Goal: Task Accomplishment & Management: Use online tool/utility

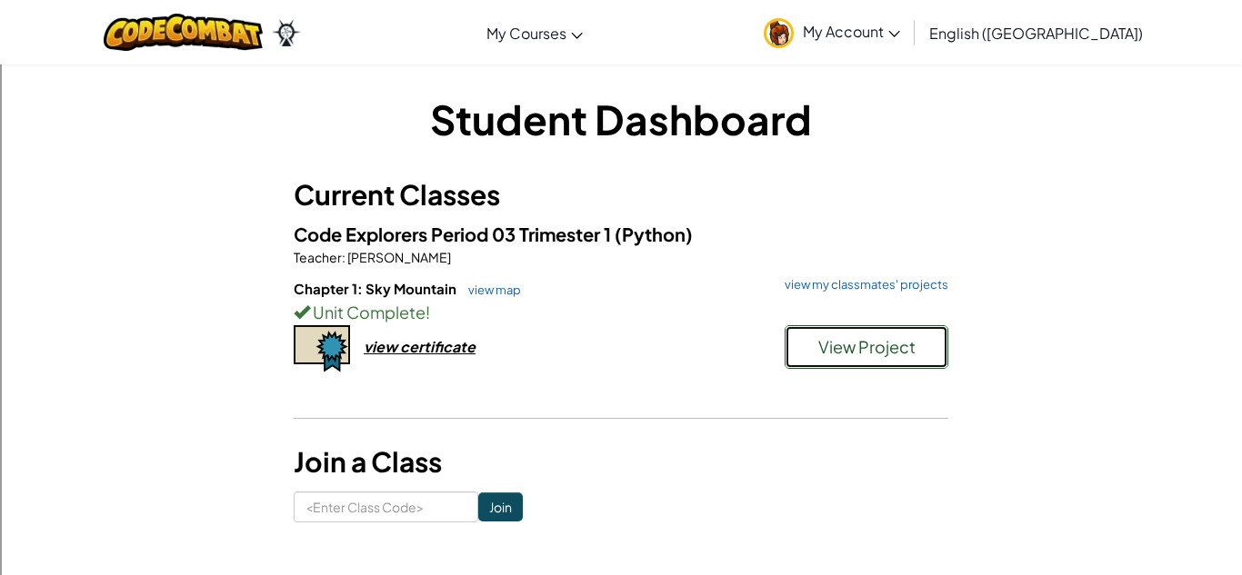
click at [856, 355] on span "View Project" at bounding box center [866, 346] width 97 height 21
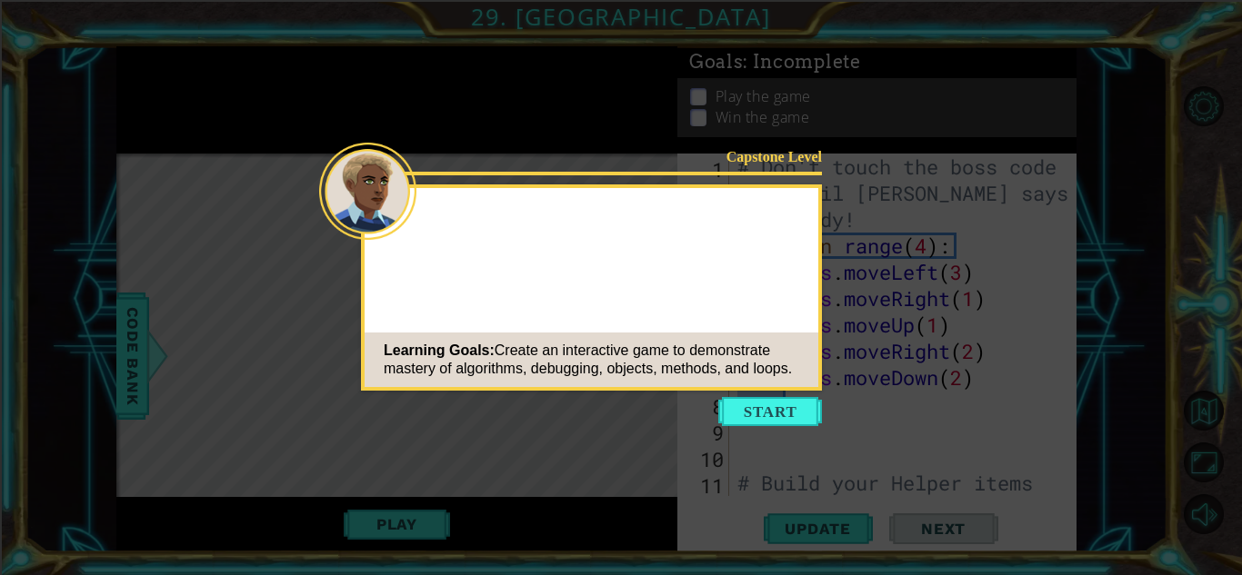
click at [789, 445] on icon at bounding box center [621, 287] width 1242 height 575
click at [736, 395] on icon at bounding box center [621, 287] width 1242 height 575
click at [726, 402] on button "Start" at bounding box center [770, 411] width 104 height 29
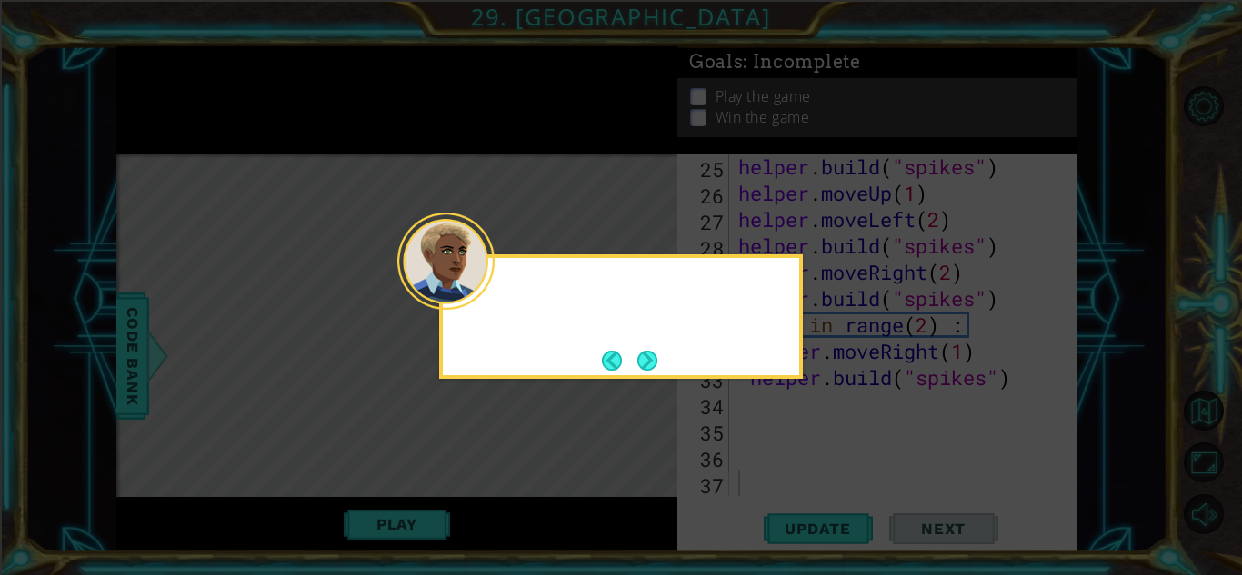
scroll to position [738, 0]
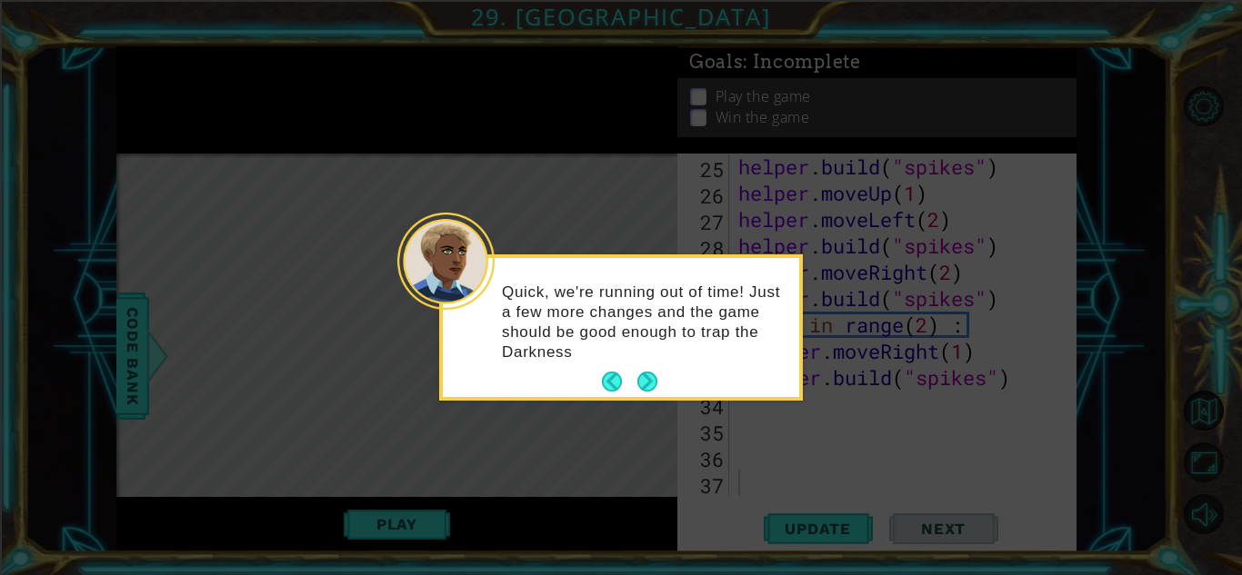
click at [620, 367] on div "Quick, we're running out of time! Just a few more changes and the game should b…" at bounding box center [621, 331] width 356 height 132
click at [667, 385] on div "Quick, we're running out of time! Just a few more changes and the game should b…" at bounding box center [621, 331] width 356 height 132
click at [626, 372] on button "Back" at bounding box center [619, 382] width 35 height 20
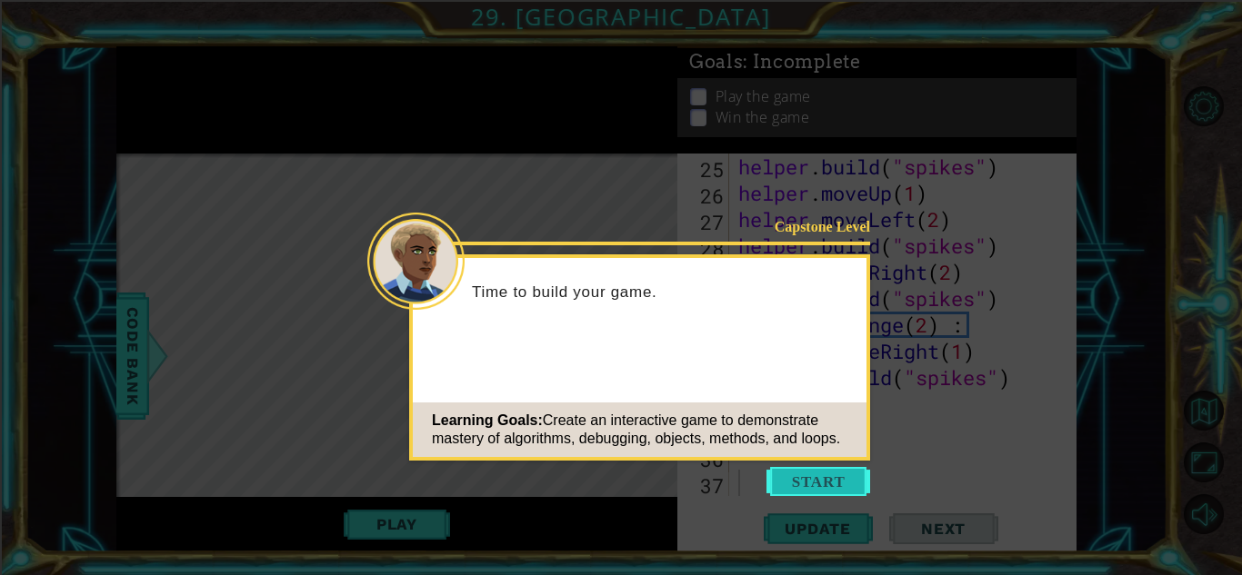
click at [821, 488] on button "Start" at bounding box center [818, 481] width 104 height 29
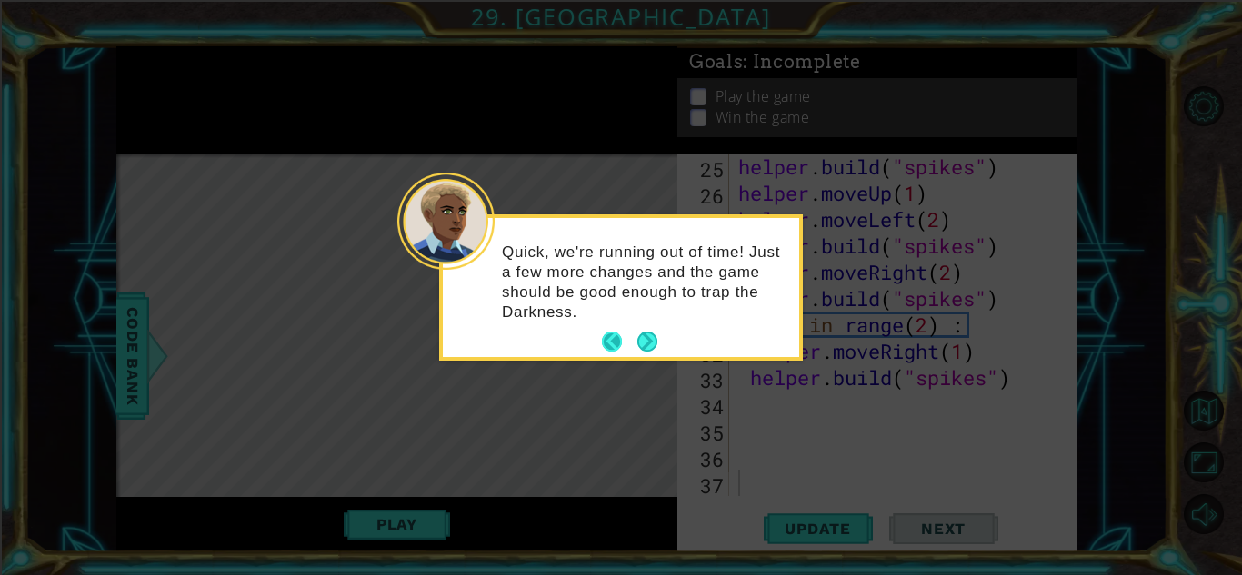
click at [625, 334] on button "Back" at bounding box center [619, 342] width 35 height 20
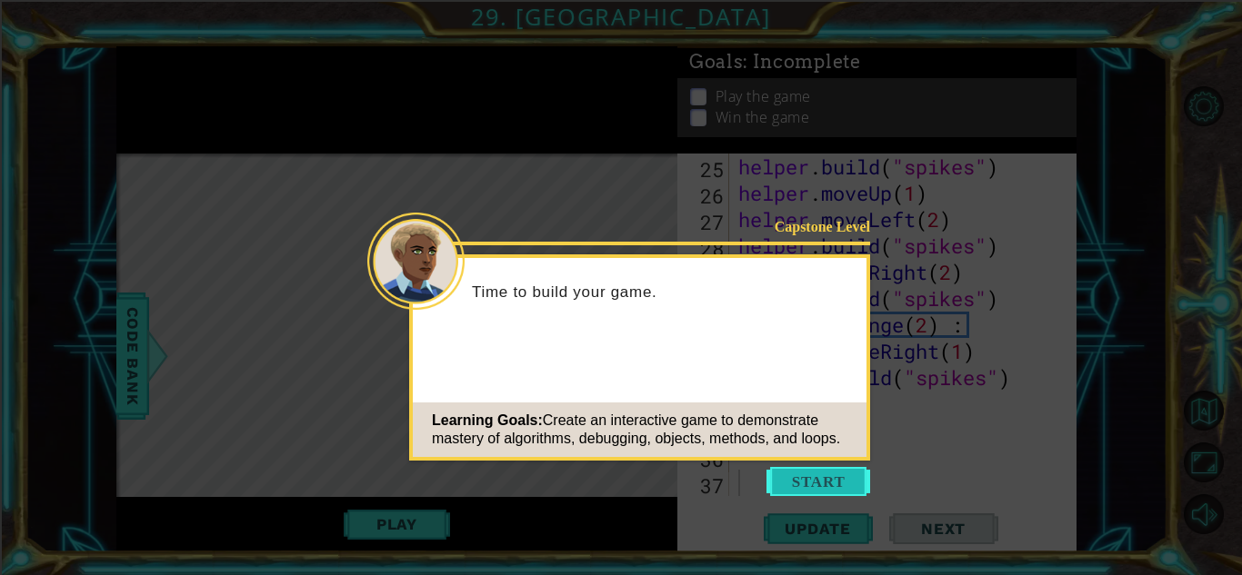
click at [802, 488] on button "Start" at bounding box center [818, 481] width 104 height 29
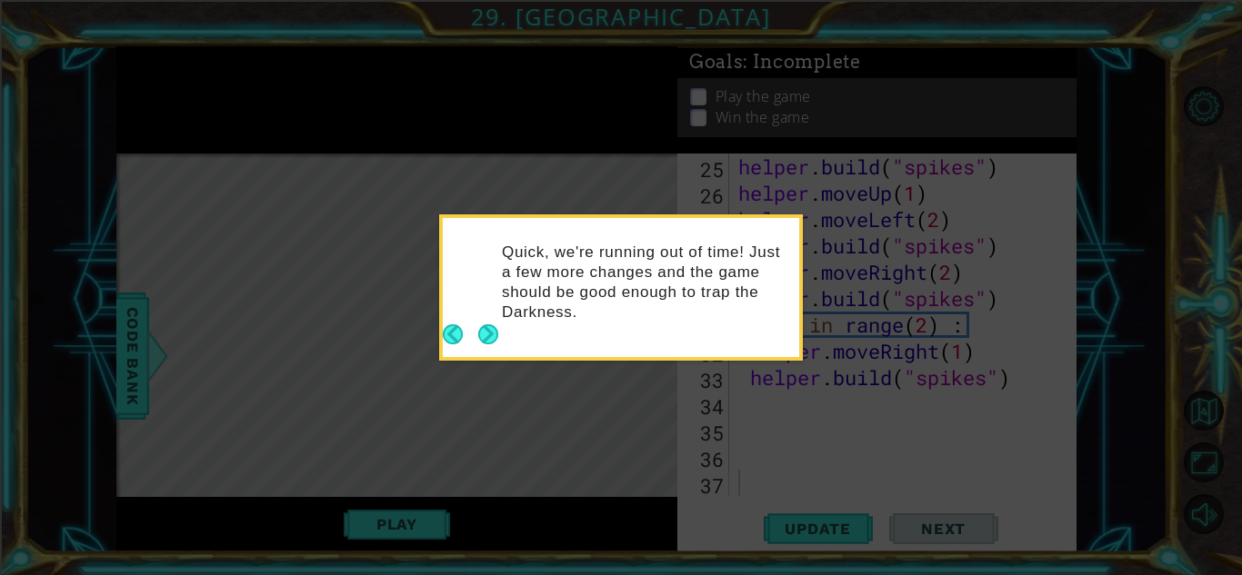
click at [784, 484] on icon at bounding box center [621, 287] width 1242 height 575
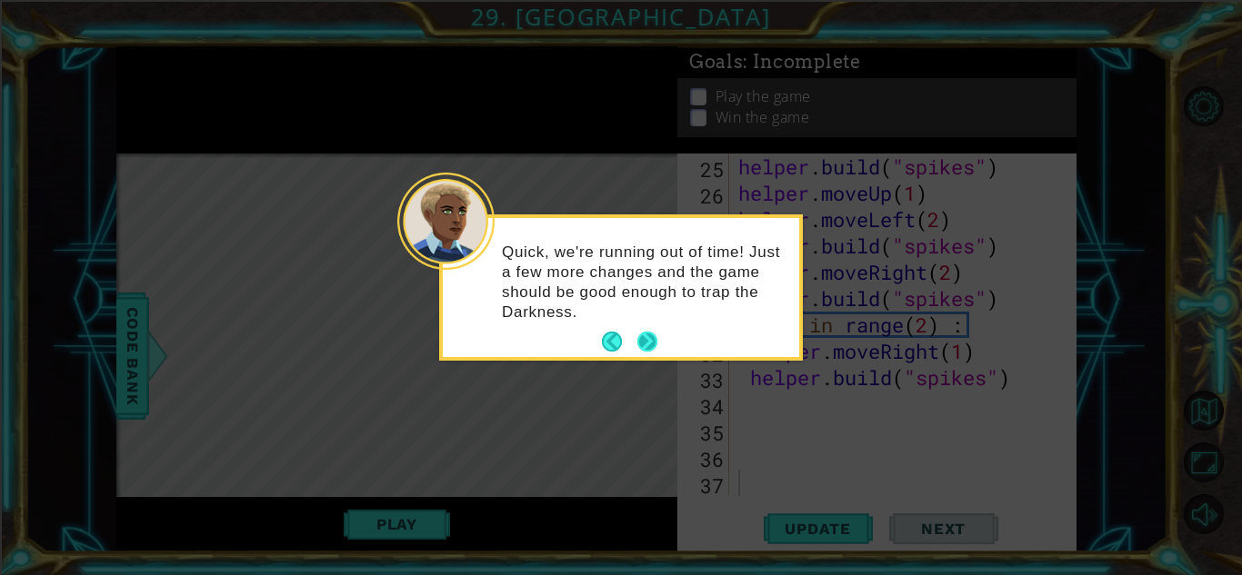
click at [752, 430] on icon at bounding box center [621, 287] width 1242 height 575
click at [660, 353] on button "Next" at bounding box center [647, 342] width 25 height 25
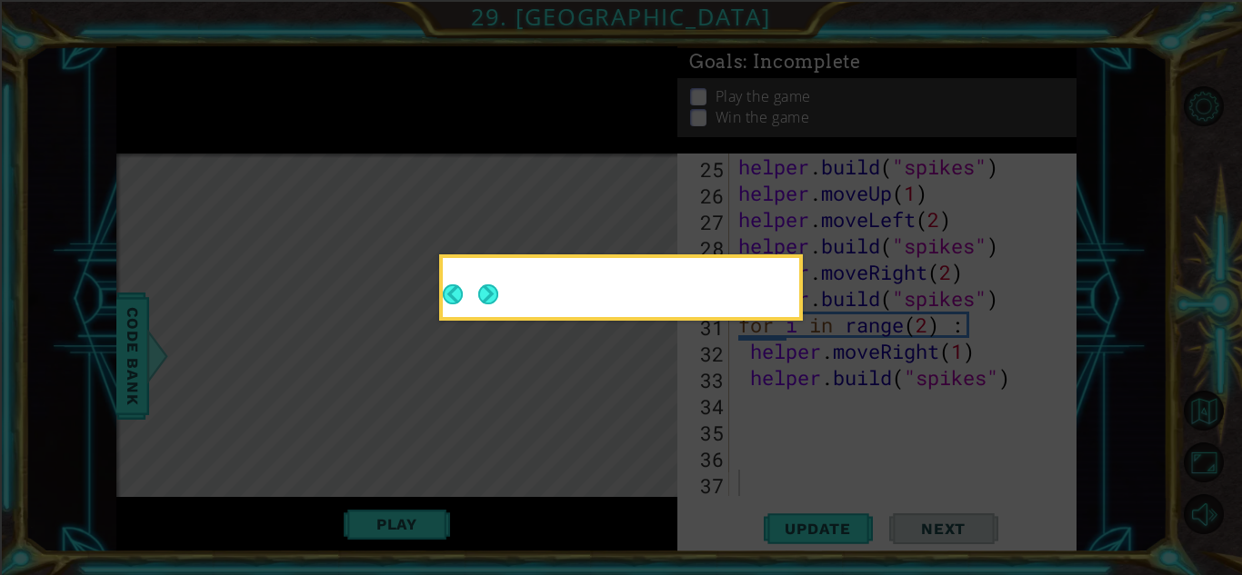
click at [643, 321] on div at bounding box center [621, 288] width 364 height 66
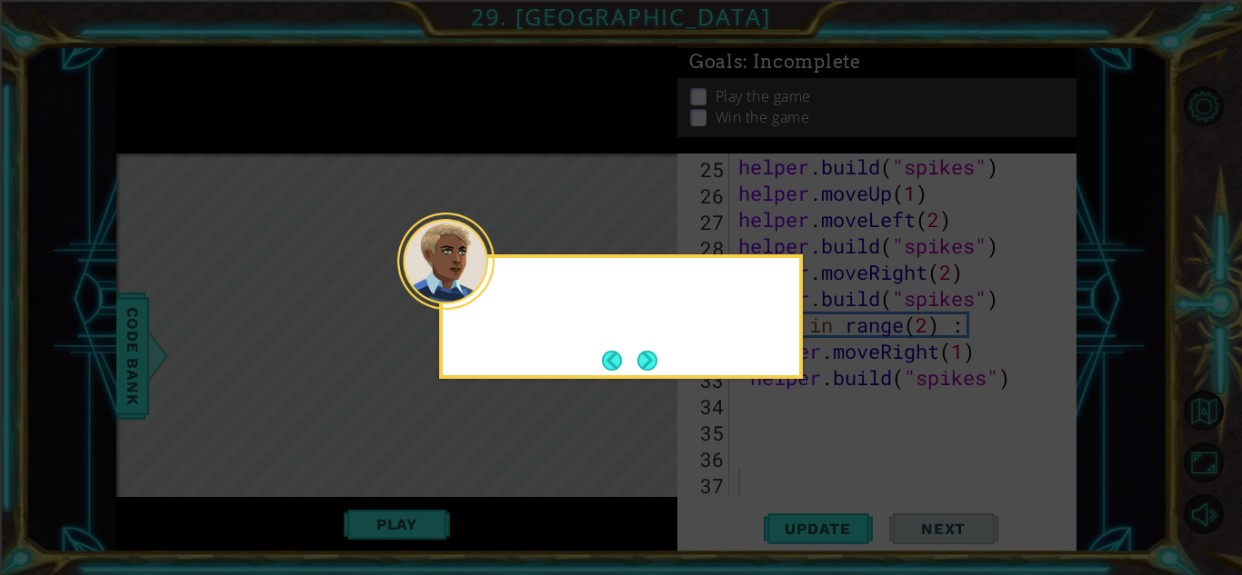
click at [674, 353] on icon at bounding box center [621, 287] width 1242 height 575
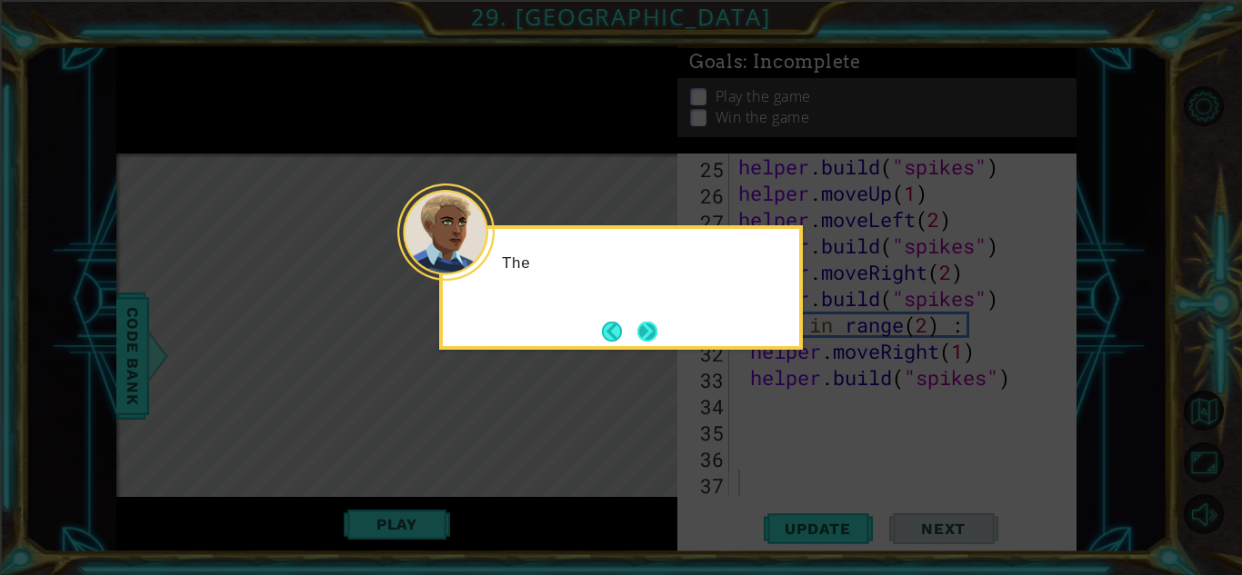
click at [657, 339] on button "Next" at bounding box center [647, 332] width 20 height 20
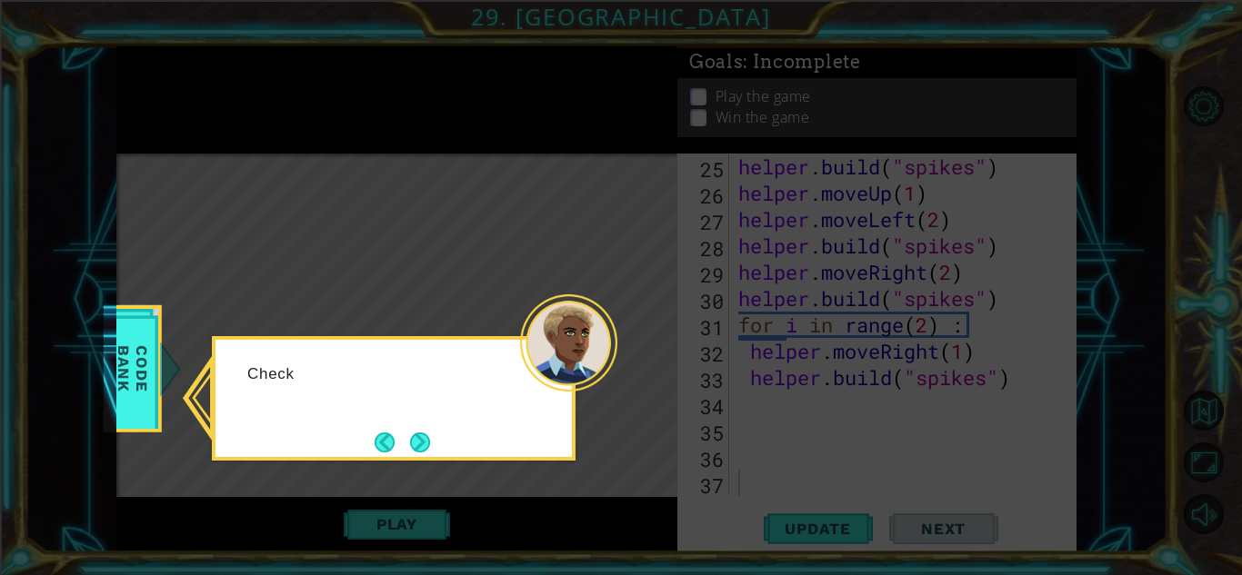
click at [443, 432] on div "Check" at bounding box center [394, 398] width 364 height 125
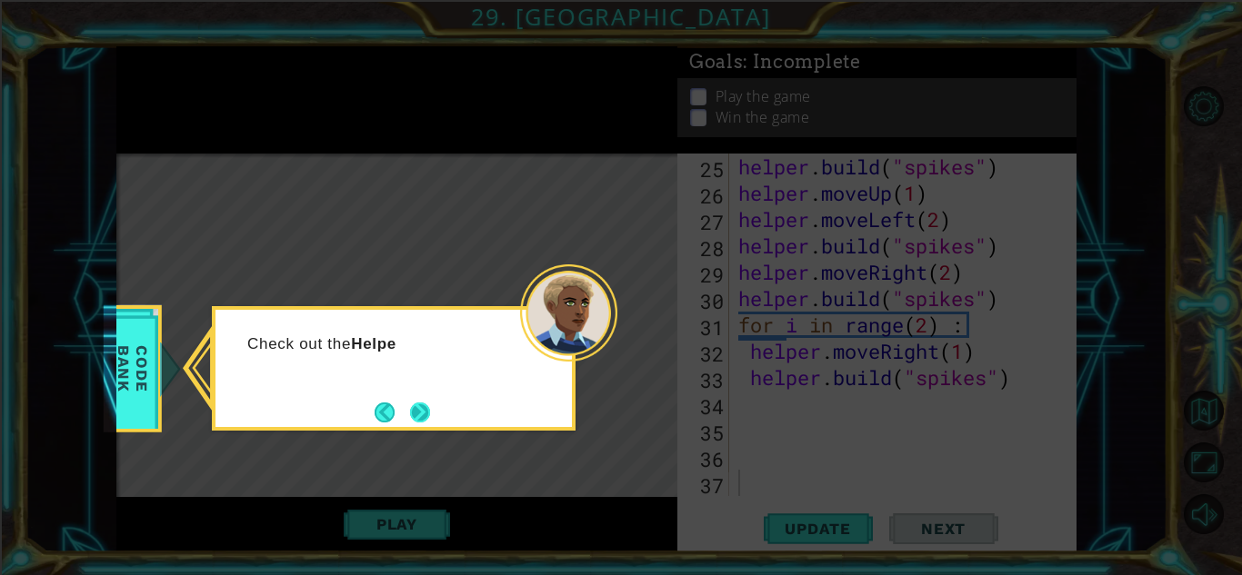
click at [415, 409] on button "Next" at bounding box center [420, 412] width 34 height 34
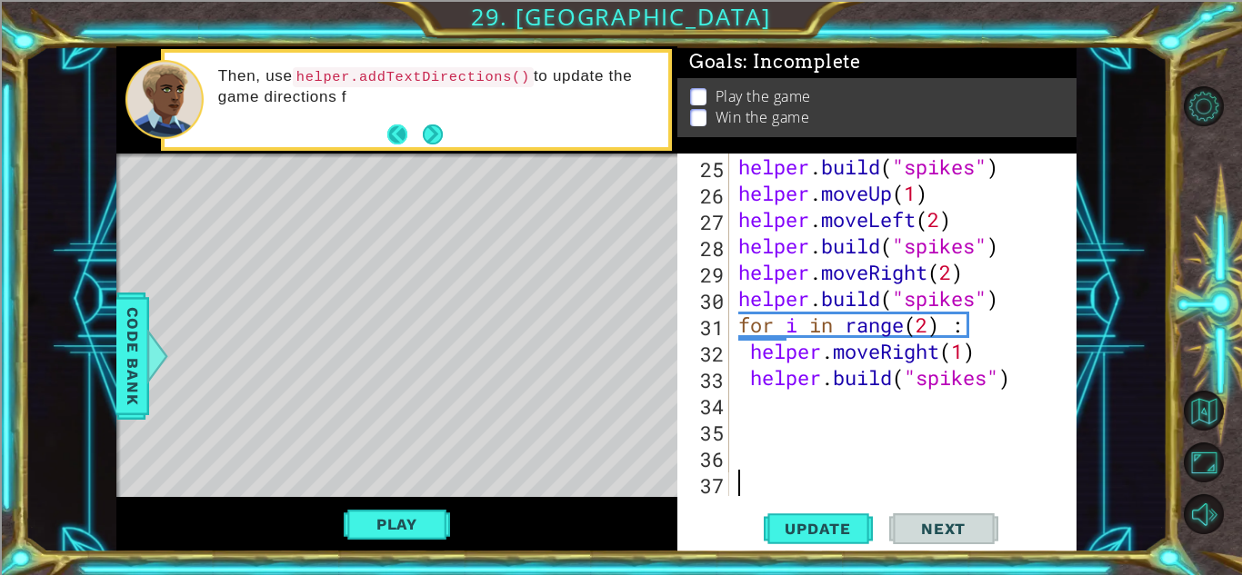
click at [428, 158] on div at bounding box center [396, 156] width 561 height 5
click at [416, 139] on button "Back" at bounding box center [404, 135] width 35 height 20
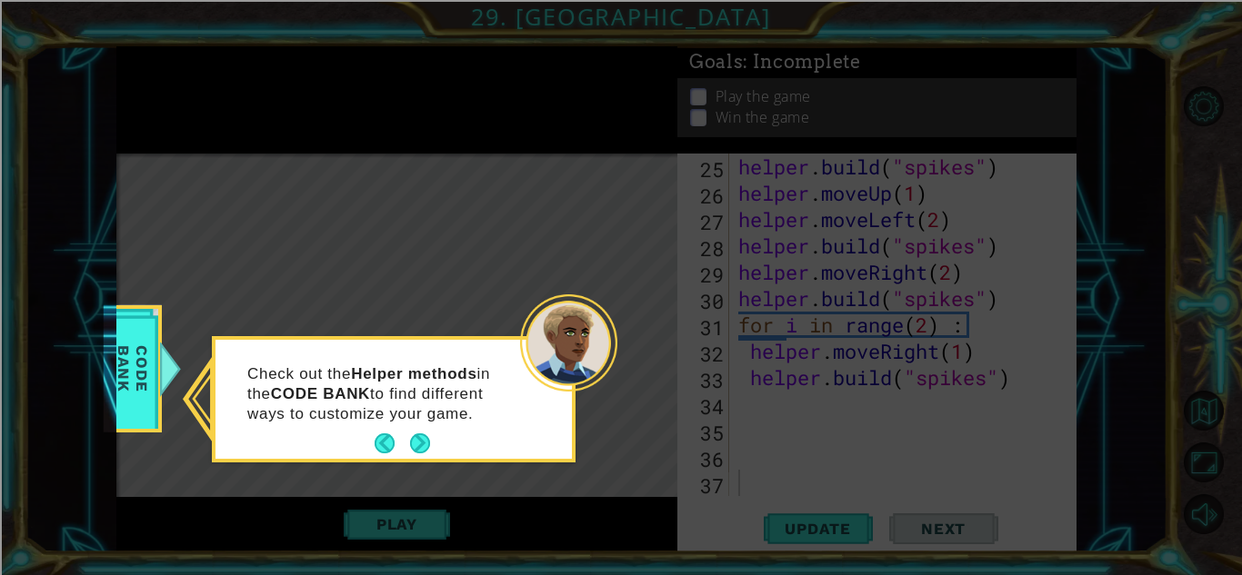
click at [433, 157] on icon at bounding box center [621, 287] width 1242 height 575
click at [413, 158] on icon at bounding box center [621, 287] width 1242 height 575
click at [417, 439] on button "Next" at bounding box center [420, 444] width 20 height 20
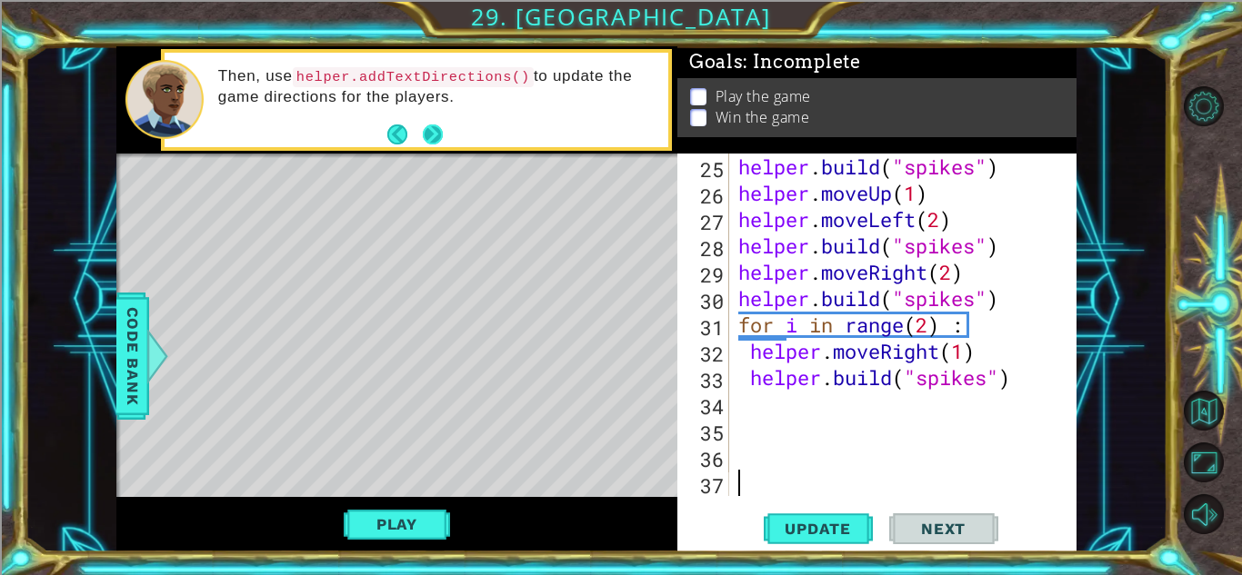
click at [433, 143] on button "Next" at bounding box center [433, 135] width 20 height 20
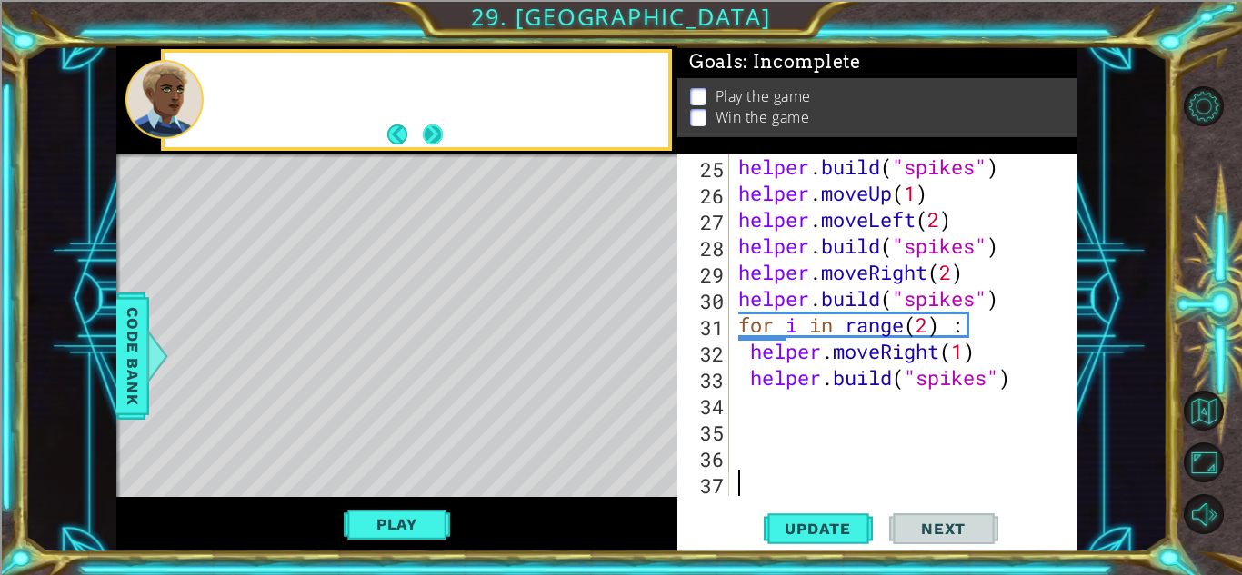
click at [427, 127] on button "Next" at bounding box center [433, 135] width 20 height 20
click at [421, 111] on div at bounding box center [436, 99] width 463 height 45
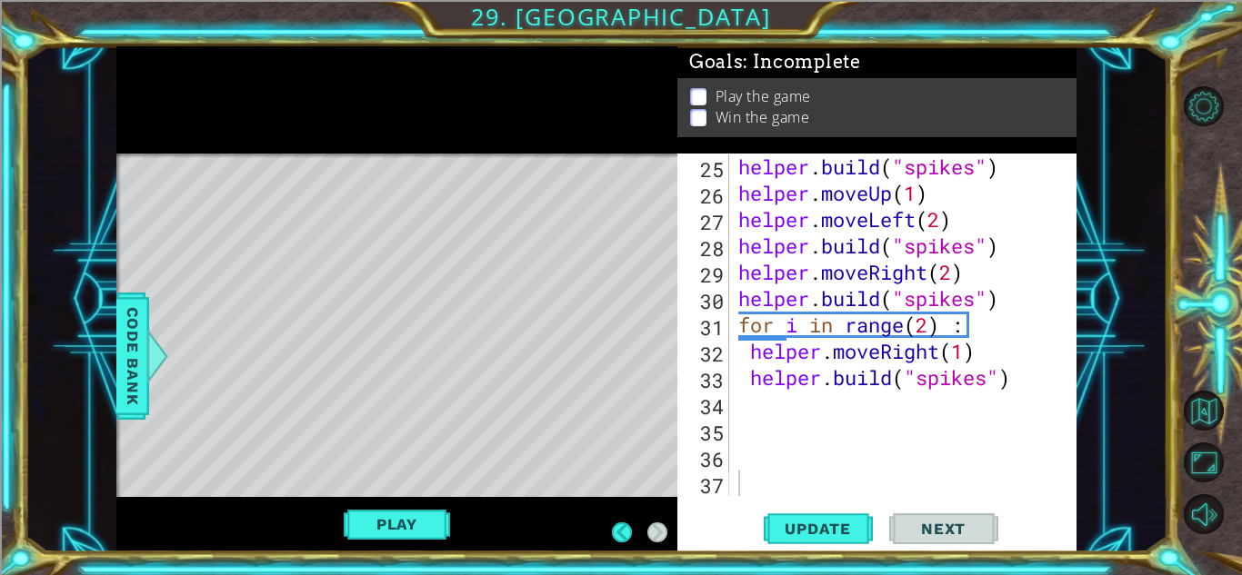
click at [612, 519] on footer at bounding box center [639, 532] width 55 height 27
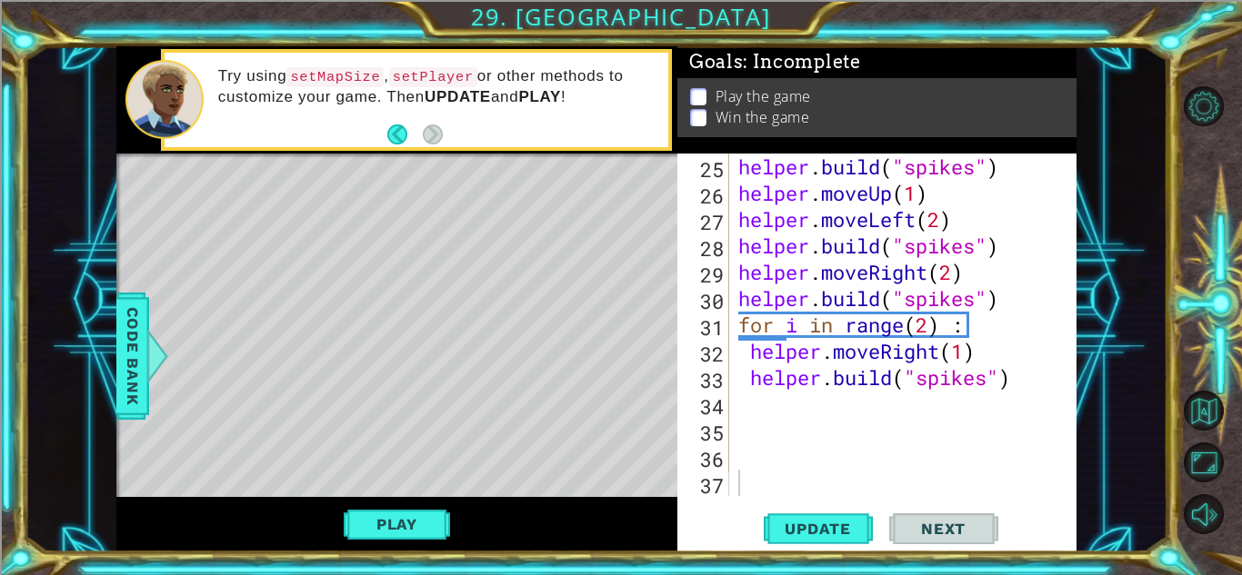
click at [1017, 384] on div "helper . build ( "spikes" ) helper . moveUp ( 1 ) helper . moveLeft ( 2 ) helpe…" at bounding box center [907, 351] width 346 height 395
type textarea "[DOMAIN_NAME]("spikes")"
click at [834, 540] on button "Update" at bounding box center [818, 529] width 109 height 40
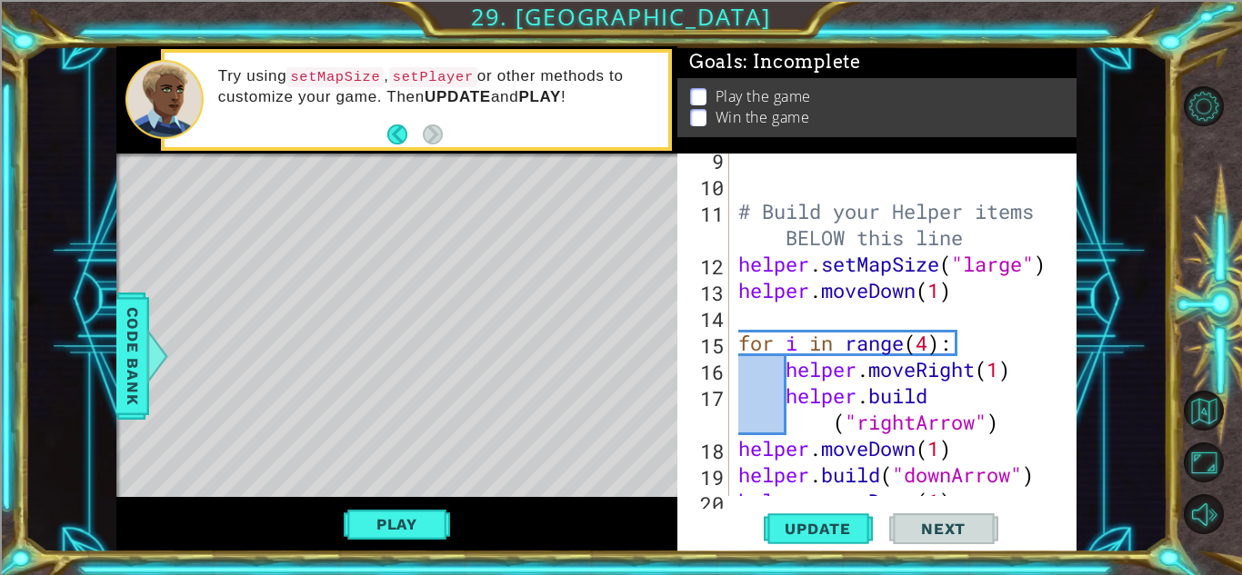
scroll to position [219, 0]
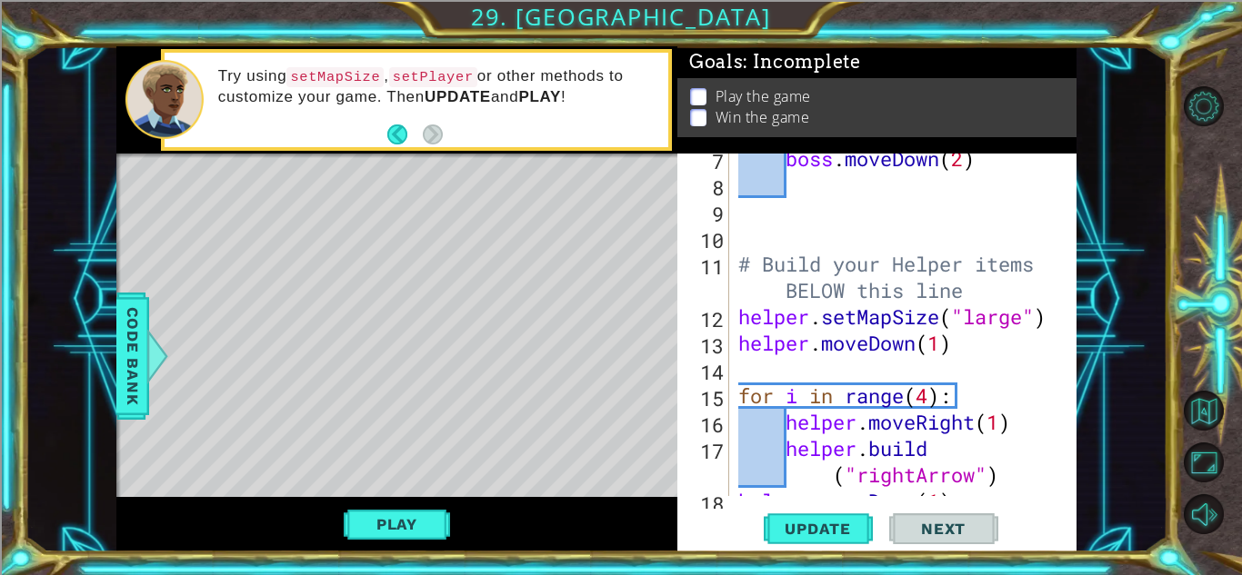
click at [1062, 203] on div at bounding box center [1063, 475] width 18 height 1081
click at [998, 333] on div "boss . moveDown ( 2 ) # Build your Helper items BELOW this line helper . setMap…" at bounding box center [907, 342] width 346 height 395
type textarea "helper.moveDown(1)"
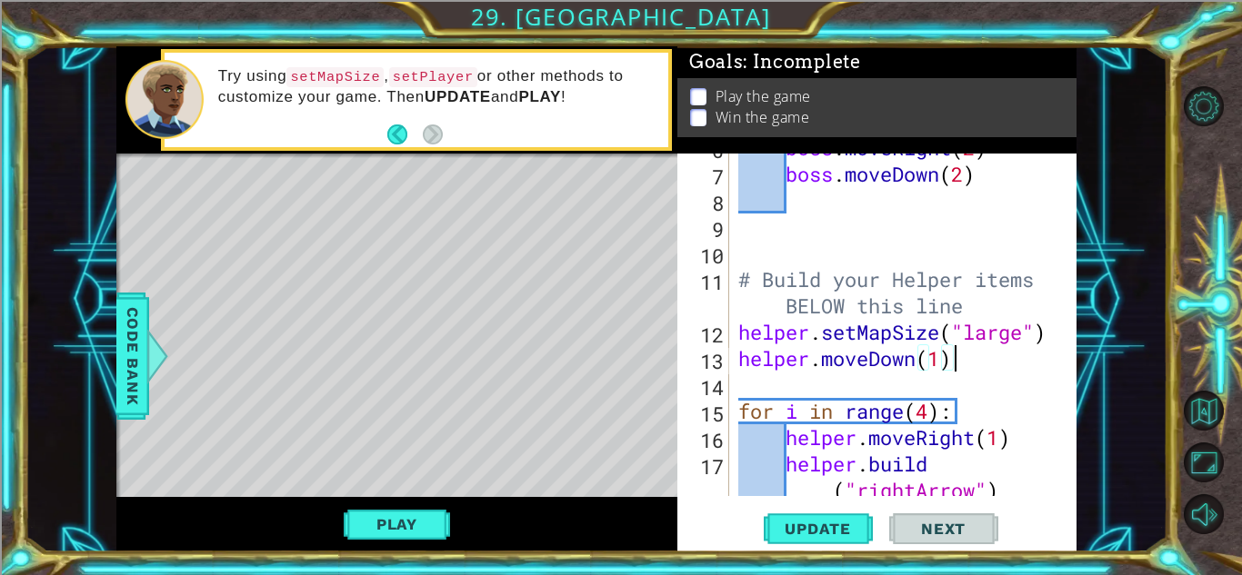
scroll to position [204, 0]
click at [958, 359] on div "boss . moveRight ( 2 ) boss . moveDown ( 2 ) # Build your Helper items BELOW th…" at bounding box center [907, 346] width 346 height 422
type textarea "helper.moveDown(1)"
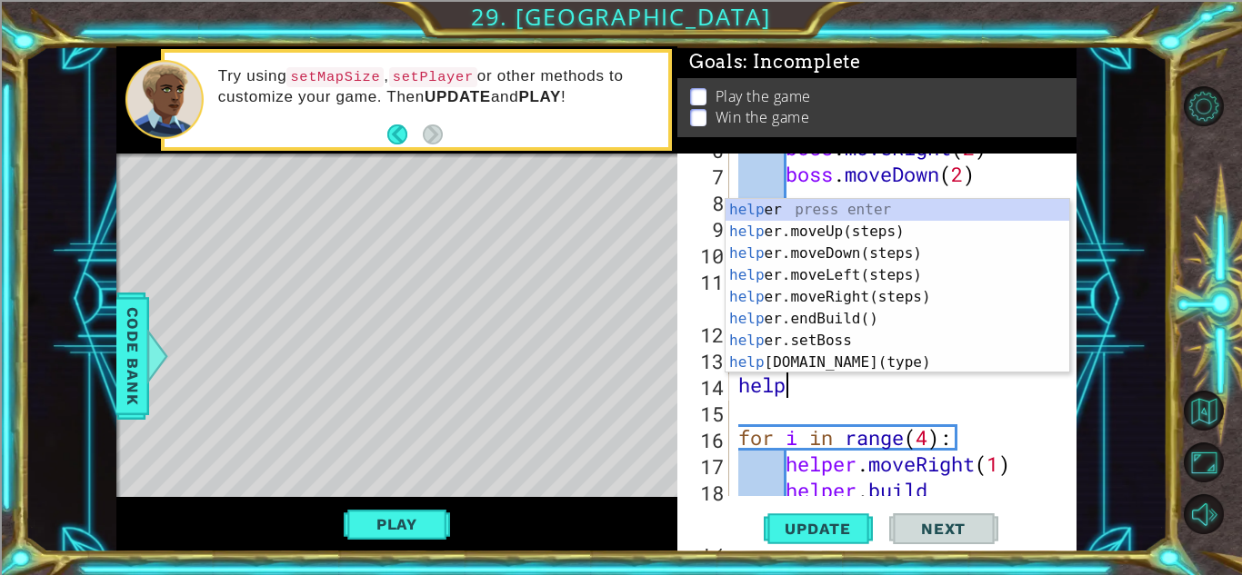
scroll to position [0, 2]
click at [923, 366] on div "helper press enter helper .moveUp(steps) press enter helper .moveDown(steps) pr…" at bounding box center [897, 308] width 344 height 218
type textarea "[DOMAIN_NAME]("wall")"
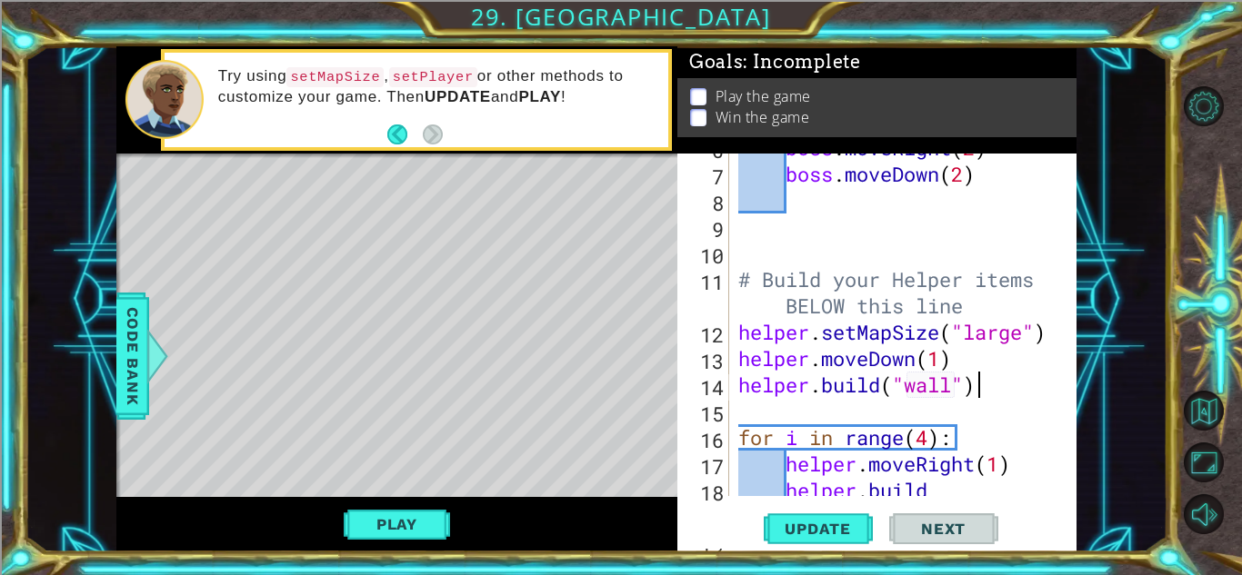
click at [998, 380] on div "boss . moveRight ( 2 ) boss . moveDown ( 2 ) # Build your Helper items BELOW th…" at bounding box center [907, 346] width 346 height 422
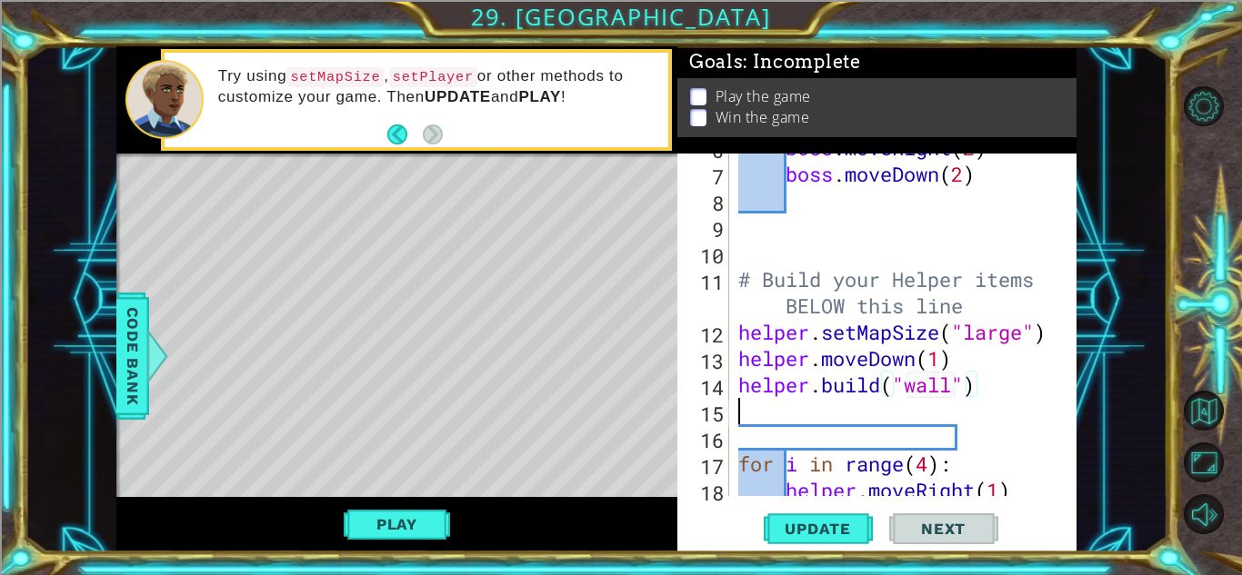
scroll to position [0, 0]
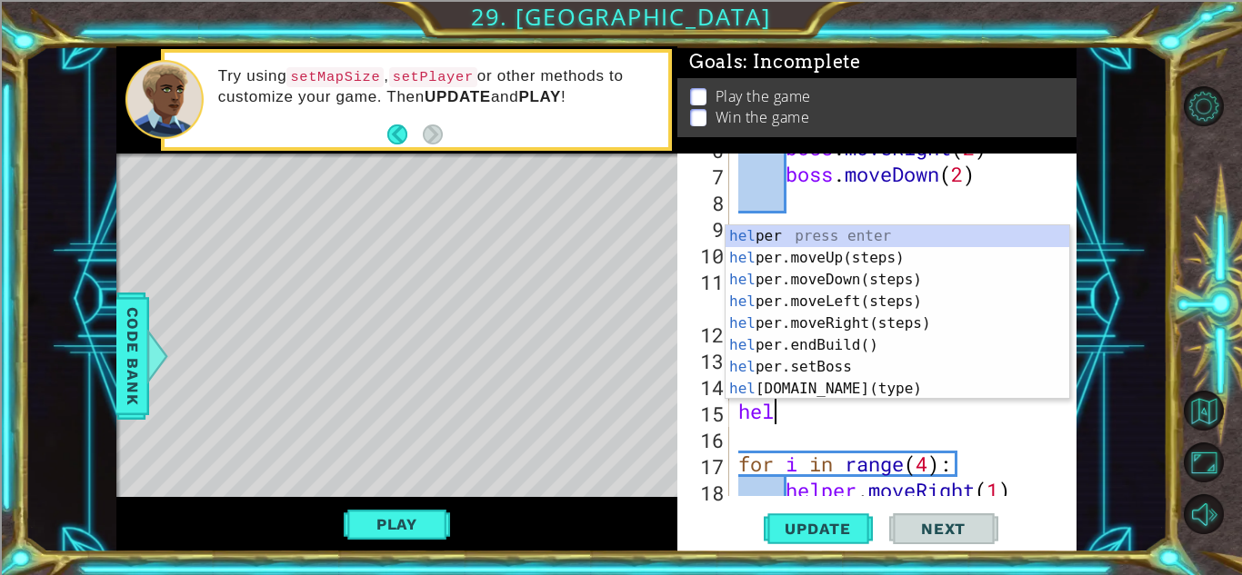
type textarea "help"
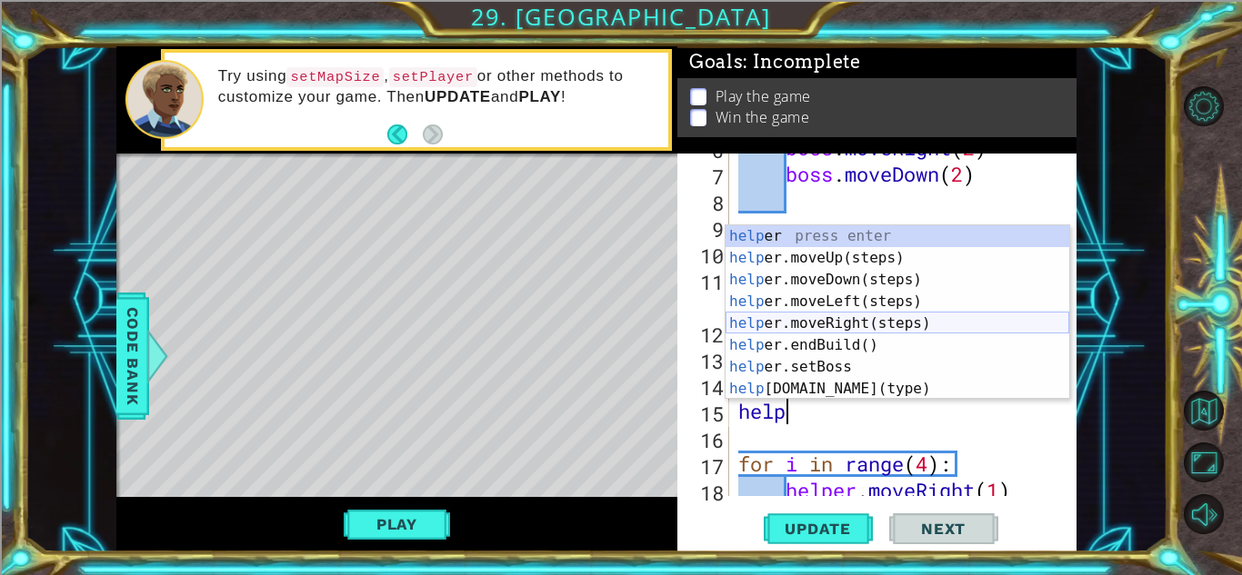
click at [858, 323] on div "help er press enter help er.moveUp(steps) press enter help er.moveDown(steps) p…" at bounding box center [897, 334] width 344 height 218
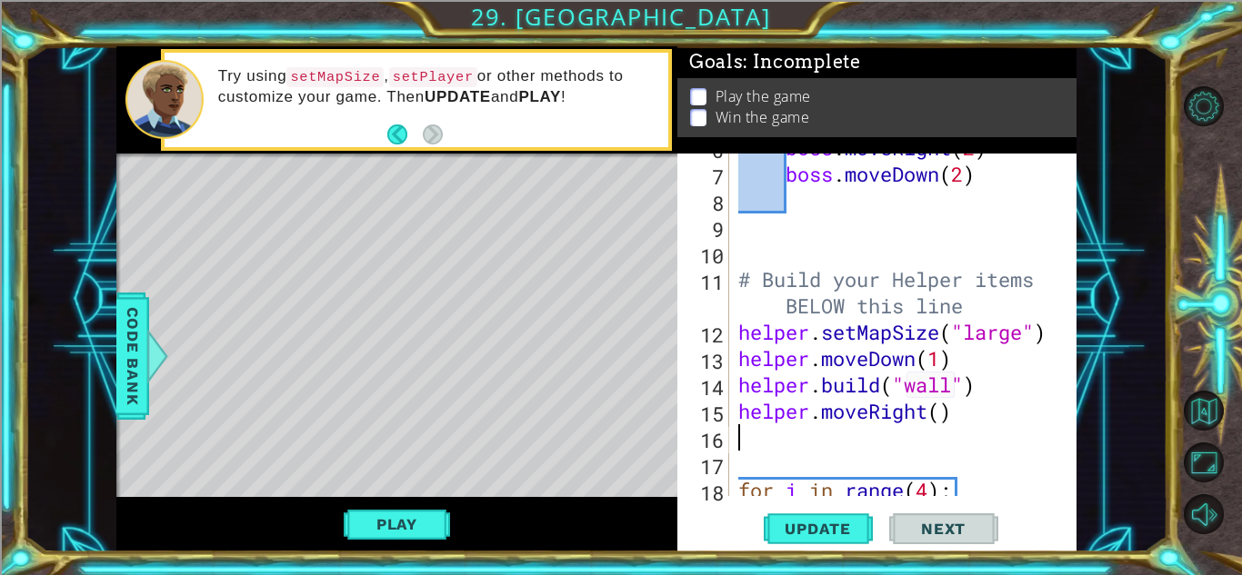
click at [953, 411] on div "boss . moveRight ( 2 ) boss . moveDown ( 2 ) # Build your Helper items BELOW th…" at bounding box center [907, 332] width 346 height 395
click at [985, 384] on div "boss . moveRight ( 2 ) boss . moveDown ( 2 ) # Build your Helper items BELOW th…" at bounding box center [907, 332] width 346 height 395
type textarea "[DOMAIN_NAME]("wall")"
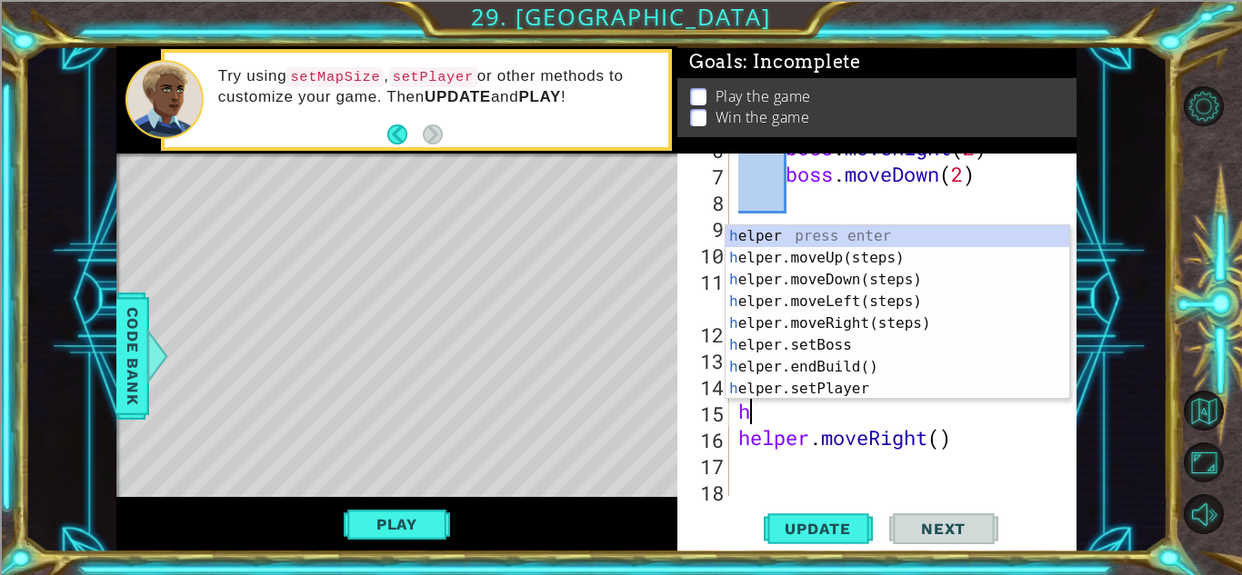
type textarea "he"
click at [906, 281] on div "he lper press enter he lper.moveUp(steps) press enter he lper.moveDown(steps) p…" at bounding box center [897, 334] width 344 height 218
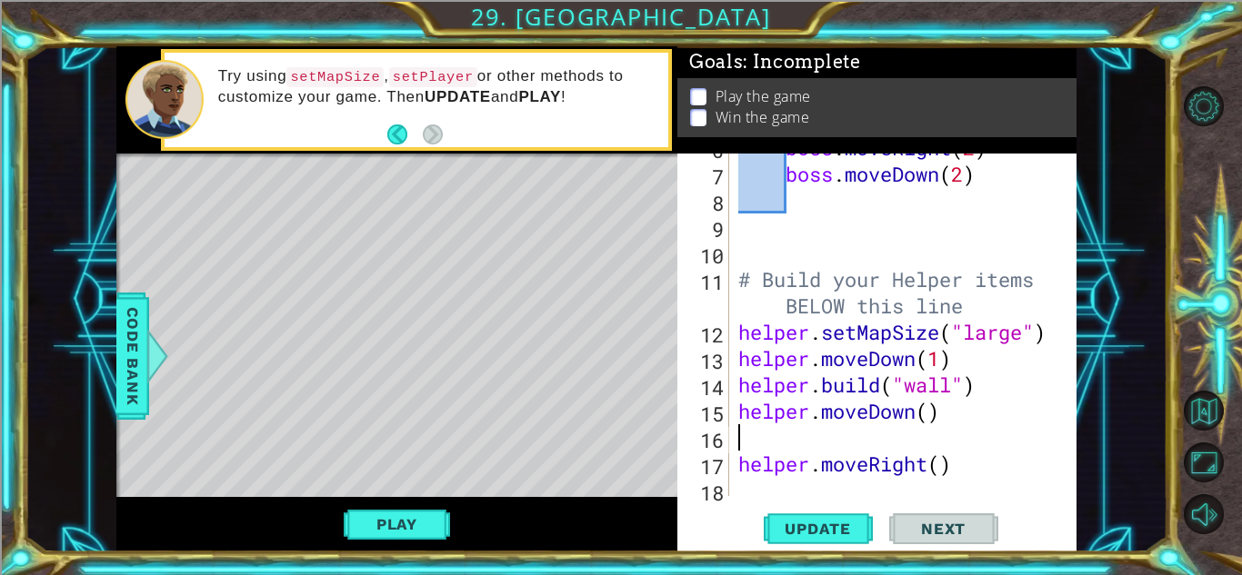
click at [934, 422] on div "boss . moveRight ( 2 ) boss . moveDown ( 2 ) # Build your Helper items BELOW th…" at bounding box center [907, 332] width 346 height 395
click at [940, 475] on div "boss . moveRight ( 2 ) boss . moveDown ( 2 ) # Build your Helper items BELOW th…" at bounding box center [907, 332] width 346 height 395
type textarea "helper.moveRight(1)"
click at [736, 464] on div "boss . moveRight ( 2 ) boss . moveDown ( 2 ) # Build your Helper items BELOW th…" at bounding box center [907, 332] width 346 height 395
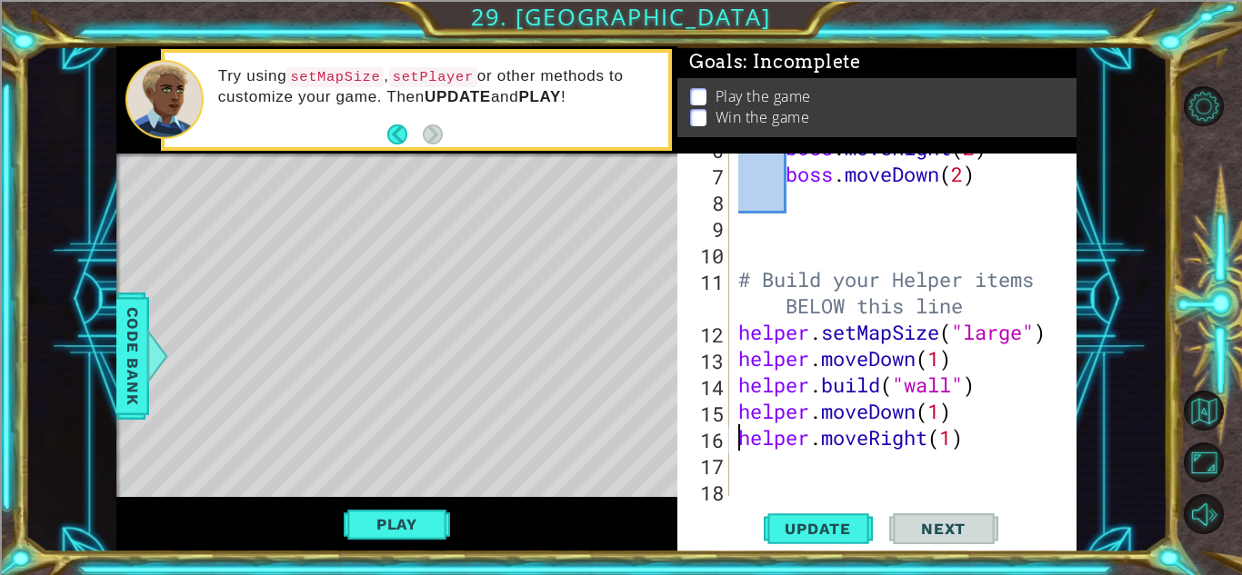
click at [992, 442] on div "boss . moveRight ( 2 ) boss . moveDown ( 2 ) # Build your Helper items BELOW th…" at bounding box center [907, 332] width 346 height 395
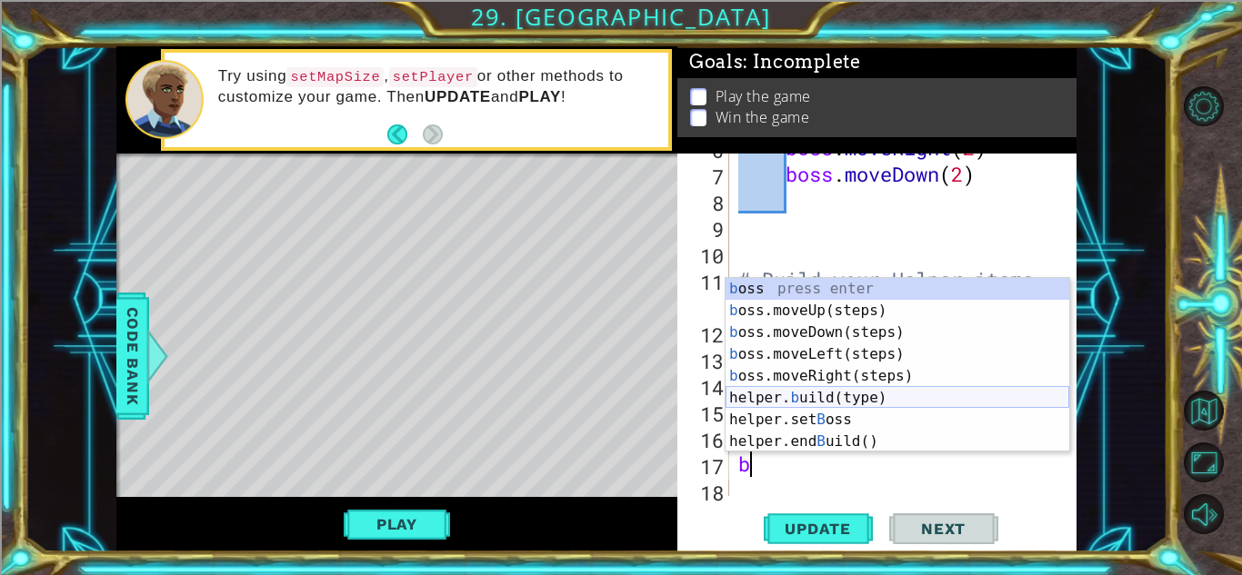
click at [917, 403] on div "b oss press enter b oss.moveUp(steps) press enter b oss.moveDown(steps) press e…" at bounding box center [897, 387] width 344 height 218
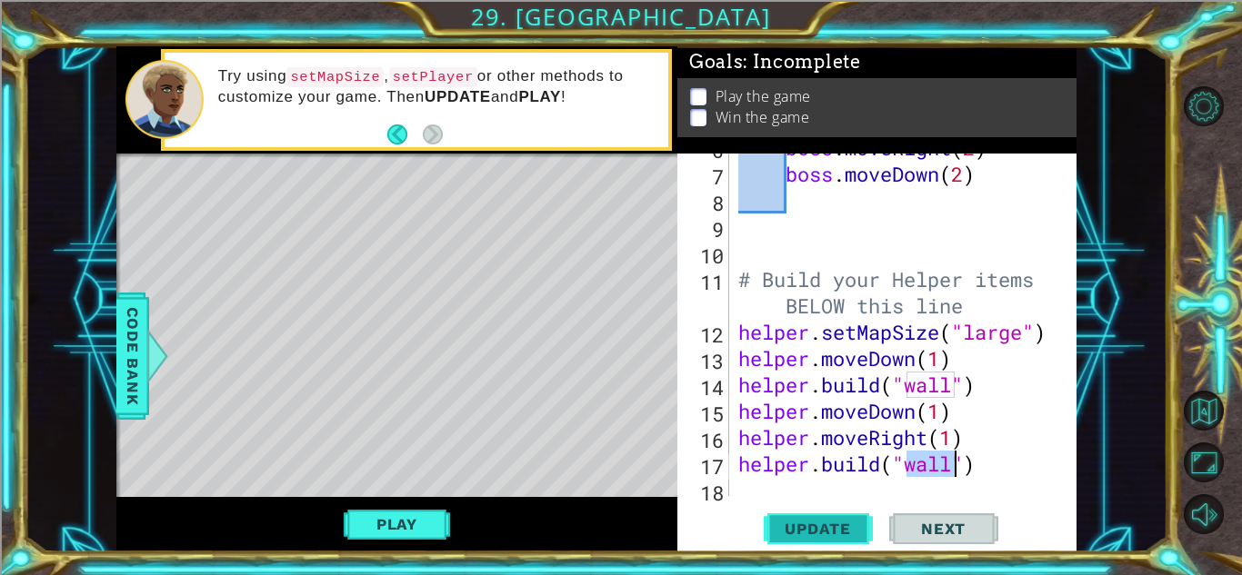
click at [800, 538] on button "Update" at bounding box center [818, 529] width 109 height 40
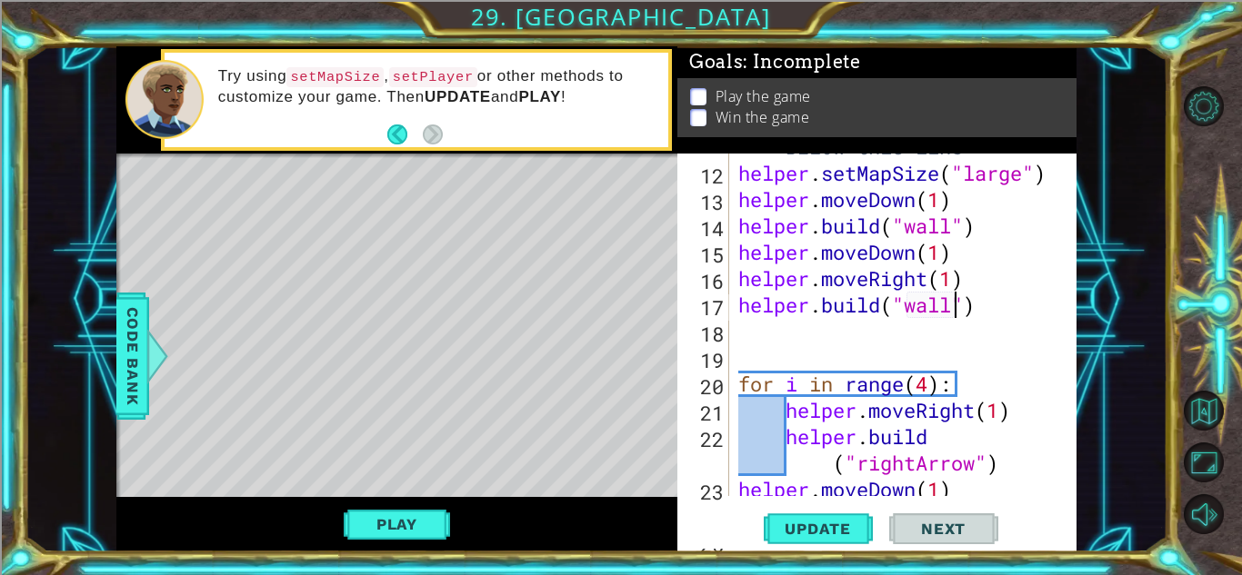
scroll to position [365, 0]
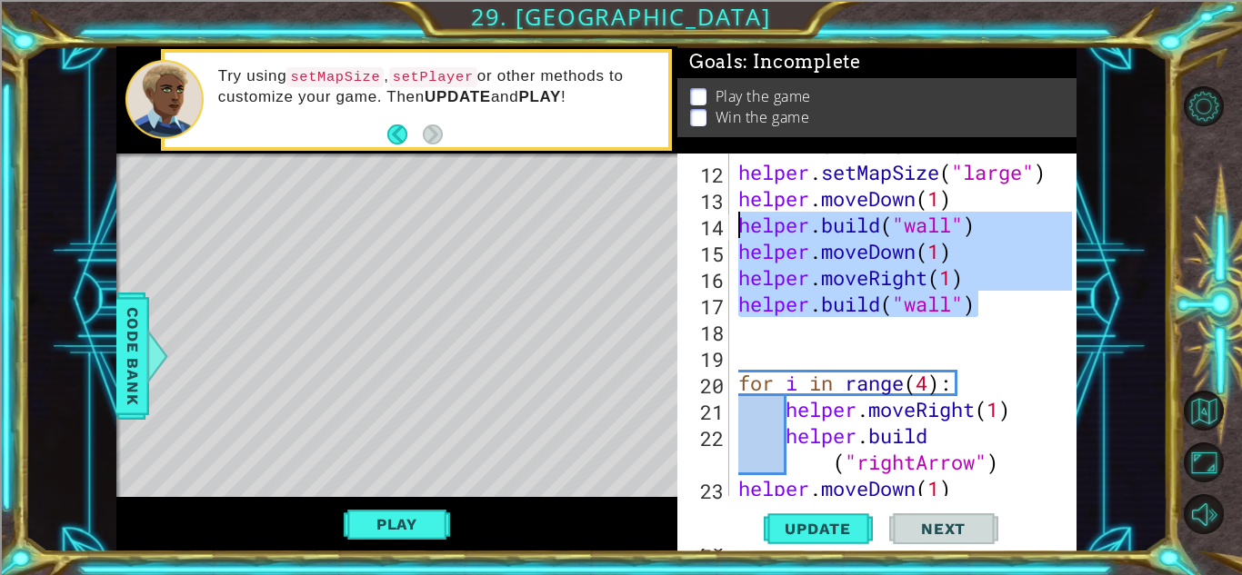
drag, startPoint x: 986, startPoint y: 316, endPoint x: 732, endPoint y: 235, distance: 267.3
click at [732, 235] on div "[DOMAIN_NAME]("wall") 11 12 13 14 15 16 17 18 19 20 21 22 23 24 25 # Build your…" at bounding box center [874, 325] width 395 height 343
type textarea "[DOMAIN_NAME]("wall") helper.moveDown(1)"
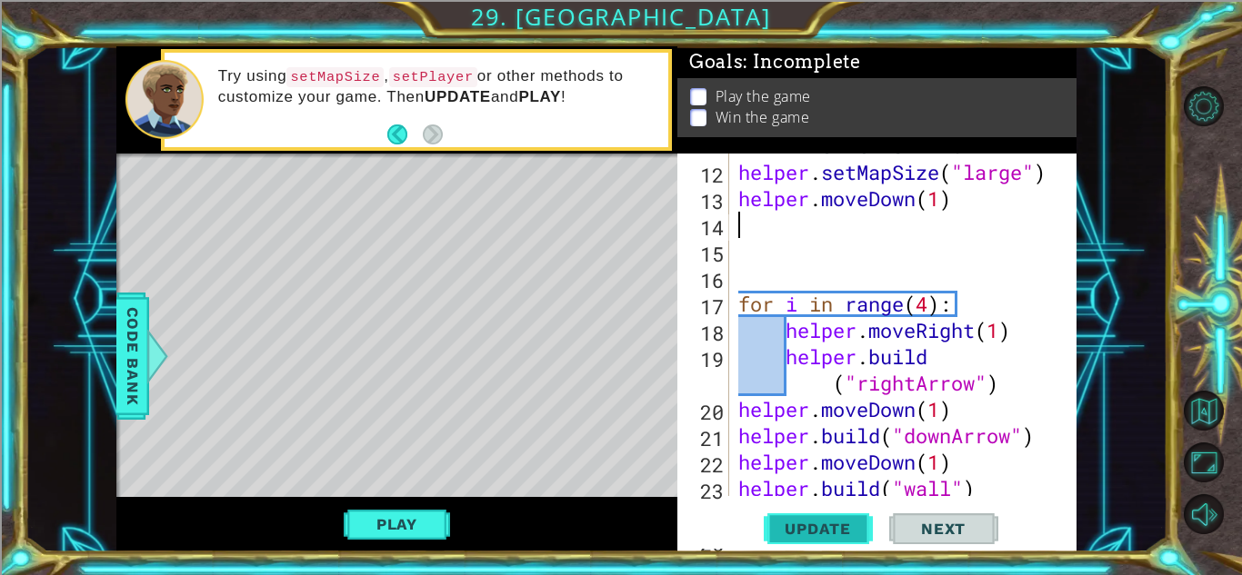
click at [849, 526] on span "Update" at bounding box center [817, 529] width 103 height 18
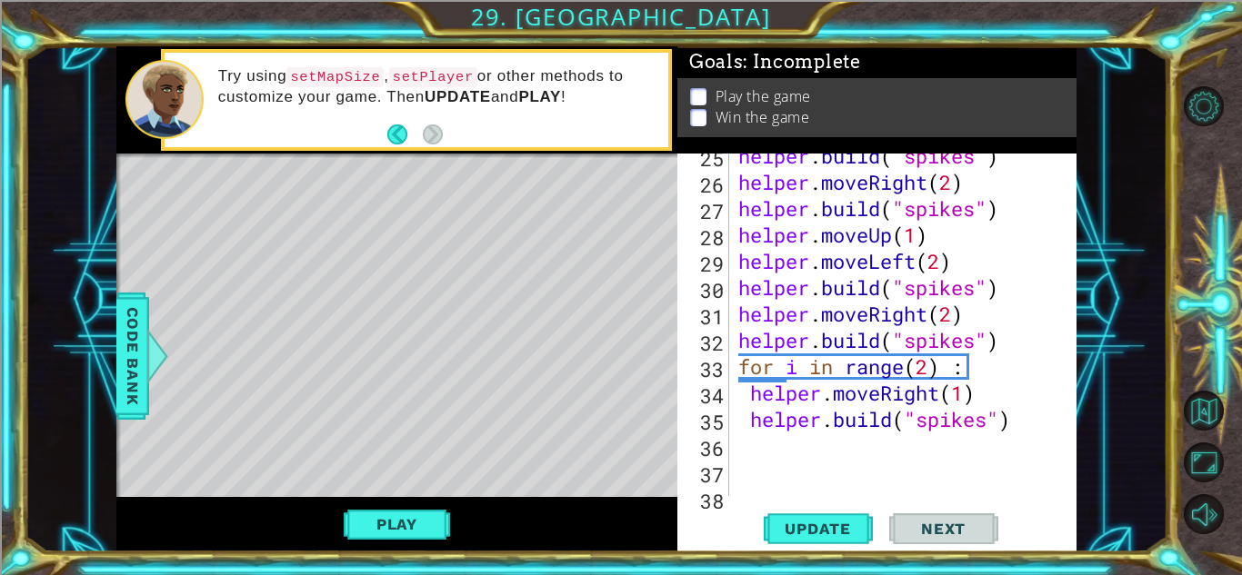
scroll to position [750, 0]
click at [1043, 438] on div "helper . build ( "spikes" ) helper . moveRight ( 2 ) helper . build ( "spikes" …" at bounding box center [907, 340] width 346 height 395
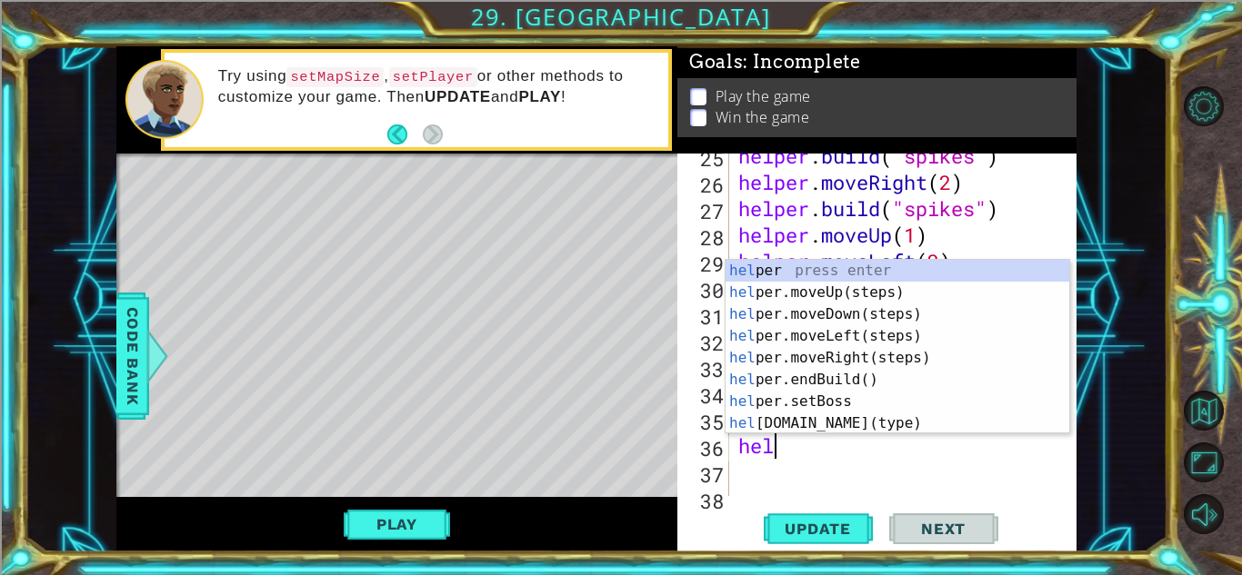
type textarea "help"
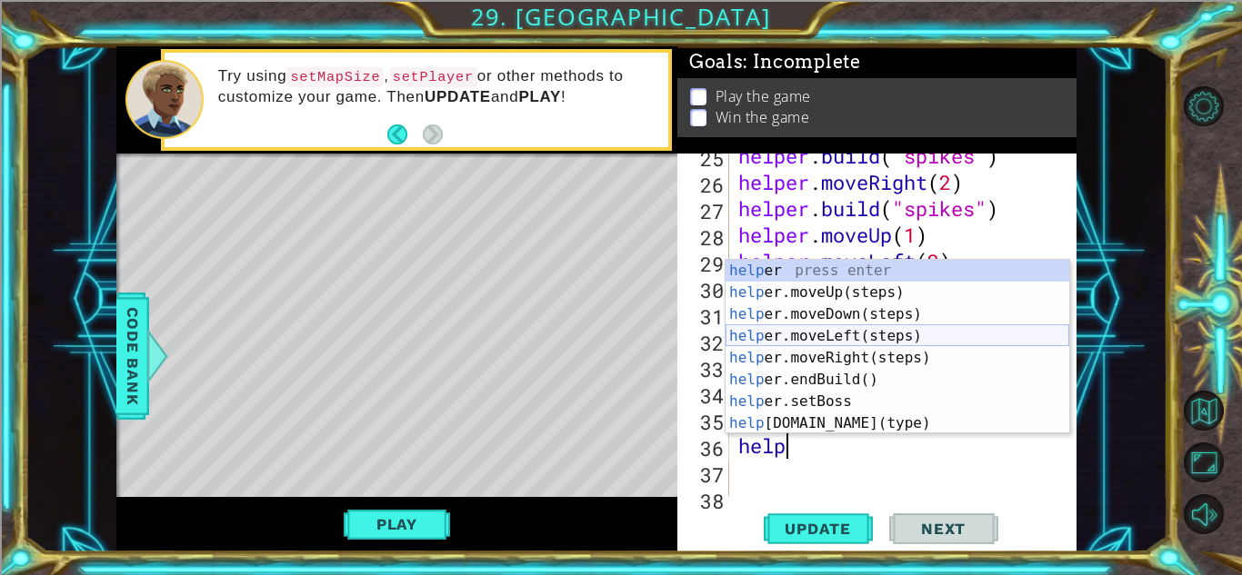
click at [927, 335] on div "help er press enter help er.moveUp(steps) press enter help er.moveDown(steps) p…" at bounding box center [897, 369] width 344 height 218
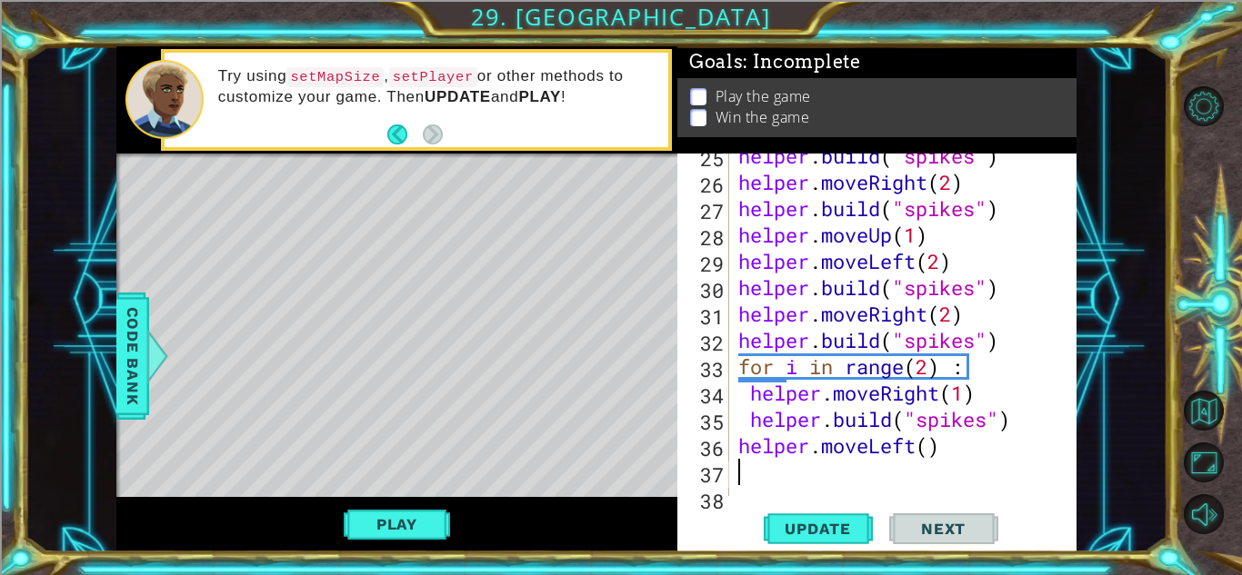
click at [929, 450] on div "helper . build ( "spikes" ) helper . moveRight ( 2 ) helper . build ( "spikes" …" at bounding box center [907, 340] width 346 height 395
type textarea "helper.moveLeft(7)"
click at [789, 549] on div "helper.moveLeft(7) 25 26 27 28 29 30 31 32 33 34 35 36 37 38 39 helper . build …" at bounding box center [876, 353] width 399 height 398
click at [783, 536] on span "Update" at bounding box center [817, 529] width 103 height 18
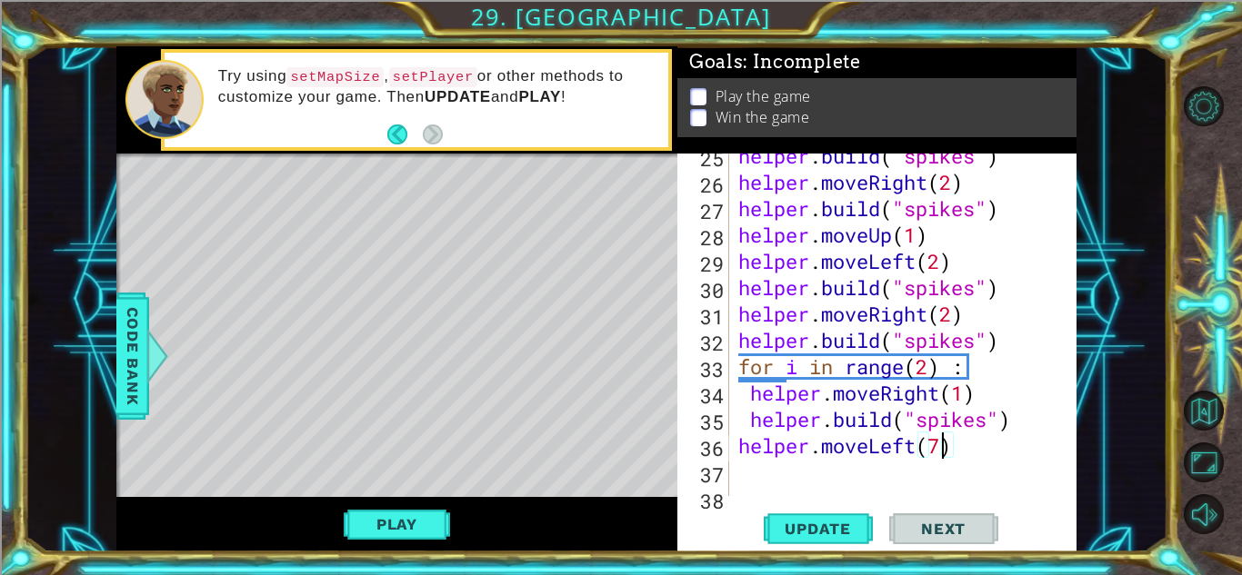
click at [1000, 447] on div "helper . build ( "spikes" ) helper . moveRight ( 2 ) helper . build ( "spikes" …" at bounding box center [907, 340] width 346 height 395
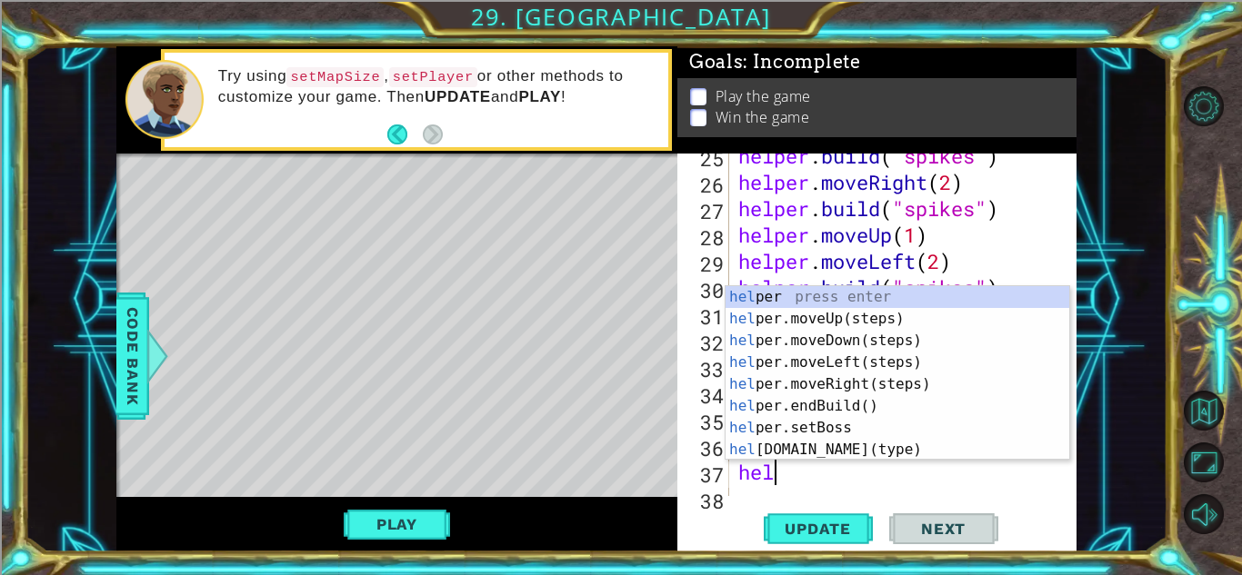
type textarea "help"
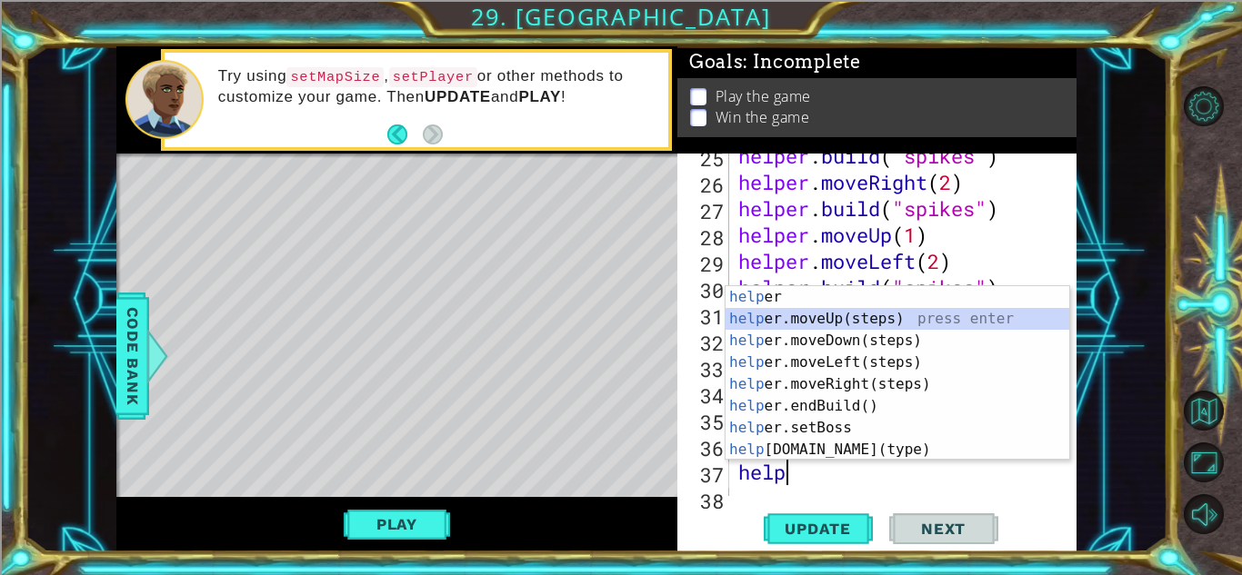
click at [917, 323] on div "help er press enter help er.moveUp(steps) press enter help er.moveDown(steps) p…" at bounding box center [897, 395] width 344 height 218
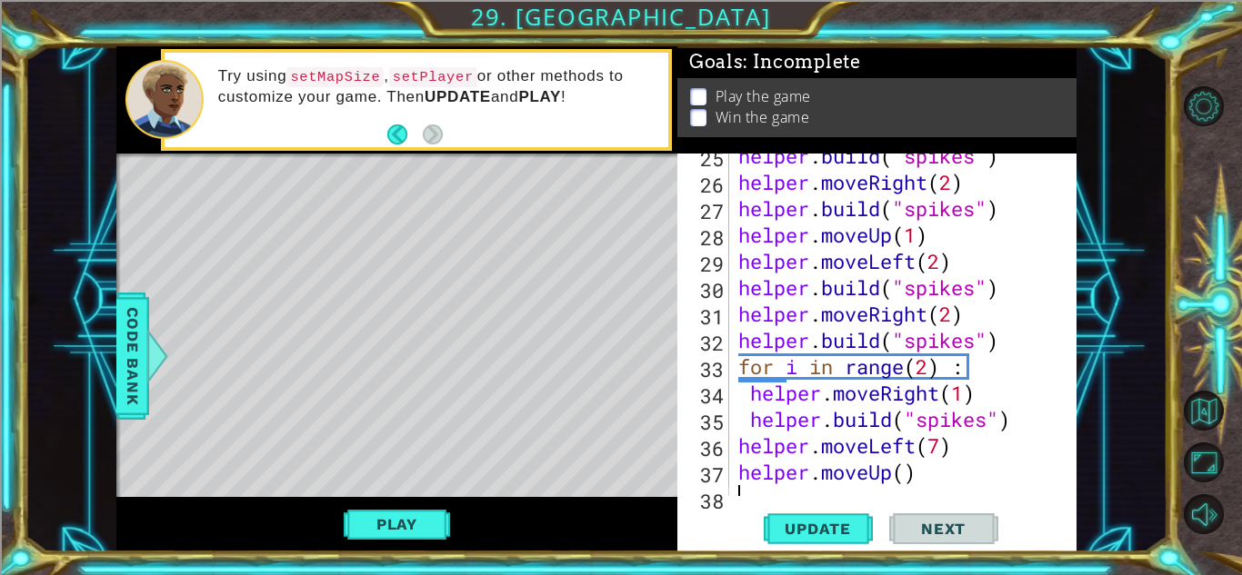
click at [909, 469] on div "helper . build ( "spikes" ) helper . moveRight ( 2 ) helper . build ( "spikes" …" at bounding box center [907, 340] width 346 height 395
click at [935, 471] on div "helper . build ( "spikes" ) helper . moveRight ( 2 ) helper . build ( "spikes" …" at bounding box center [907, 340] width 346 height 395
paste textarea "build("wall""
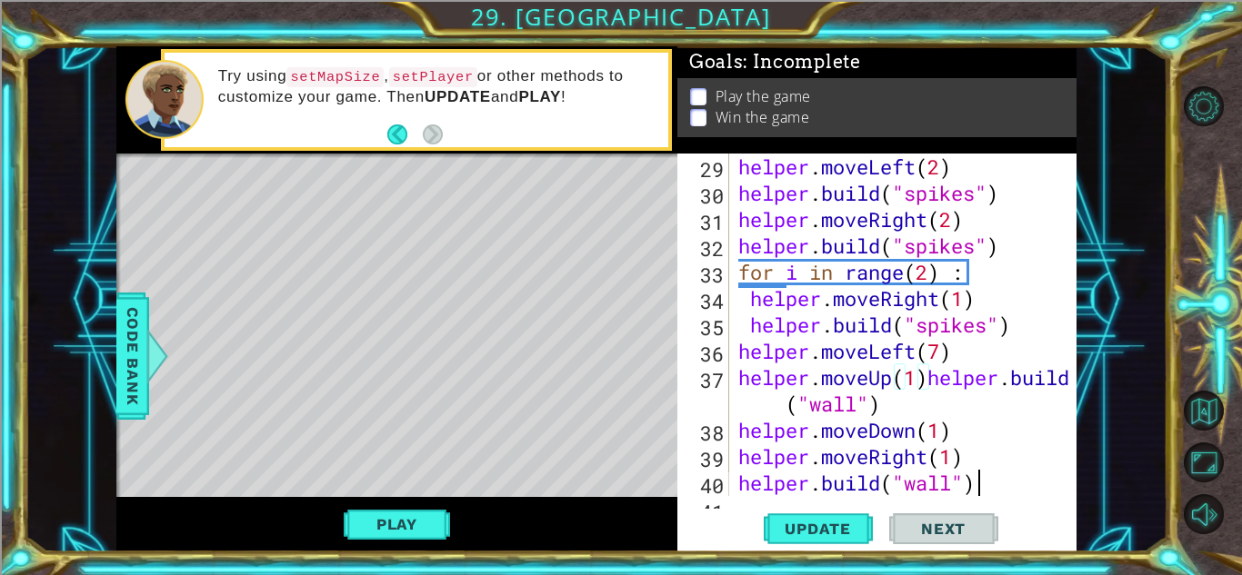
scroll to position [844, 0]
click at [928, 375] on div "helper . moveLeft ( 2 ) helper . build ( "spikes" ) helper . moveRight ( 2 ) he…" at bounding box center [907, 351] width 346 height 395
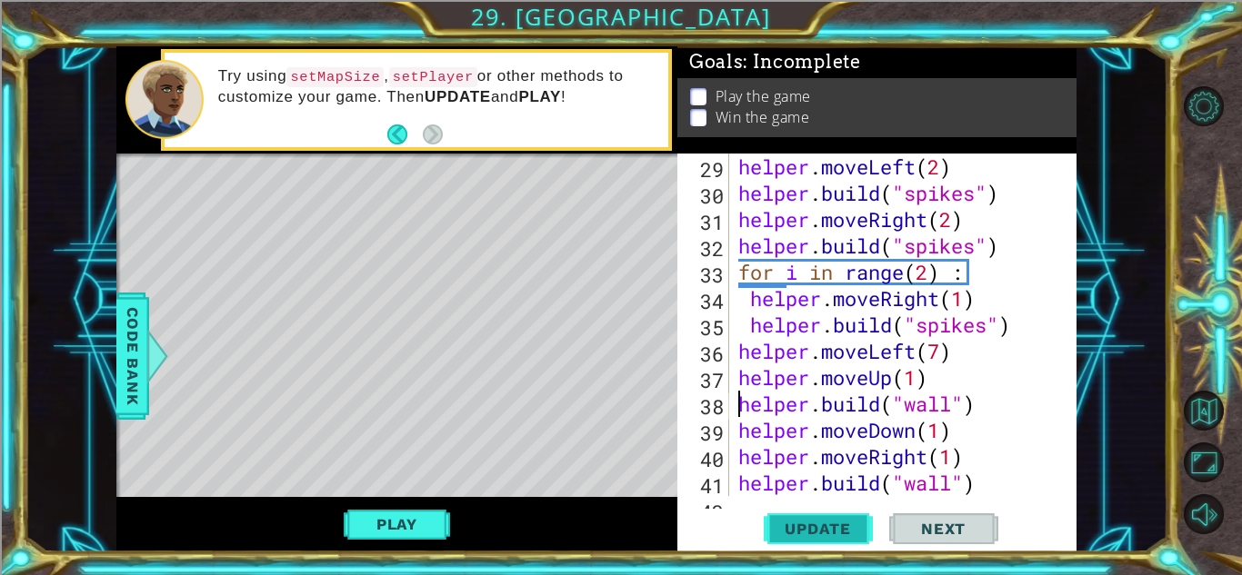
click at [816, 513] on button "Update" at bounding box center [818, 529] width 109 height 40
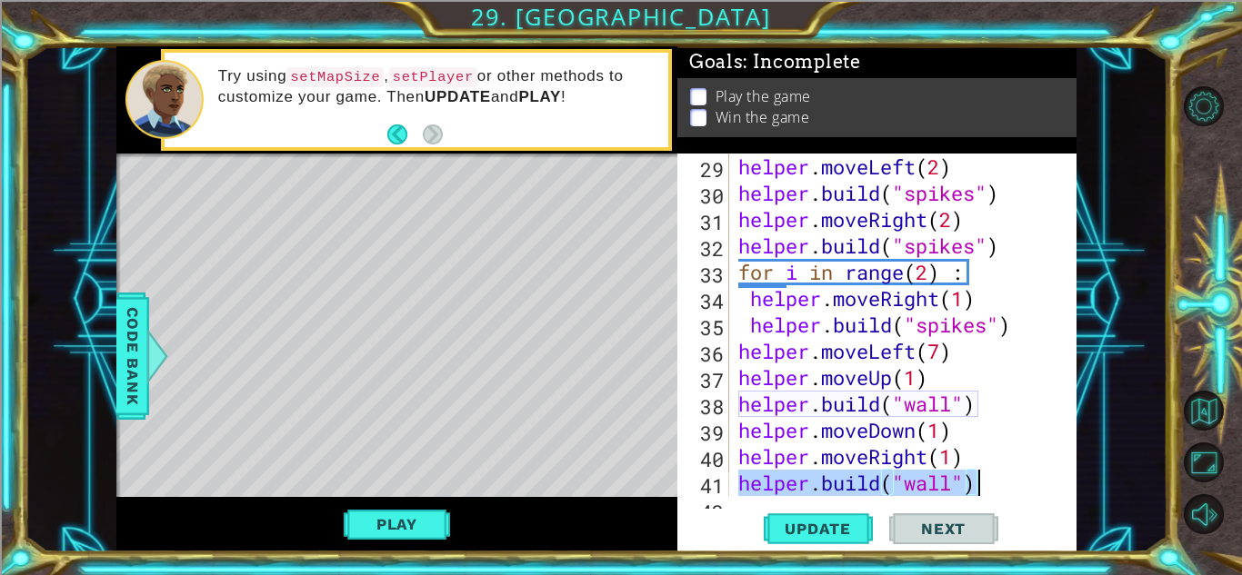
drag, startPoint x: 734, startPoint y: 485, endPoint x: 1129, endPoint y: 496, distance: 394.7
click at [1129, 496] on div "1 ההההההההההההההההההההההההההההההההההההההההההההההההההההההההההההההההההההההההההההה…" at bounding box center [596, 299] width 1143 height 506
click at [968, 431] on div "helper . moveLeft ( 2 ) helper . build ( "spikes" ) helper . moveRight ( 2 ) he…" at bounding box center [907, 351] width 346 height 395
type textarea "helper.moveDown(1)"
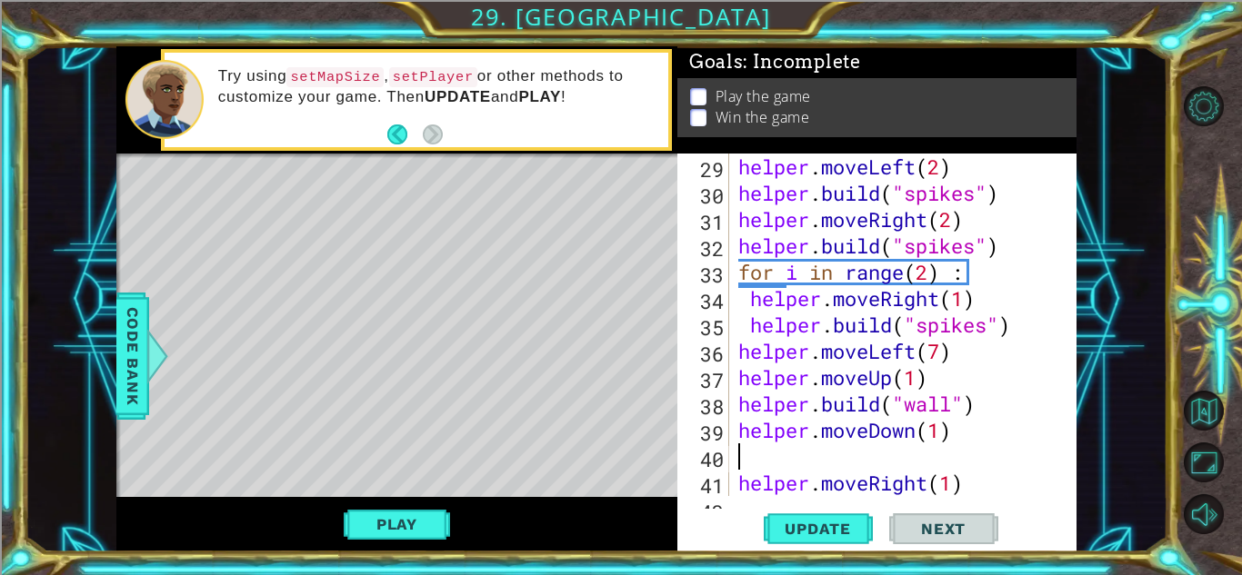
scroll to position [0, 0]
paste textarea "[DOMAIN_NAME]("wall")"
type textarea "[DOMAIN_NAME]("wall")"
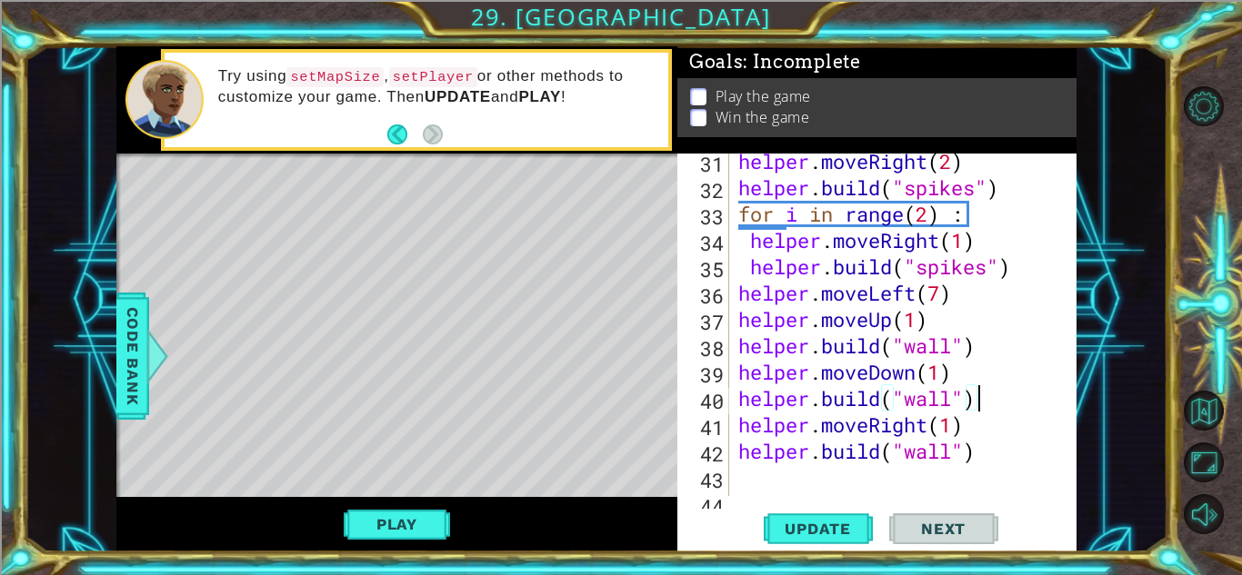
scroll to position [922, 0]
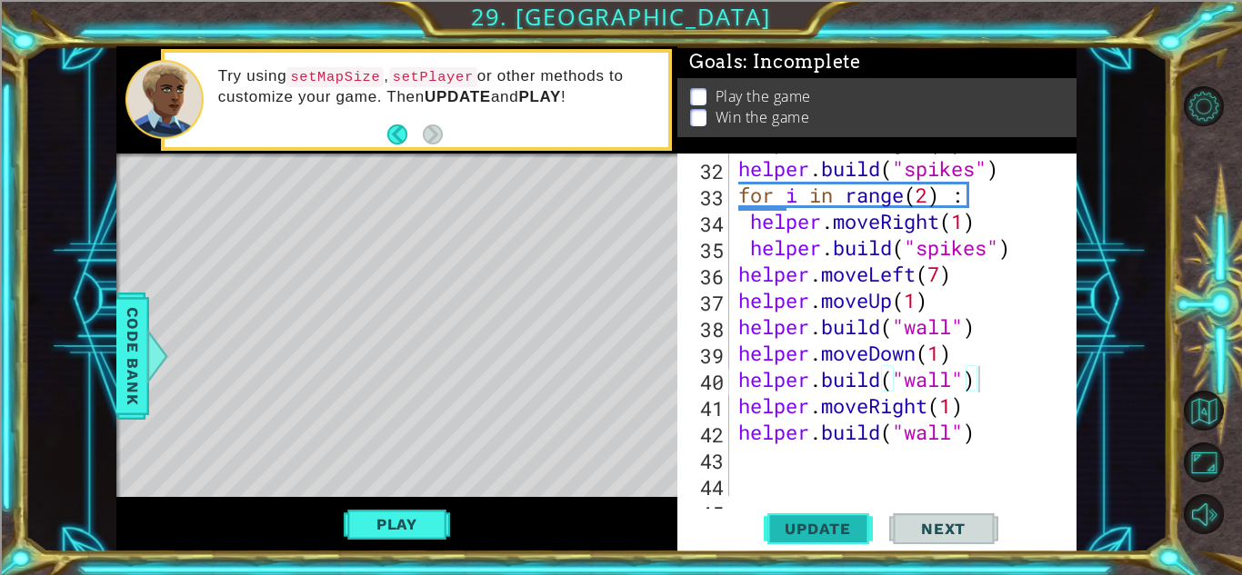
click at [837, 517] on button "Update" at bounding box center [818, 529] width 109 height 40
click at [986, 430] on div "helper . moveRight ( 2 ) helper . build ( "spikes" ) for i in range ( 2 ) : hel…" at bounding box center [907, 326] width 346 height 395
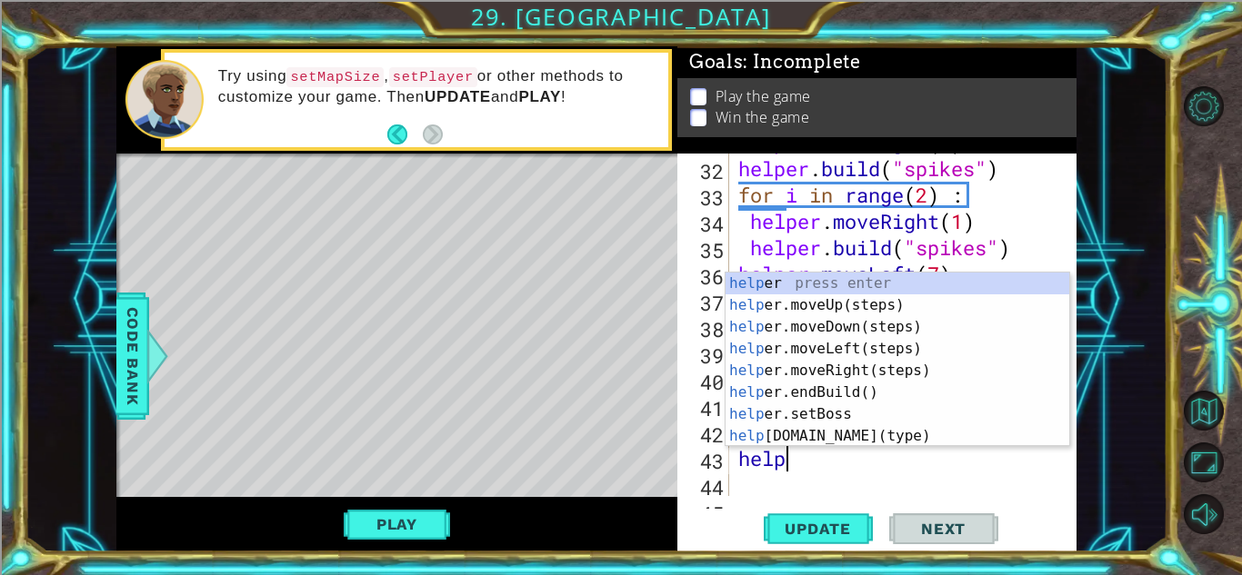
scroll to position [0, 2]
click at [1049, 465] on div "helper . moveRight ( 2 ) helper . build ( "spikes" ) for i in range ( 2 ) : hel…" at bounding box center [907, 326] width 346 height 395
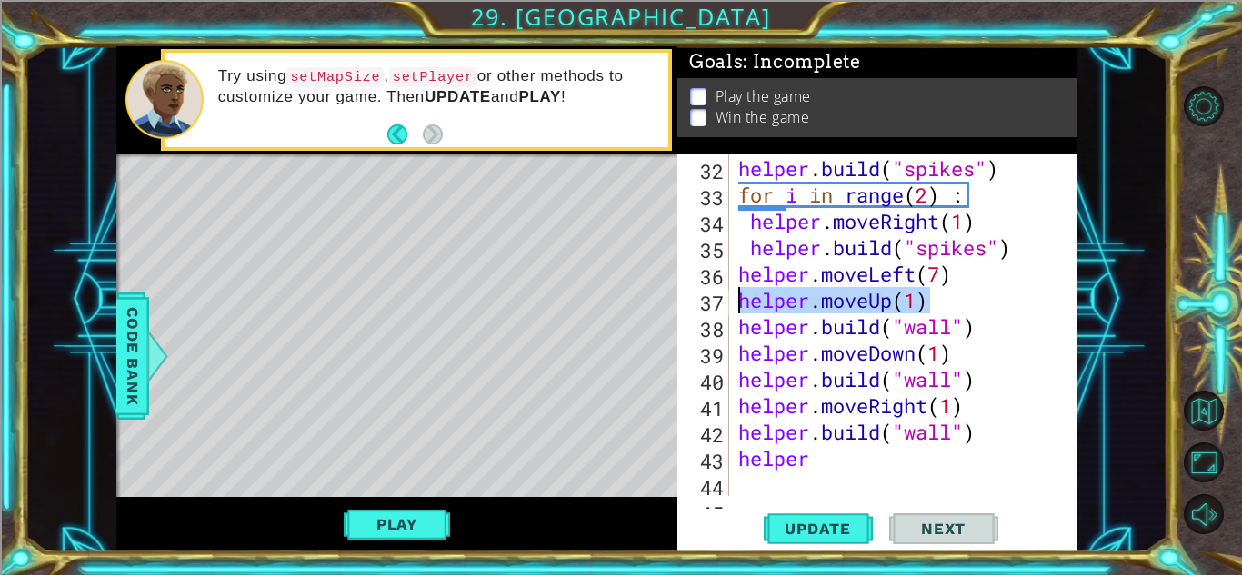
drag, startPoint x: 939, startPoint y: 297, endPoint x: 742, endPoint y: 305, distance: 197.4
click at [742, 305] on div "helper . moveRight ( 2 ) helper . build ( "spikes" ) for i in range ( 2 ) : hel…" at bounding box center [907, 326] width 346 height 395
type textarea "helper.moveUp(1)"
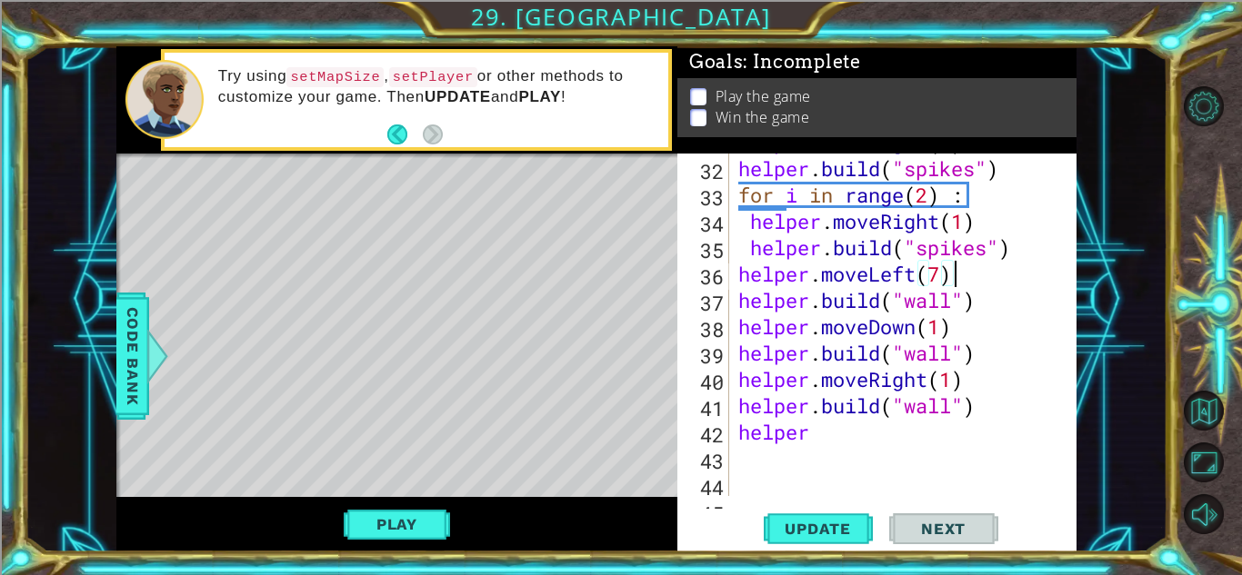
click at [940, 267] on div "helper . moveRight ( 2 ) helper . build ( "spikes" ) for i in range ( 2 ) : hel…" at bounding box center [907, 326] width 346 height 395
click at [794, 531] on span "Update" at bounding box center [817, 529] width 103 height 18
drag, startPoint x: 736, startPoint y: 275, endPoint x: 764, endPoint y: 282, distance: 28.2
click at [764, 282] on div "helper . moveRight ( 2 ) helper . build ( "spikes" ) for i in range ( 2 ) : hel…" at bounding box center [907, 326] width 346 height 395
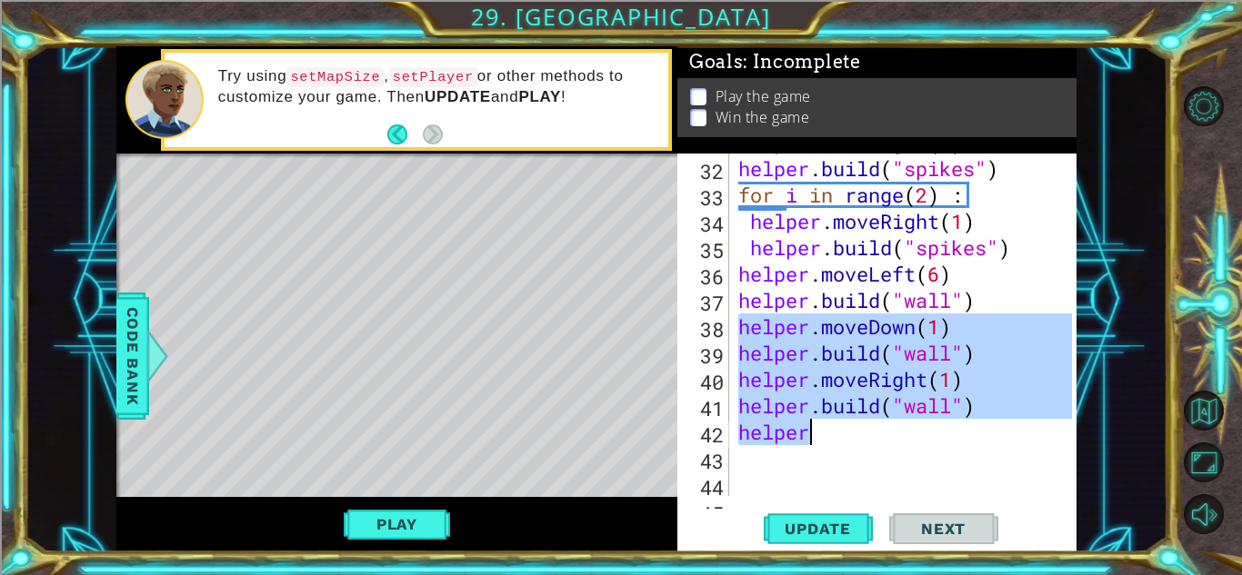
drag, startPoint x: 736, startPoint y: 324, endPoint x: 835, endPoint y: 444, distance: 155.6
click at [835, 444] on div "helper . moveRight ( 2 ) helper . build ( "spikes" ) for i in range ( 2 ) : hel…" at bounding box center [907, 326] width 346 height 395
type textarea "[DOMAIN_NAME]("wall") helper"
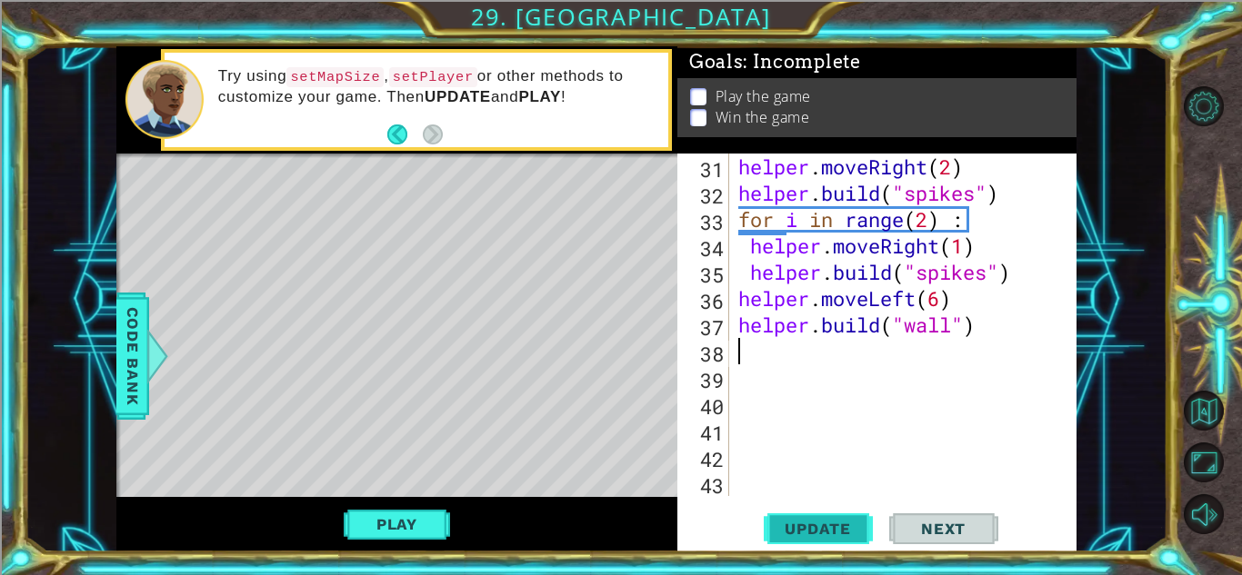
click at [825, 536] on span "Update" at bounding box center [817, 529] width 103 height 18
click at [391, 525] on button "Play" at bounding box center [397, 524] width 106 height 35
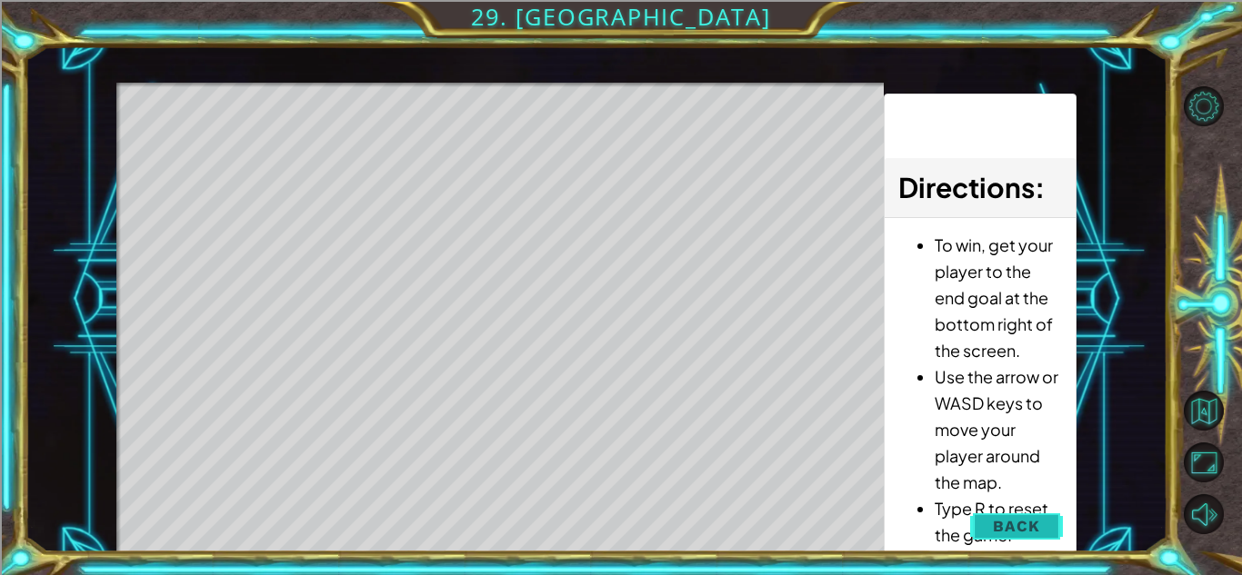
click at [991, 526] on button "Back" at bounding box center [1016, 526] width 92 height 36
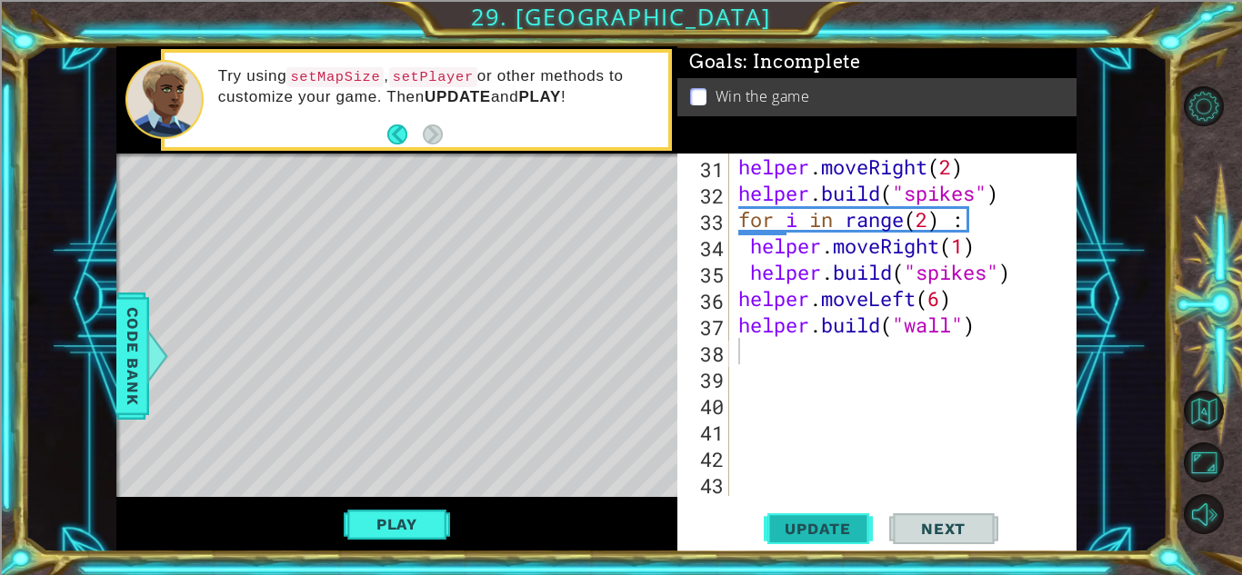
click at [819, 523] on span "Update" at bounding box center [817, 529] width 103 height 18
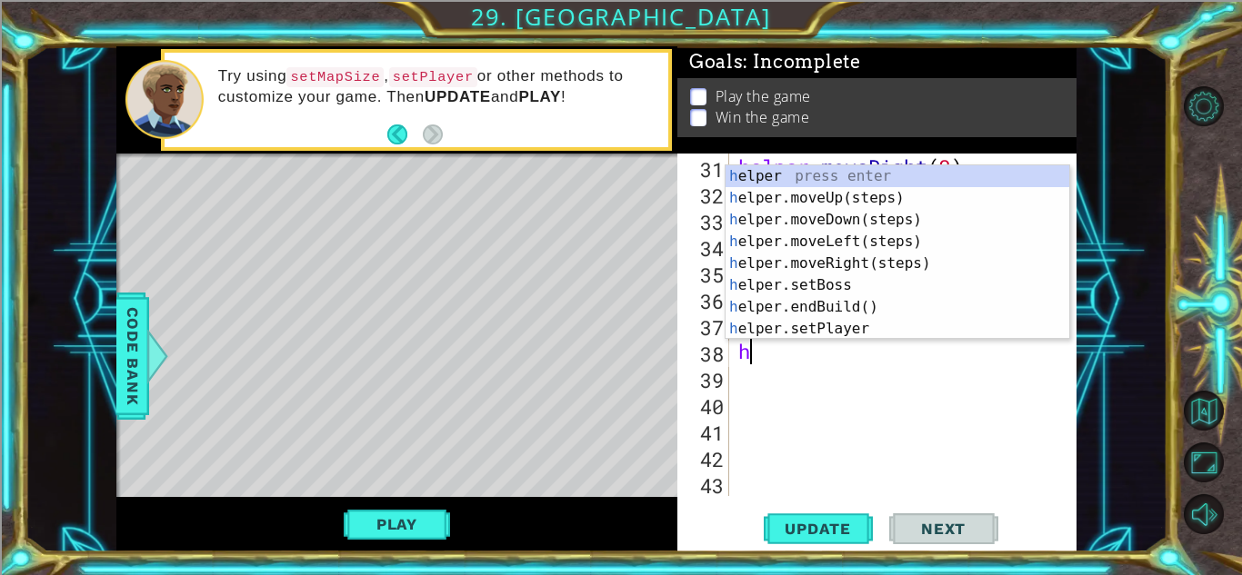
type textarea "hel"
click at [851, 214] on div "hel per press enter hel per.moveUp(steps) press enter hel per.moveDown(steps) p…" at bounding box center [897, 274] width 344 height 218
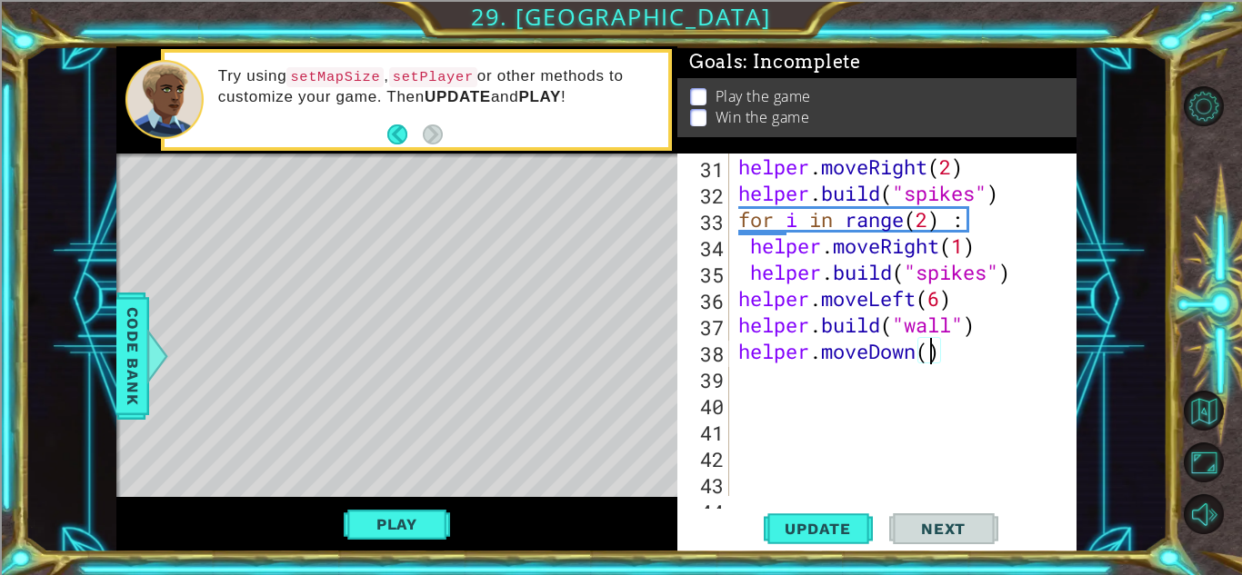
click at [929, 346] on div "helper . moveRight ( 2 ) helper . build ( "spikes" ) for i in range ( 2 ) : hel…" at bounding box center [907, 351] width 346 height 395
type textarea "helper.moveDown(1)"
click at [808, 387] on div "helper . moveRight ( 2 ) helper . build ( "spikes" ) for i in range ( 2 ) : hel…" at bounding box center [907, 351] width 346 height 395
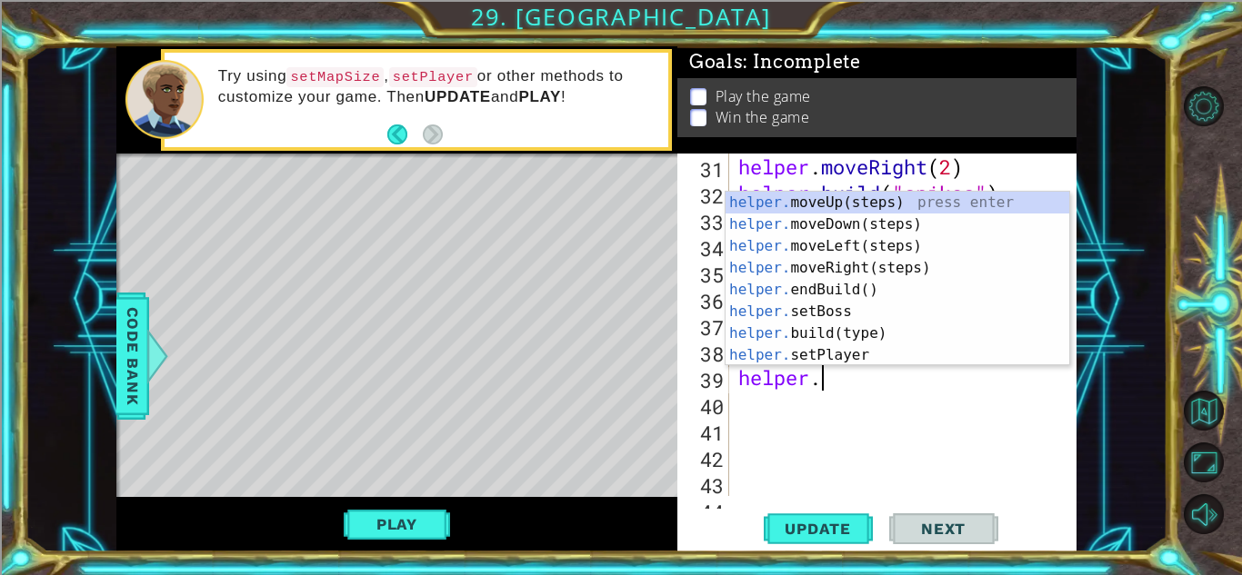
scroll to position [0, 3]
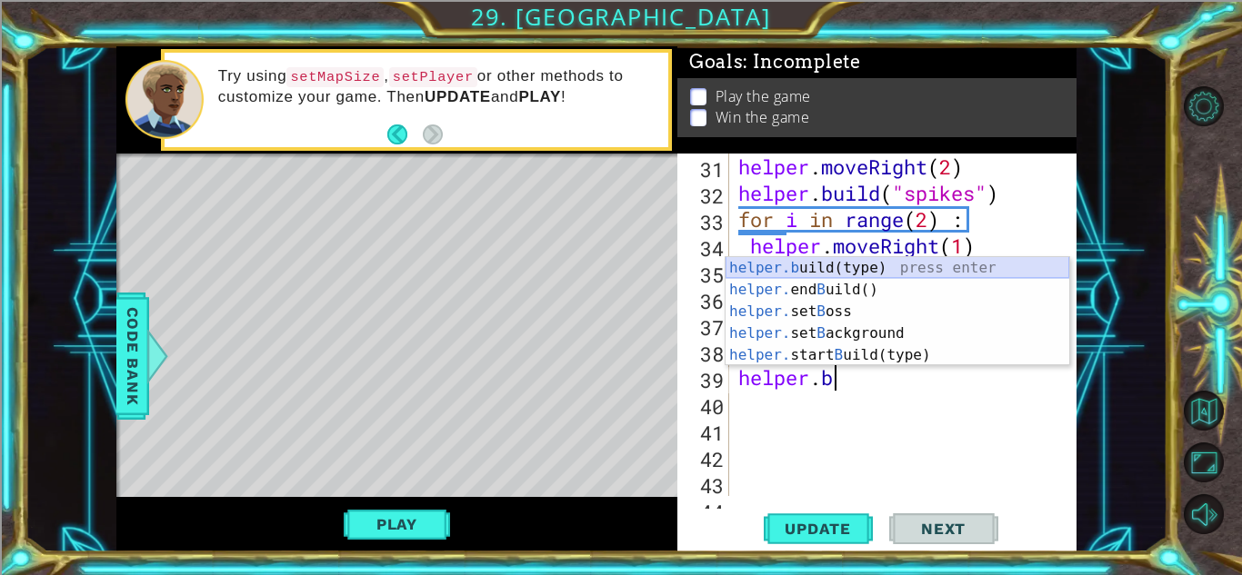
click at [856, 261] on div "helper.b uild(type) press enter helper. end B uild() press enter helper. set B …" at bounding box center [897, 333] width 344 height 153
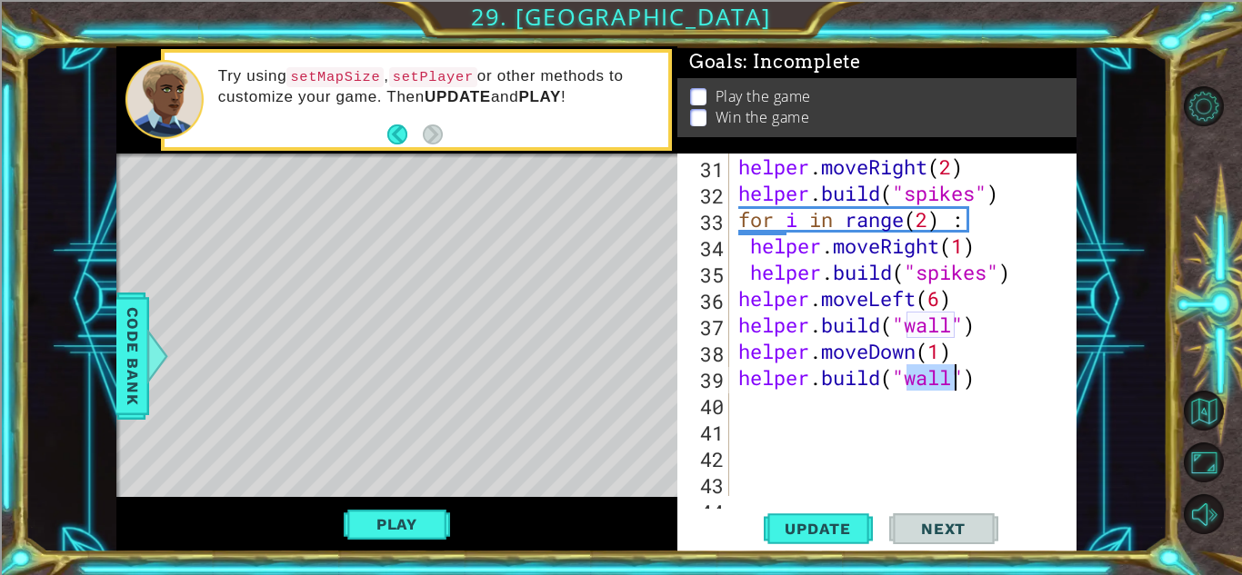
click at [956, 385] on div "helper . moveRight ( 2 ) helper . build ( "spikes" ) for i in range ( 2 ) : hel…" at bounding box center [902, 325] width 337 height 343
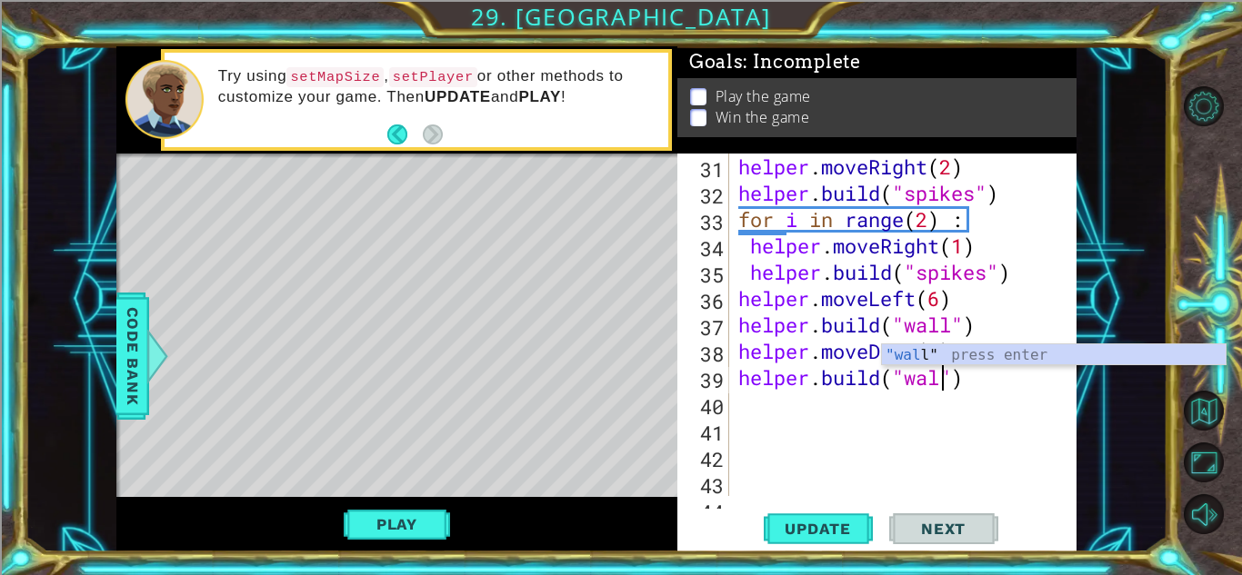
scroll to position [0, 9]
type textarea "[DOMAIN_NAME]("wall")"
click at [827, 539] on button "Update" at bounding box center [818, 529] width 109 height 40
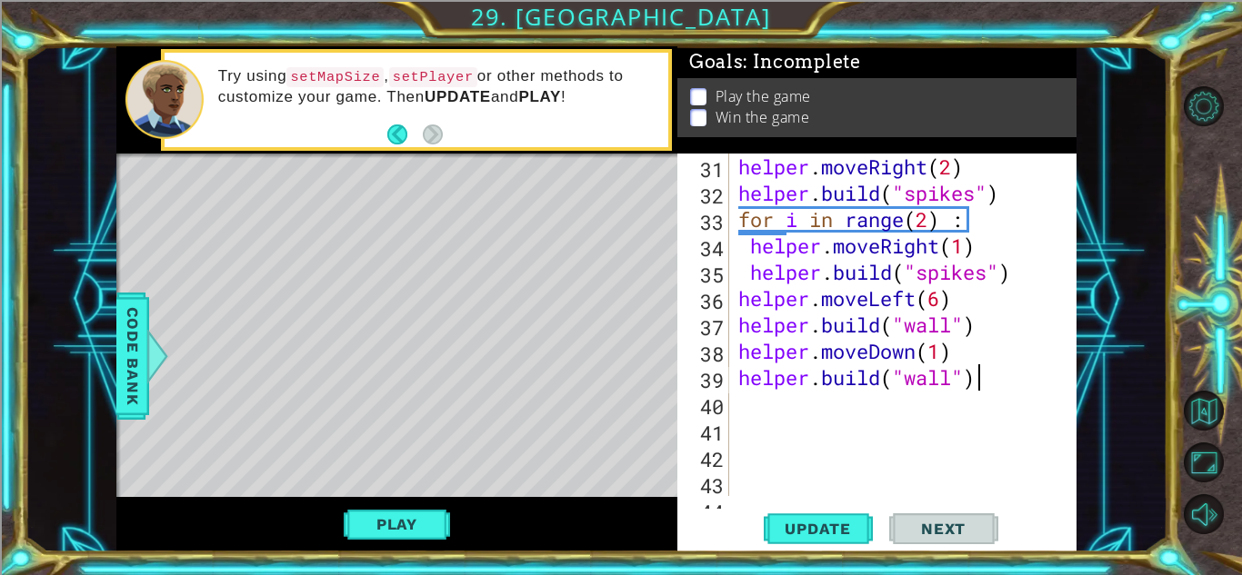
click at [1023, 386] on div "helper . moveRight ( 2 ) helper . build ( "spikes" ) for i in range ( 2 ) : hel…" at bounding box center [907, 351] width 346 height 395
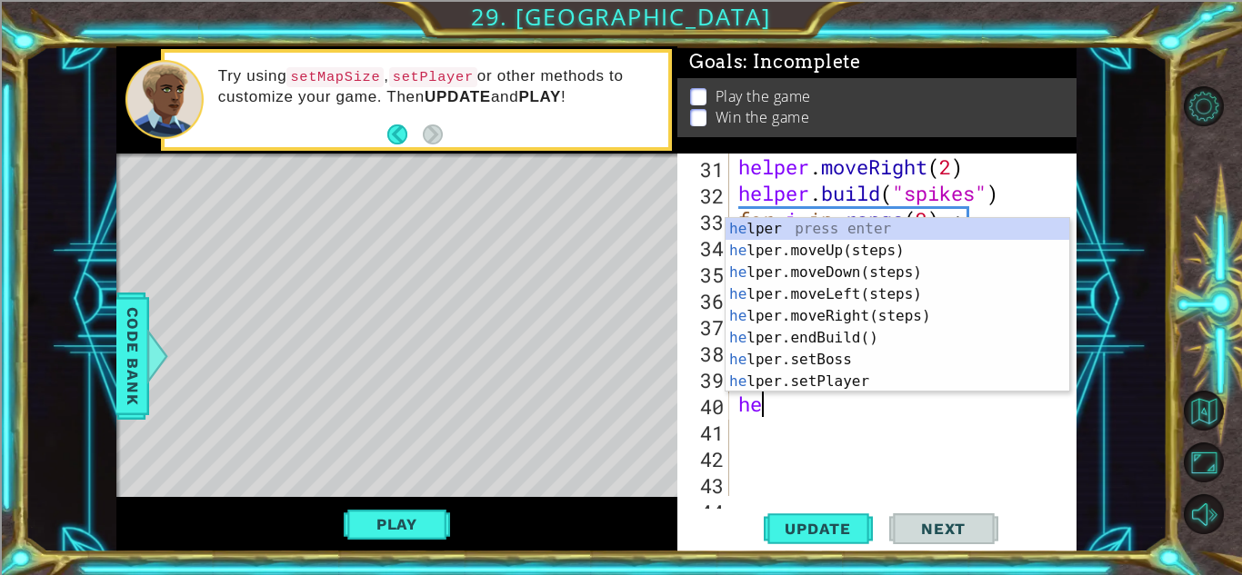
type textarea "hel"
click at [955, 440] on div "helper . moveRight ( 2 ) helper . build ( "spikes" ) for i in range ( 2 ) : hel…" at bounding box center [907, 351] width 346 height 395
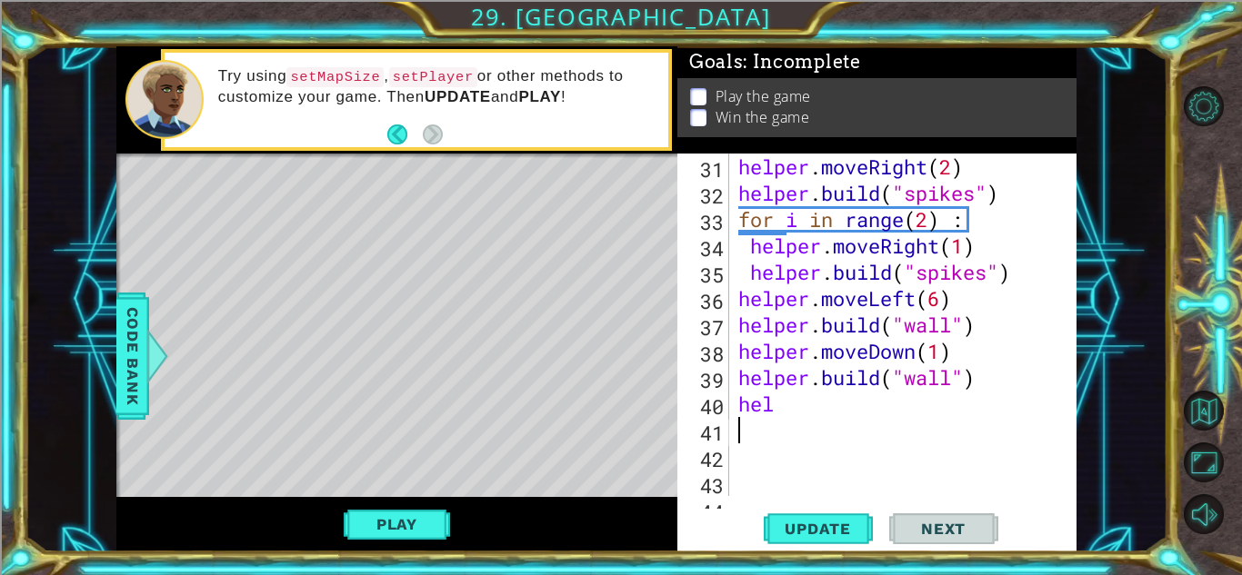
click at [989, 323] on div "helper . moveRight ( 2 ) helper . build ( "spikes" ) for i in range ( 2 ) : hel…" at bounding box center [907, 351] width 346 height 395
type textarea "[DOMAIN_NAME]("wall")"
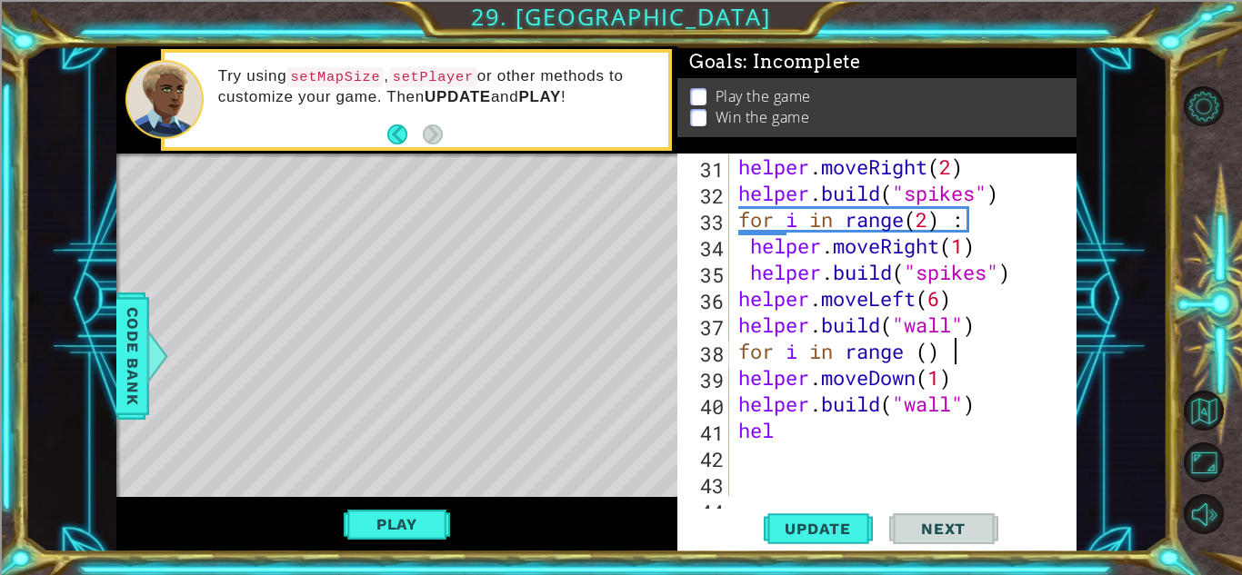
scroll to position [0, 9]
click at [932, 354] on div "helper . moveRight ( 2 ) helper . build ( "spikes" ) for i in range ( 2 ) : hel…" at bounding box center [907, 351] width 346 height 395
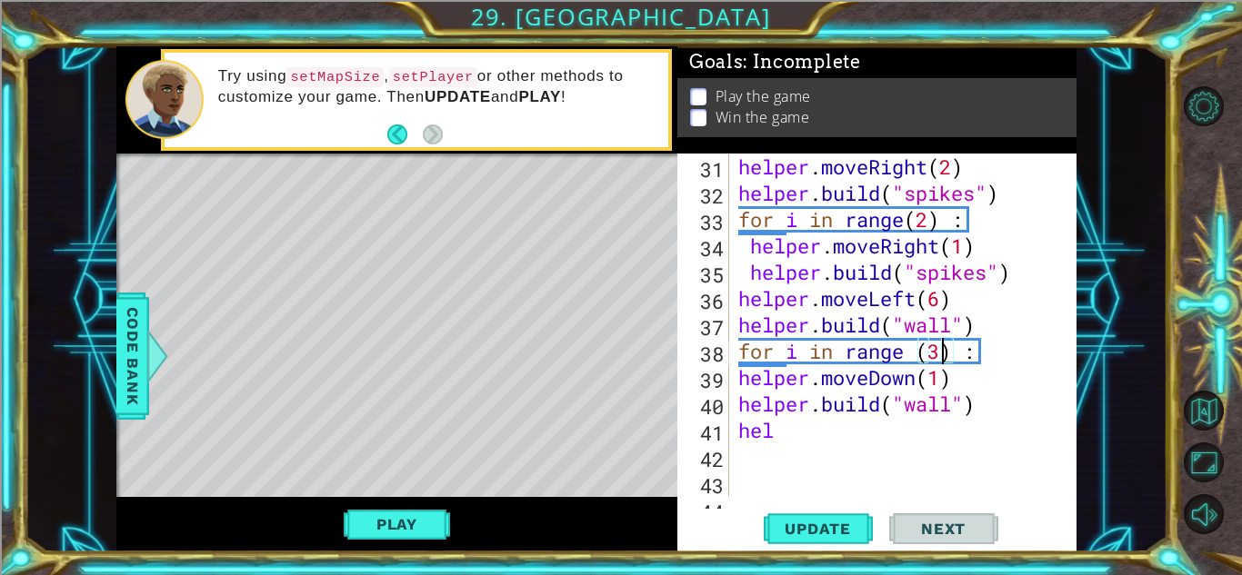
click at [822, 437] on div "helper . moveRight ( 2 ) helper . build ( "spikes" ) for i in range ( 2 ) : hel…" at bounding box center [907, 351] width 346 height 395
type textarea "h"
click at [740, 378] on div "helper . moveRight ( 2 ) helper . build ( "spikes" ) for i in range ( 2 ) : hel…" at bounding box center [907, 351] width 346 height 395
click at [738, 401] on div "helper . moveRight ( 2 ) helper . build ( "spikes" ) for i in range ( 2 ) : hel…" at bounding box center [907, 351] width 346 height 395
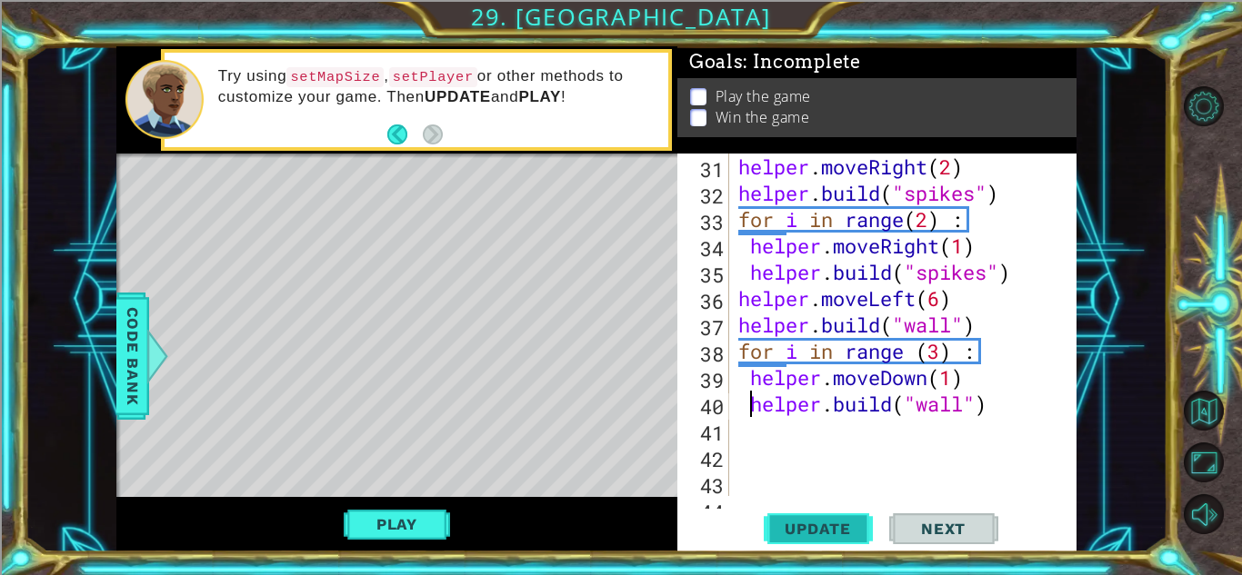
type textarea "[DOMAIN_NAME]("wall")"
click at [787, 518] on button "Update" at bounding box center [818, 529] width 109 height 40
click at [403, 523] on button "Play" at bounding box center [397, 524] width 106 height 35
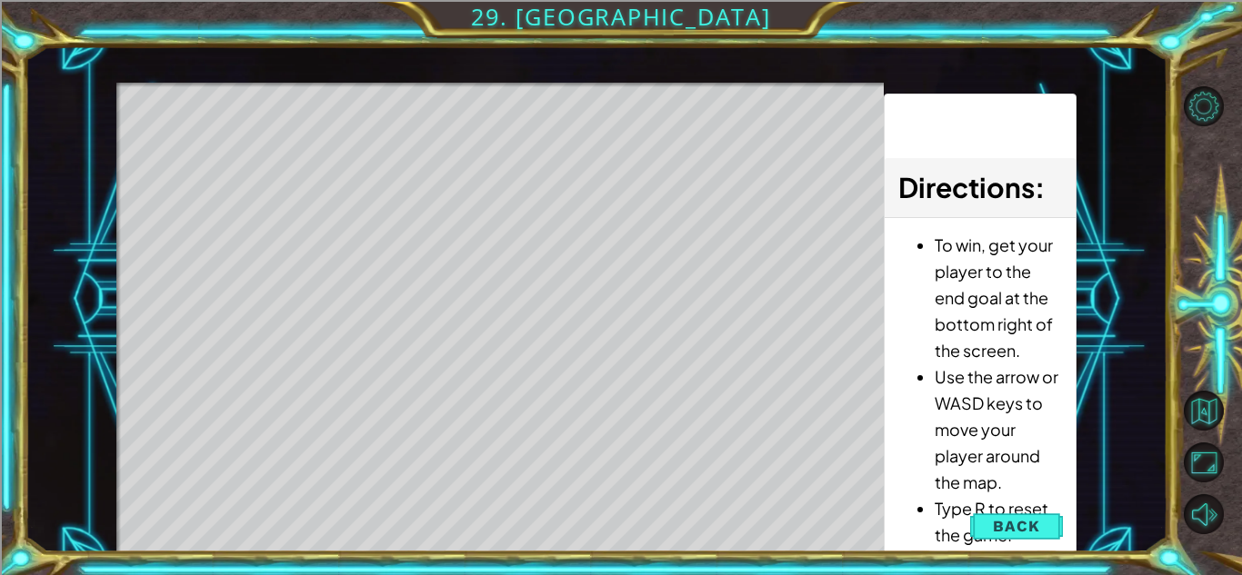
click at [1037, 438] on li "Use the arrow or WASD keys to move your player around the map." at bounding box center [997, 430] width 126 height 132
click at [1030, 521] on span "Back" at bounding box center [1016, 526] width 46 height 18
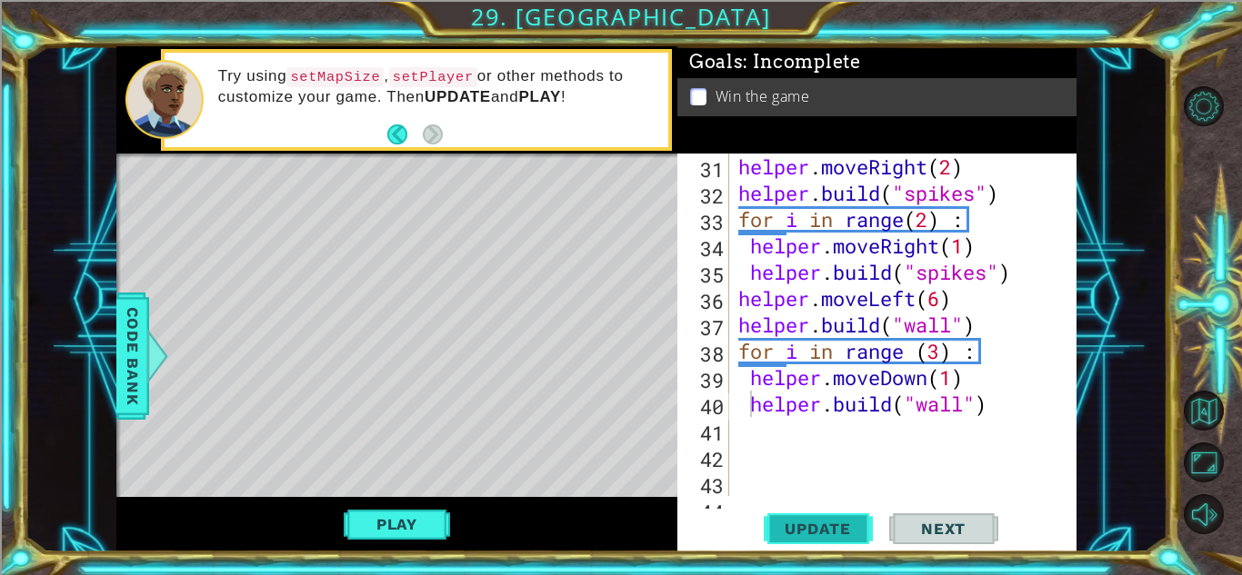
click at [799, 539] on button "Update" at bounding box center [818, 529] width 109 height 40
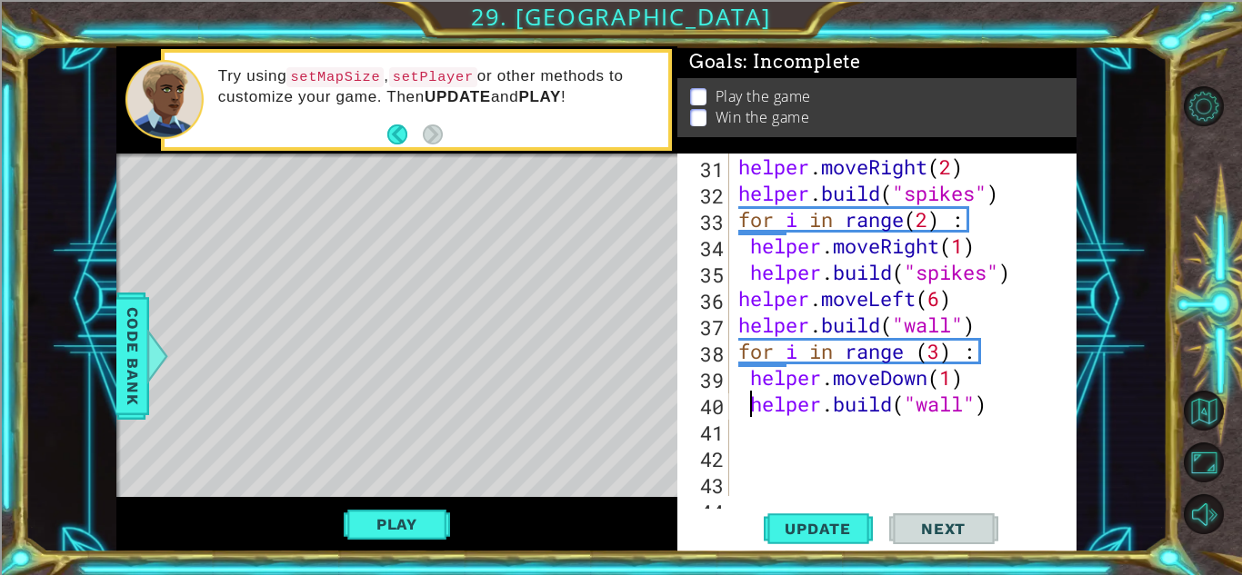
click at [1000, 422] on div "helper . moveRight ( 2 ) helper . build ( "spikes" ) for i in range ( 2 ) : hel…" at bounding box center [907, 351] width 346 height 395
click at [991, 408] on div "helper . moveRight ( 2 ) helper . build ( "spikes" ) for i in range ( 2 ) : hel…" at bounding box center [907, 351] width 346 height 395
type textarea "[DOMAIN_NAME]("wall")"
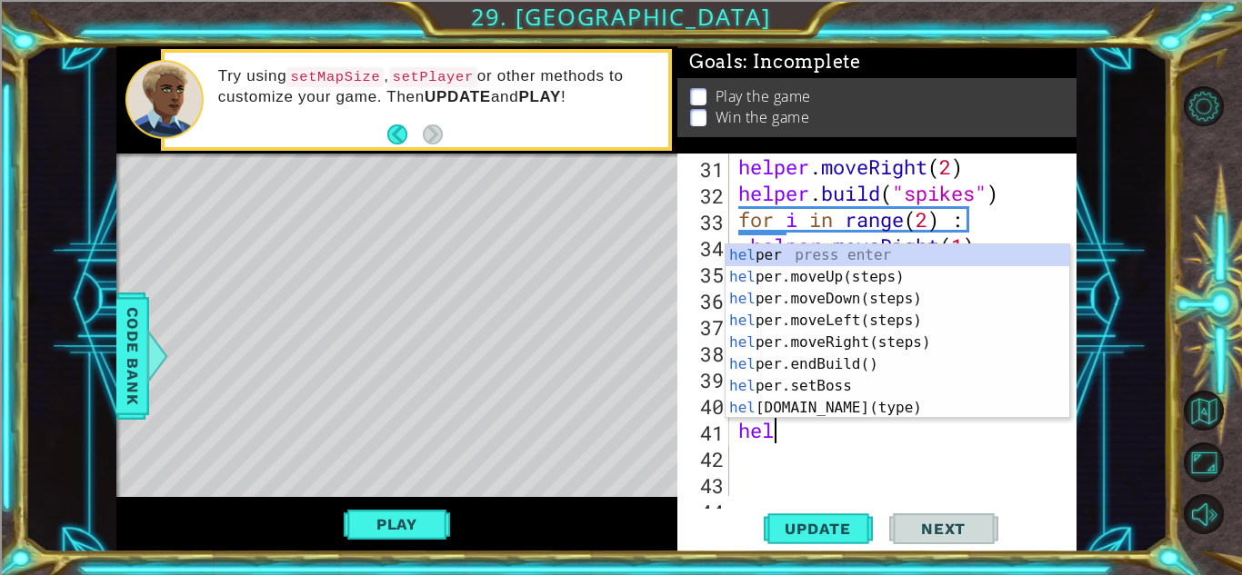
scroll to position [0, 2]
type textarea "helper"
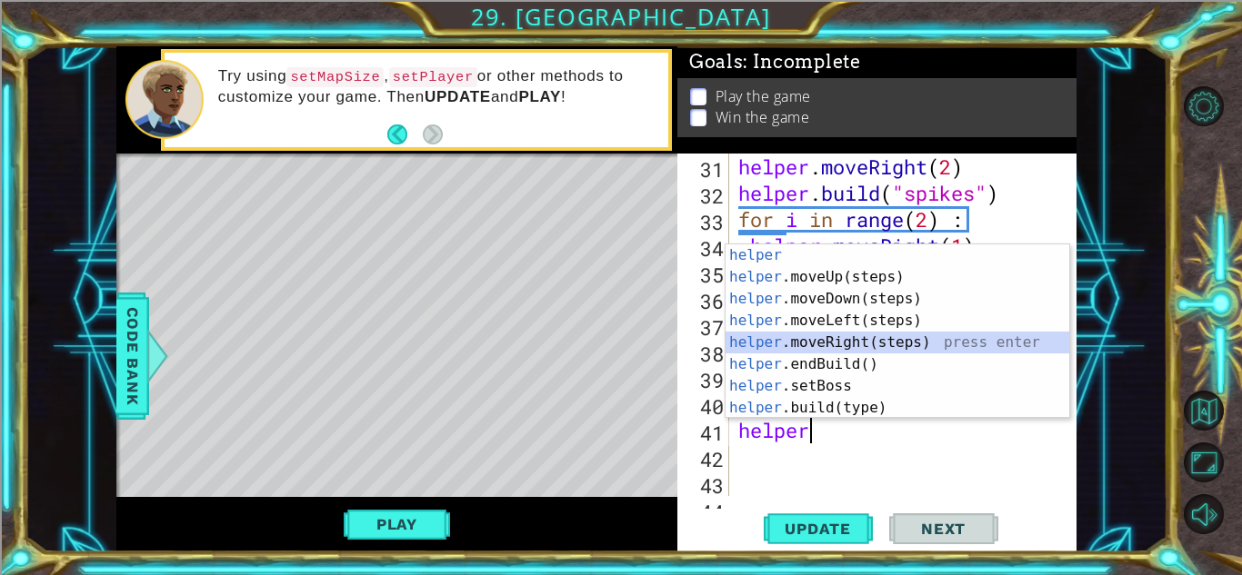
click at [939, 336] on div "helper press enter helper .moveUp(steps) press enter helper .moveDown(steps) pr…" at bounding box center [897, 354] width 344 height 218
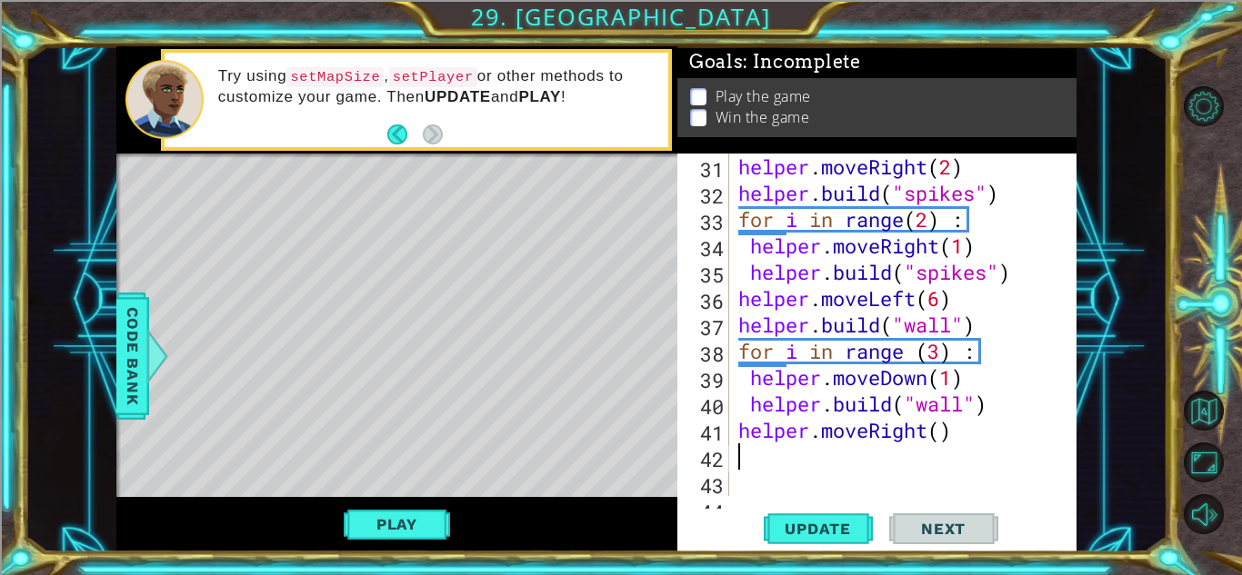
click at [938, 434] on div "helper . moveRight ( 2 ) helper . build ( "spikes" ) for i in range ( 2 ) : hel…" at bounding box center [907, 351] width 346 height 395
type textarea "helper.moveRight(1)"
click at [979, 436] on div "helper . moveRight ( 2 ) helper . build ( "spikes" ) for i in range ( 2 ) : hel…" at bounding box center [907, 351] width 346 height 395
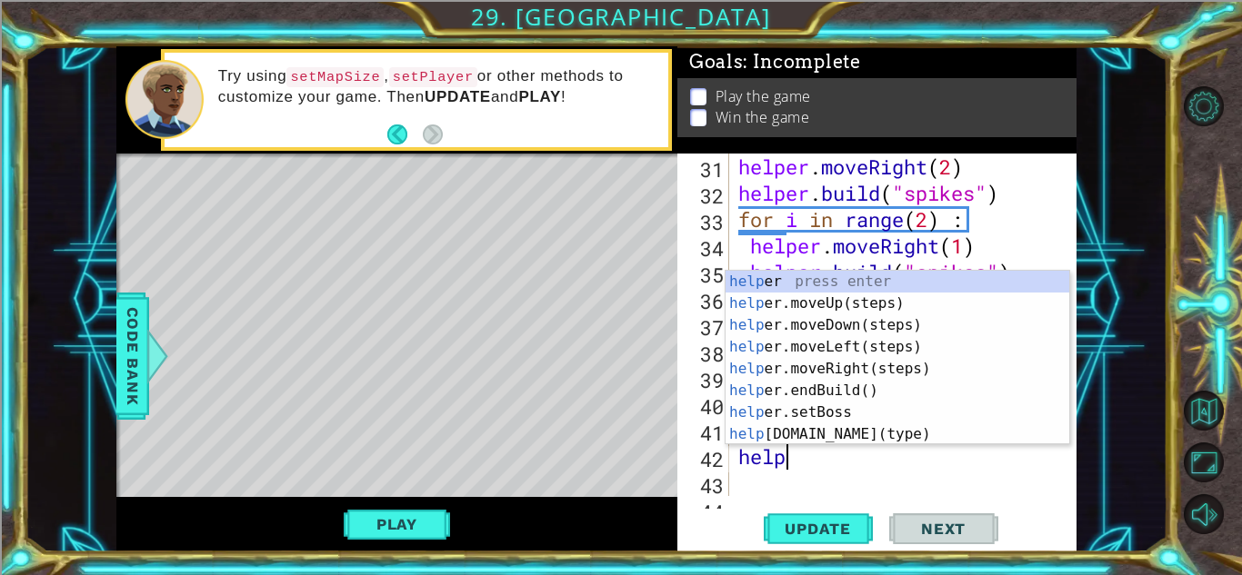
scroll to position [0, 1]
click at [962, 427] on div "help er press enter help er.moveUp(steps) press enter help er.moveDown(steps) p…" at bounding box center [897, 380] width 344 height 218
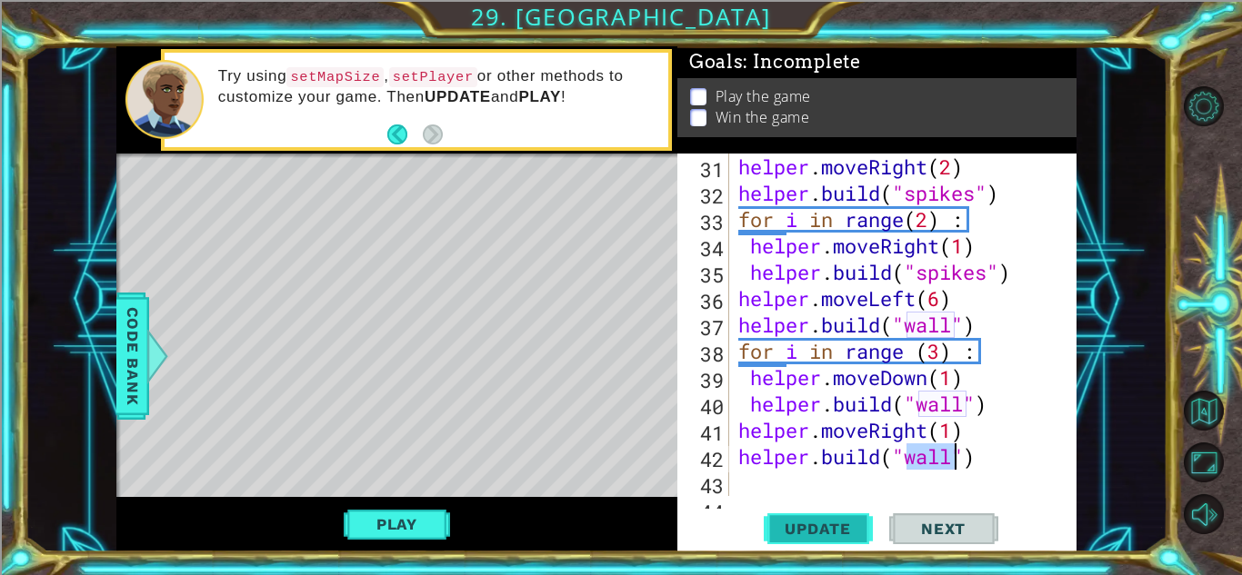
type textarea "[DOMAIN_NAME]("wall")"
click at [839, 529] on span "Update" at bounding box center [817, 529] width 103 height 18
click at [1013, 466] on div "helper . moveRight ( 2 ) helper . build ( "spikes" ) for i in range ( 2 ) : hel…" at bounding box center [907, 351] width 346 height 395
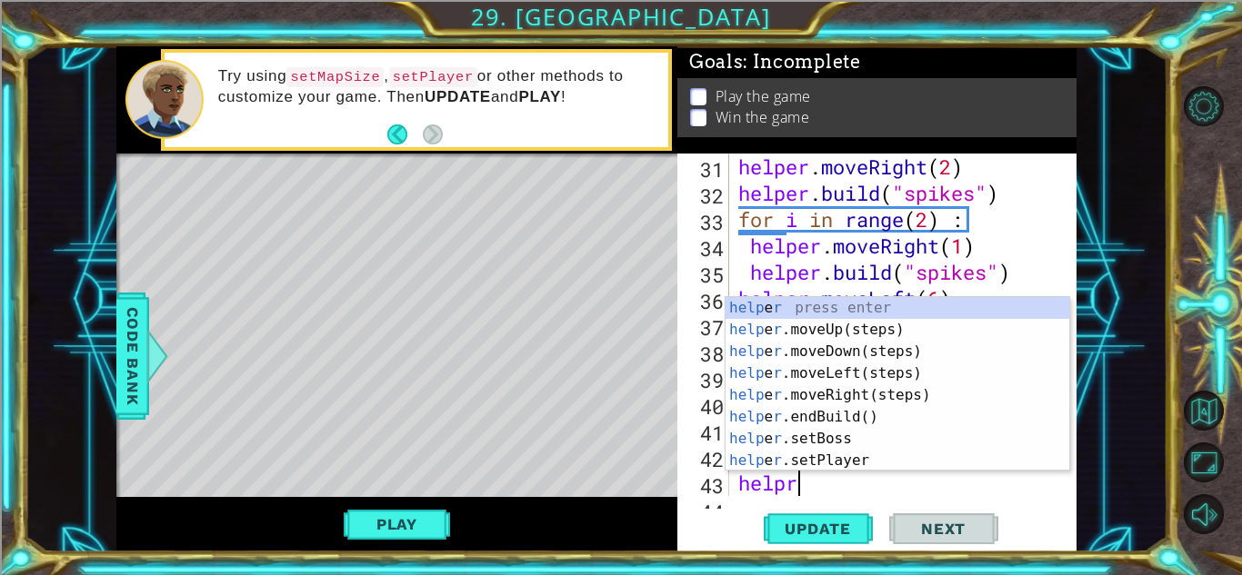
type textarea "helper"
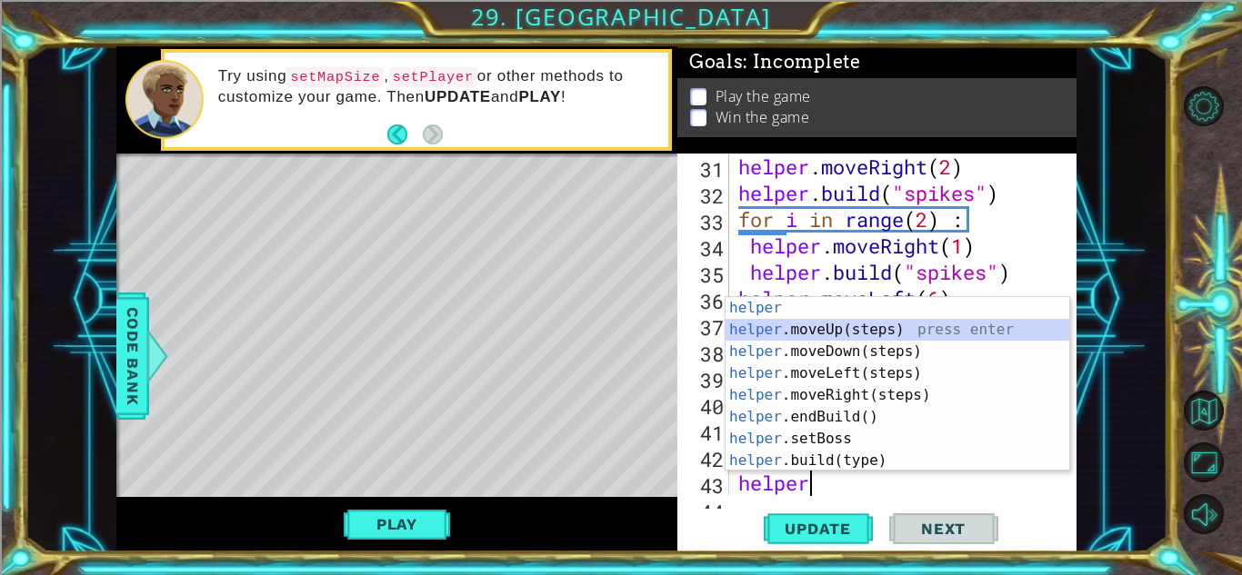
click at [858, 334] on div "helper press enter helper .moveUp(steps) press enter helper .moveDown(steps) pr…" at bounding box center [897, 406] width 344 height 218
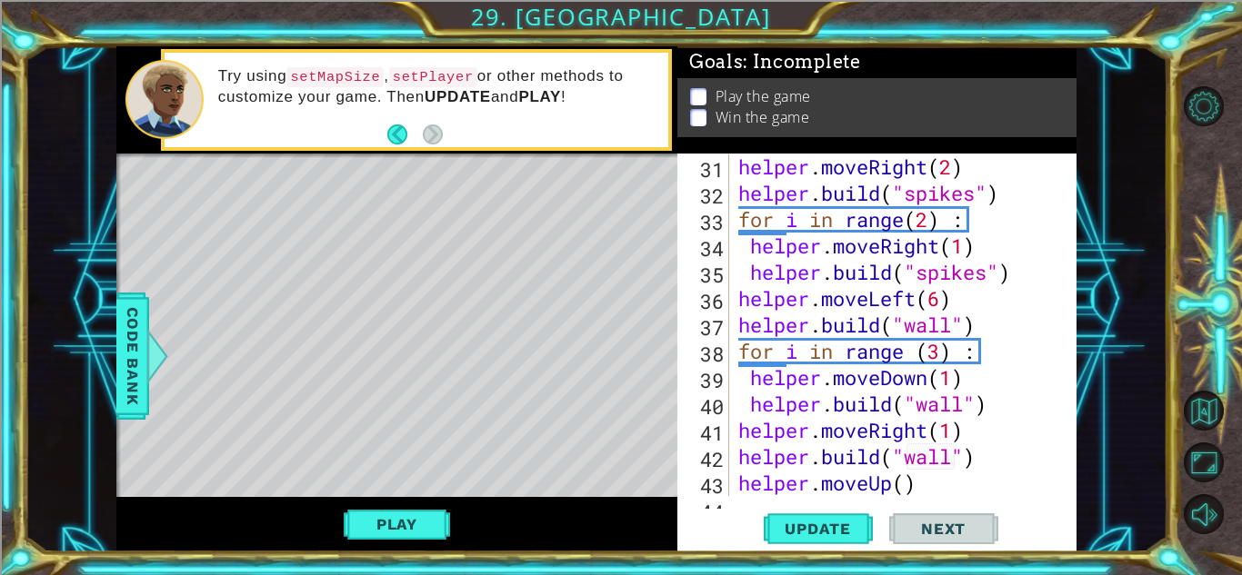
click at [906, 490] on div "helper . moveRight ( 2 ) helper . build ( "spikes" ) for i in range ( 2 ) : hel…" at bounding box center [907, 351] width 346 height 395
type textarea "helper.moveUp(1)"
click at [935, 482] on div "helper . moveRight ( 2 ) helper . build ( "spikes" ) for i in range ( 2 ) : hel…" at bounding box center [907, 351] width 346 height 395
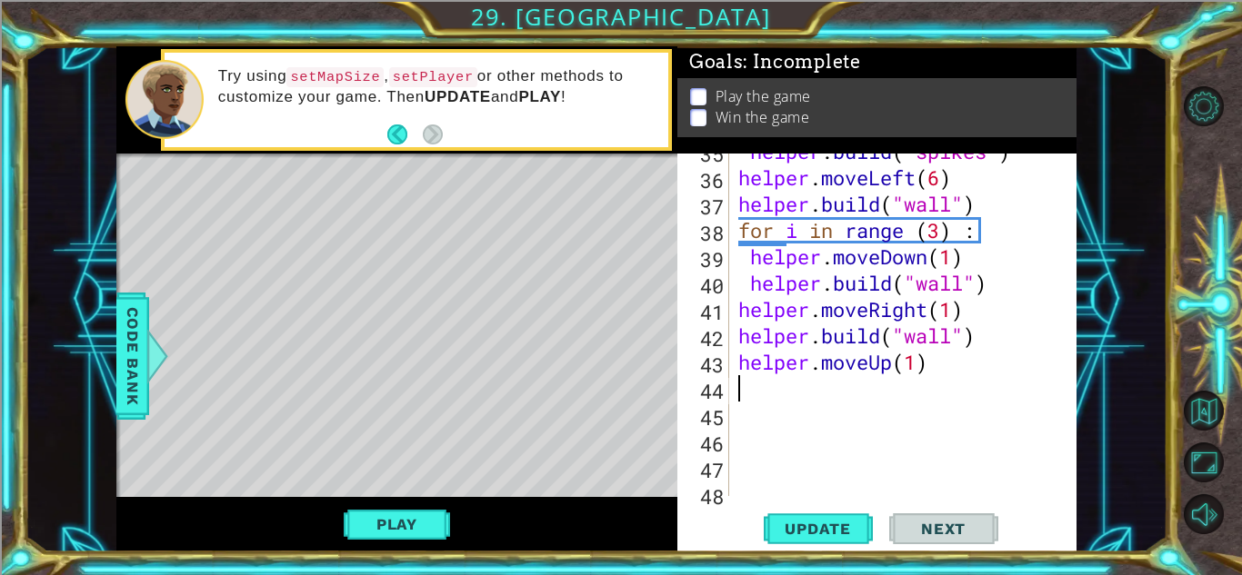
scroll to position [1031, 0]
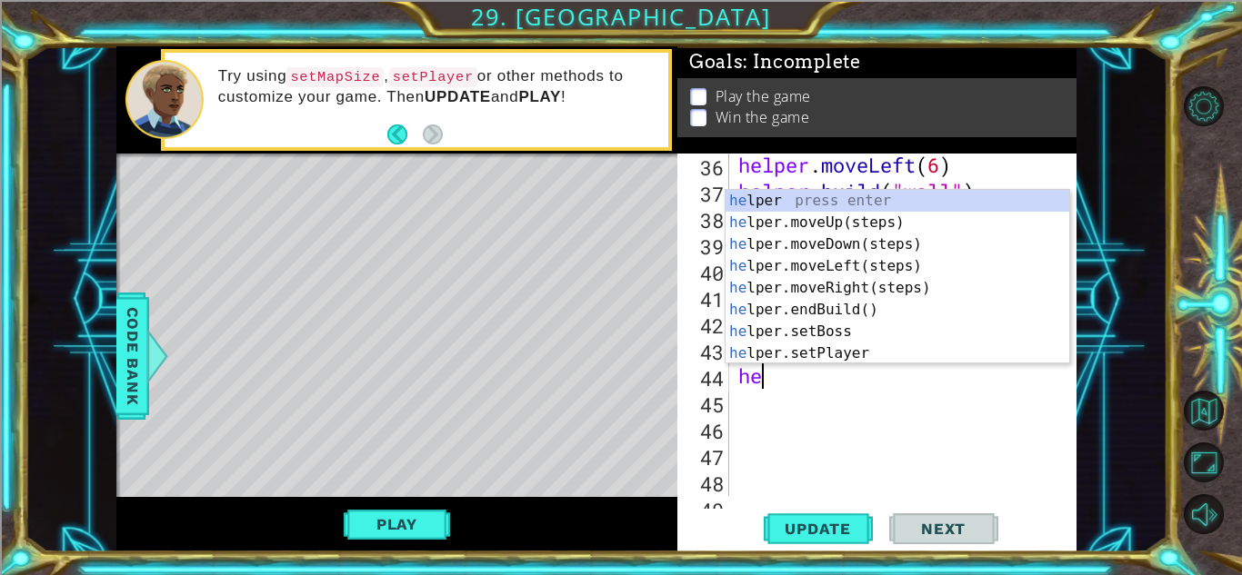
type textarea "help"
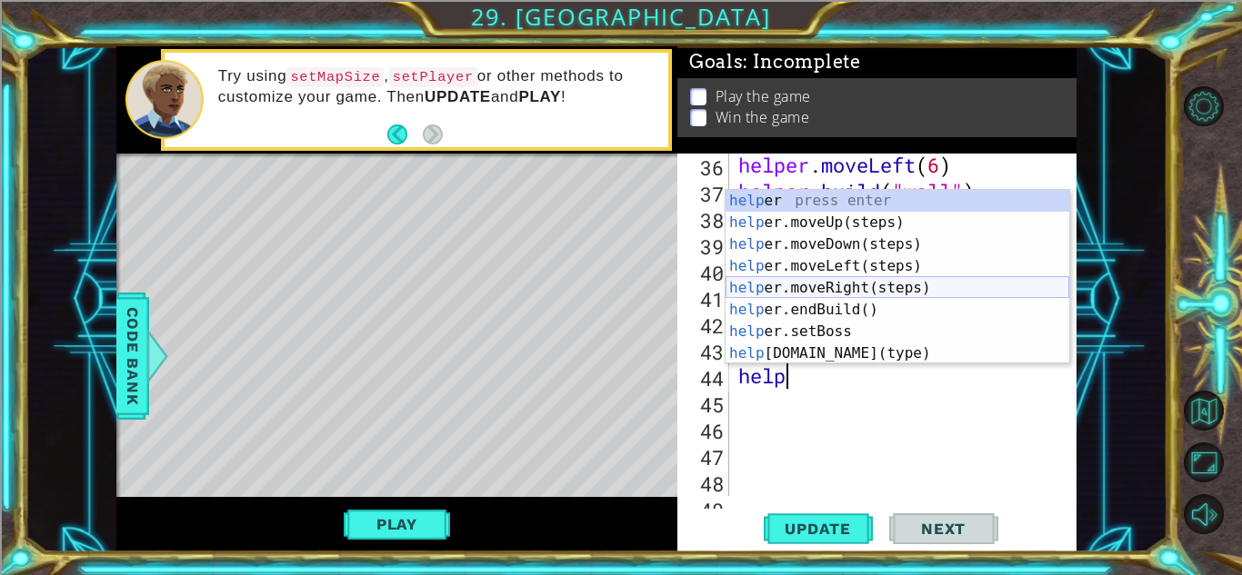
click at [889, 284] on div "help er press enter help er.moveUp(steps) press enter help er.moveDown(steps) p…" at bounding box center [897, 299] width 344 height 218
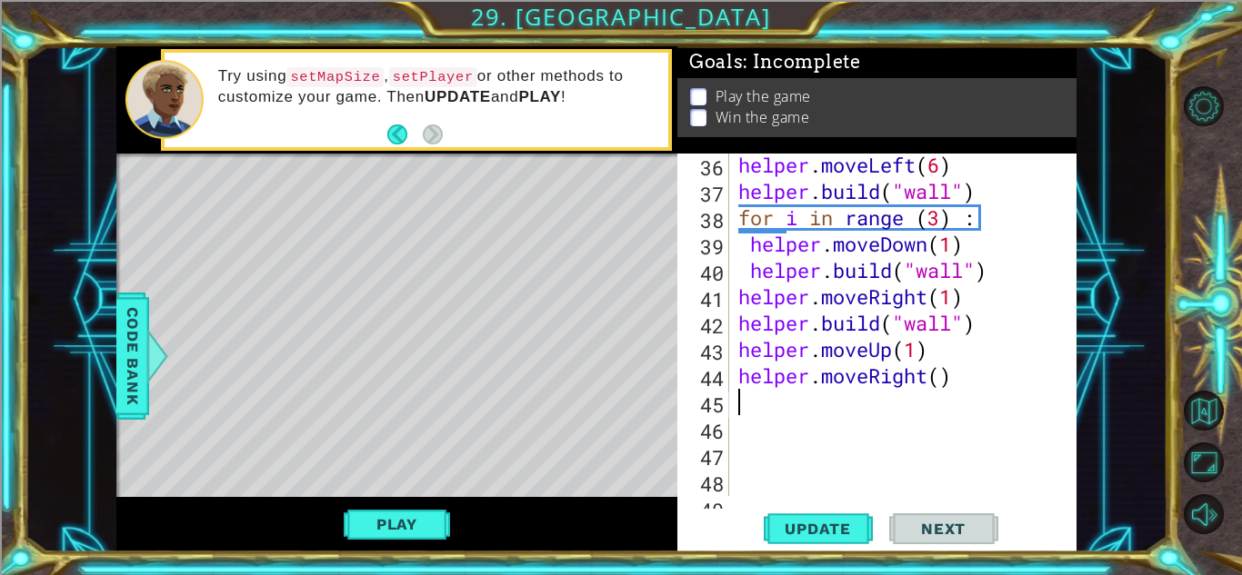
scroll to position [0, 0]
click at [941, 382] on div "helper . moveLeft ( 6 ) helper . build ( "wall" ) for i in range ( 3 ) : helper…" at bounding box center [907, 349] width 346 height 395
type textarea "helper.moveRight(1)"
click at [985, 383] on div "helper . moveLeft ( 6 ) helper . build ( "wall" ) for i in range ( 3 ) : helper…" at bounding box center [907, 349] width 346 height 395
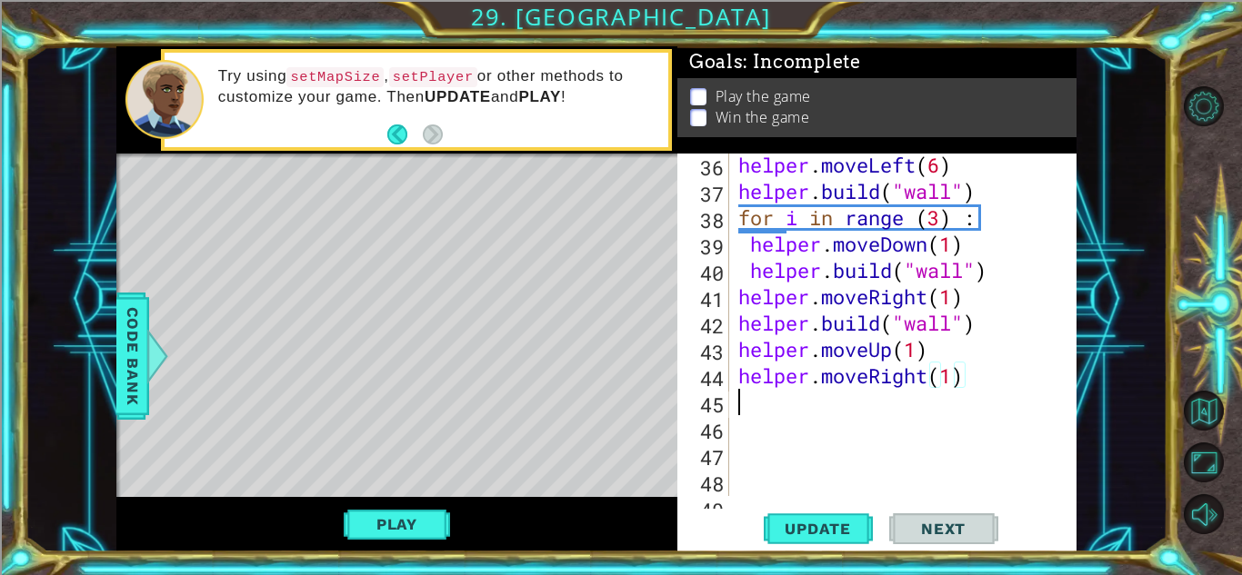
scroll to position [0, 0]
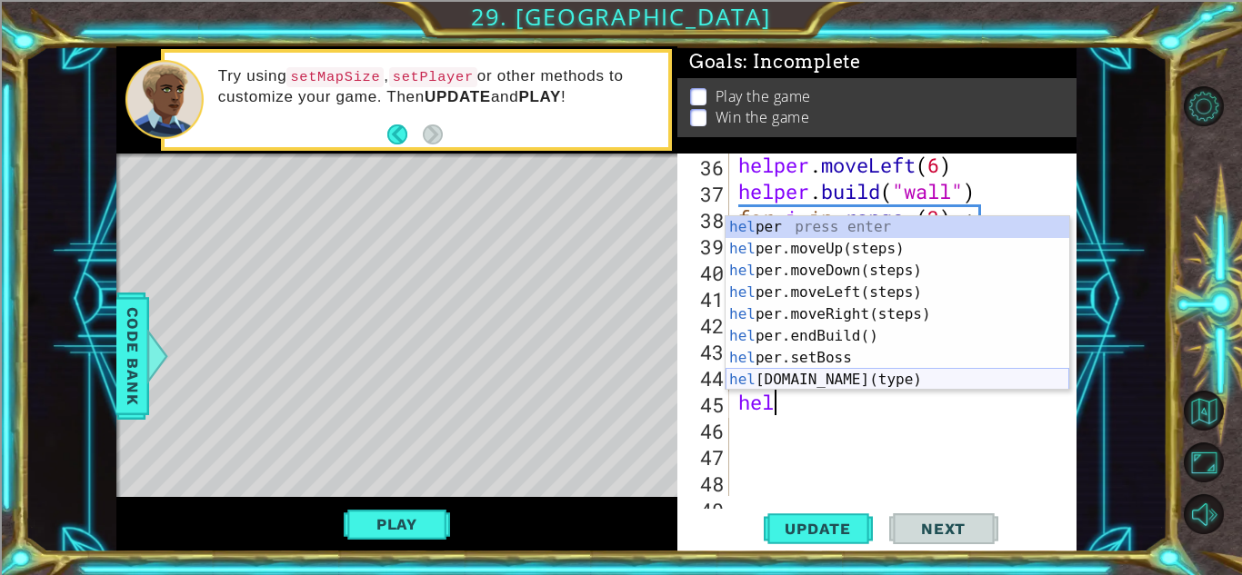
click at [934, 382] on div "hel per press enter hel per.moveUp(steps) press enter hel per.moveDown(steps) p…" at bounding box center [897, 325] width 344 height 218
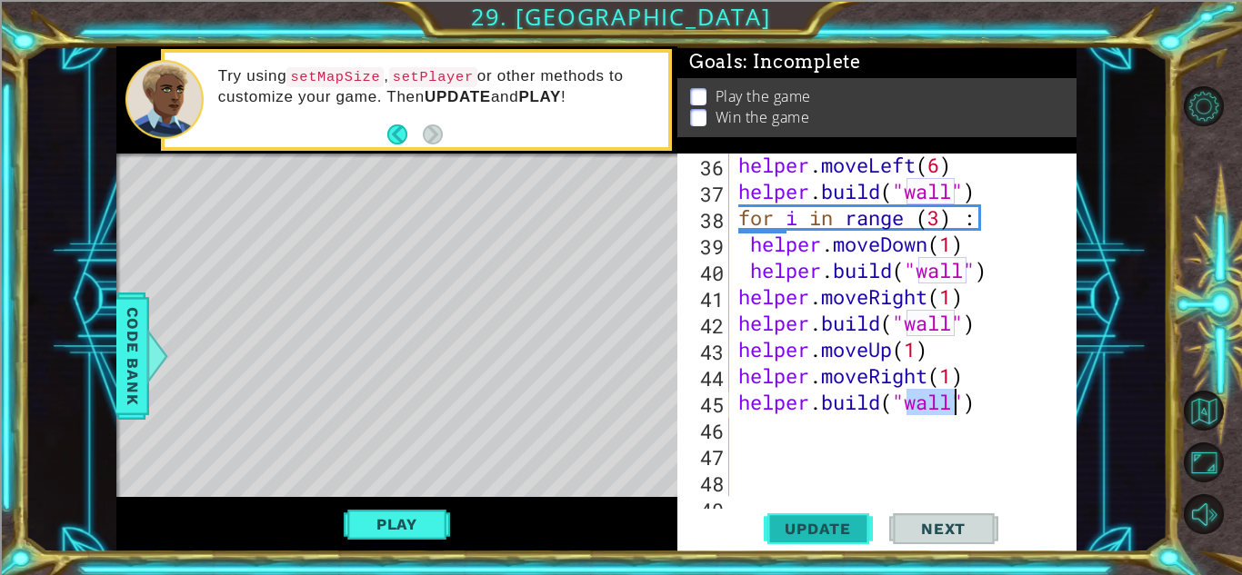
type textarea "[DOMAIN_NAME]("wall")"
click at [846, 536] on span "Update" at bounding box center [817, 529] width 103 height 18
click at [994, 409] on div "helper . moveLeft ( 6 ) helper . build ( "wall" ) for i in range ( 3 ) : helper…" at bounding box center [907, 349] width 346 height 395
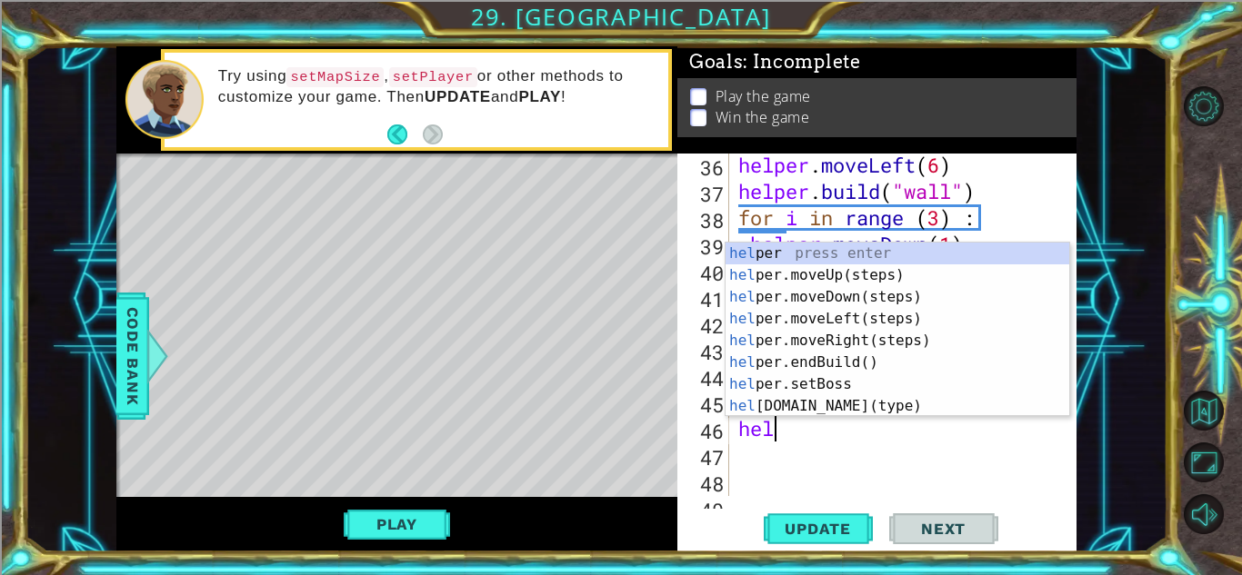
type textarea "help"
click at [930, 335] on div "help er press enter help er.moveUp(steps) press enter help er.moveDown(steps) p…" at bounding box center [897, 352] width 344 height 218
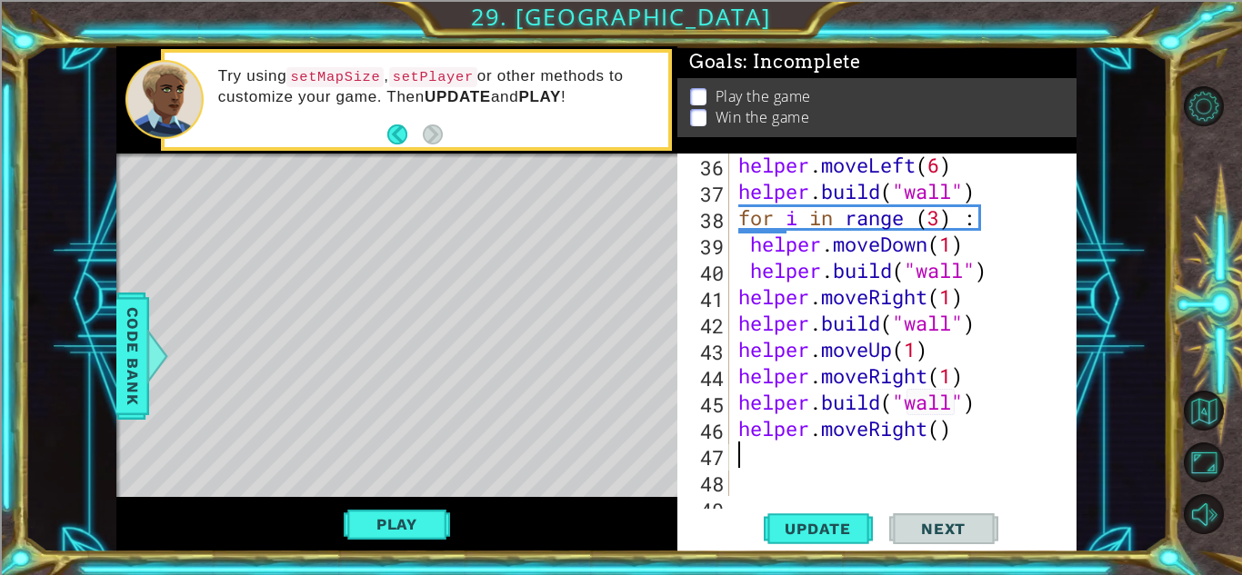
scroll to position [0, 0]
click at [942, 435] on div "helper . moveLeft ( 6 ) helper . build ( "wall" ) for i in range ( 3 ) : helper…" at bounding box center [907, 349] width 346 height 395
type textarea "helper.moveRight(1)"
click at [972, 435] on div "helper . moveLeft ( 6 ) helper . build ( "wall" ) for i in range ( 3 ) : helper…" at bounding box center [907, 349] width 346 height 395
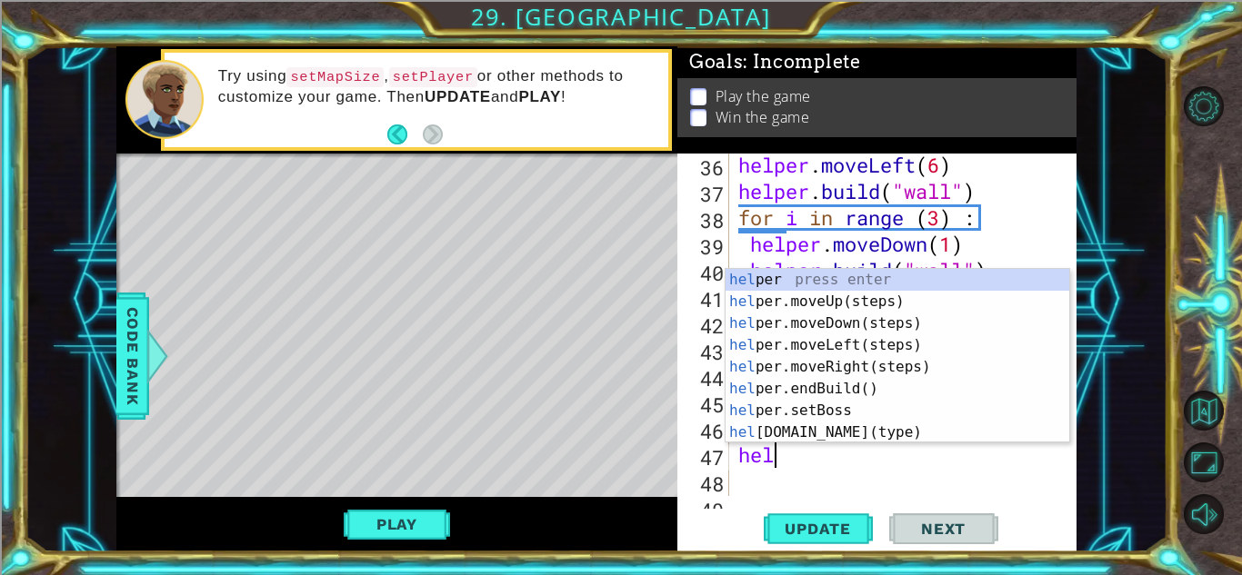
scroll to position [0, 1]
click at [933, 435] on div "help er press enter help er.moveUp(steps) press enter help er.moveDown(steps) p…" at bounding box center [897, 378] width 344 height 218
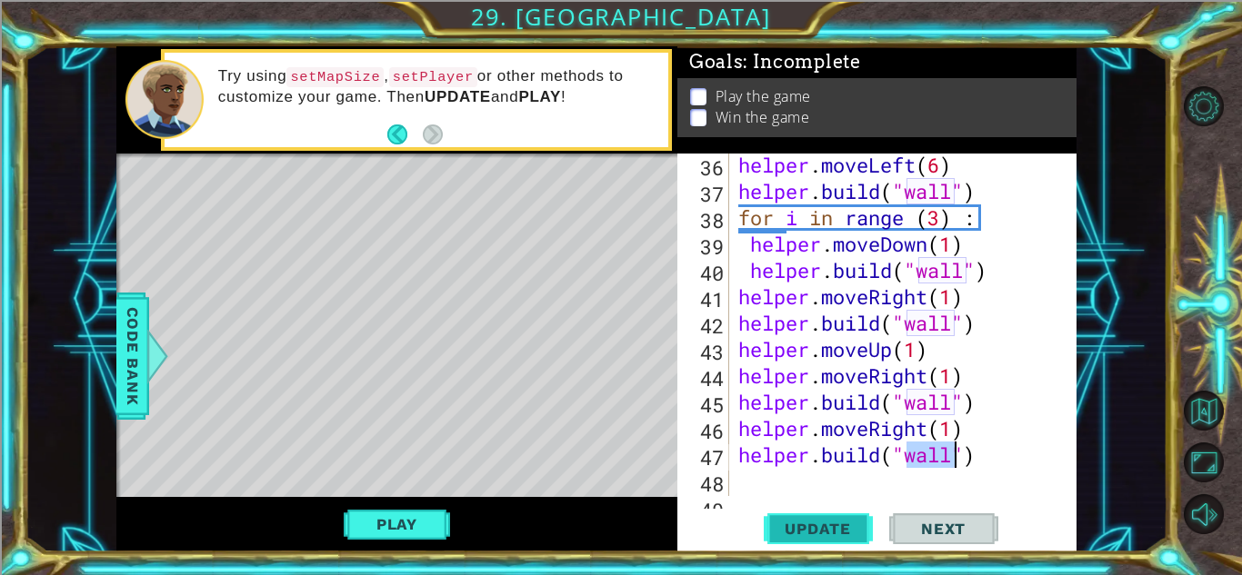
click at [810, 537] on button "Update" at bounding box center [818, 529] width 109 height 40
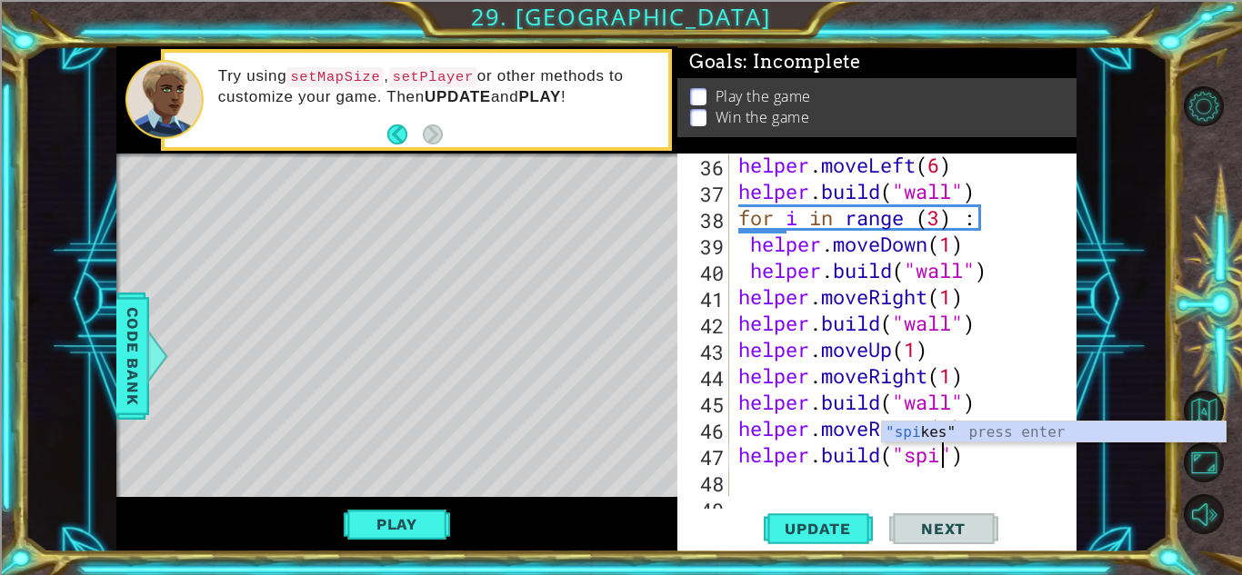
scroll to position [0, 11]
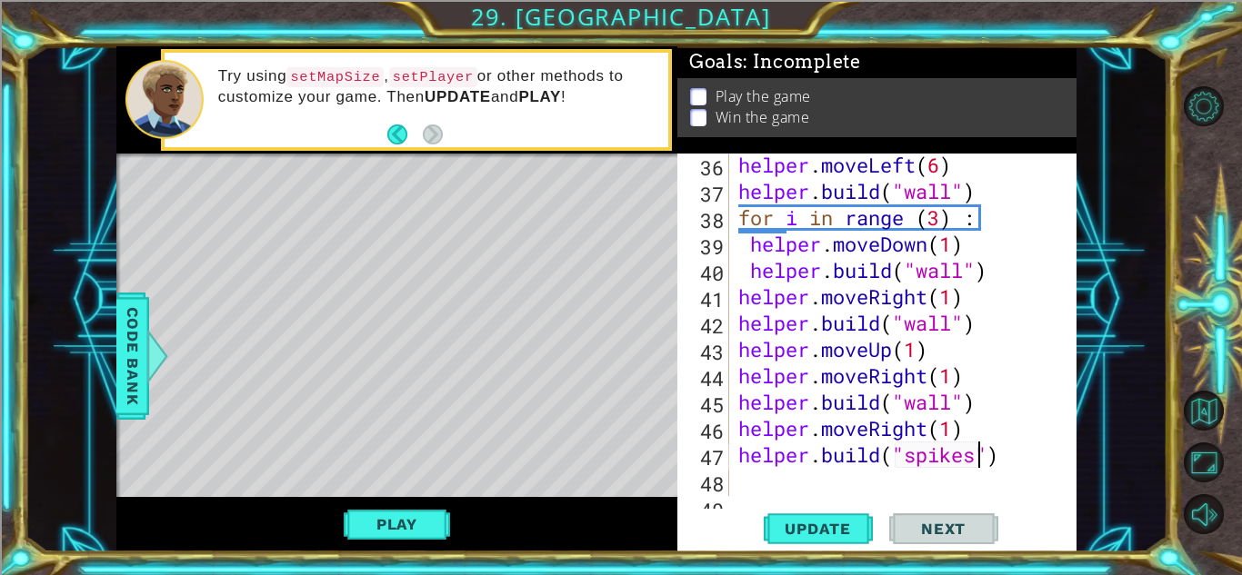
click at [952, 401] on div "helper . moveLeft ( 6 ) helper . build ( "wall" ) for i in range ( 3 ) : helper…" at bounding box center [907, 349] width 346 height 395
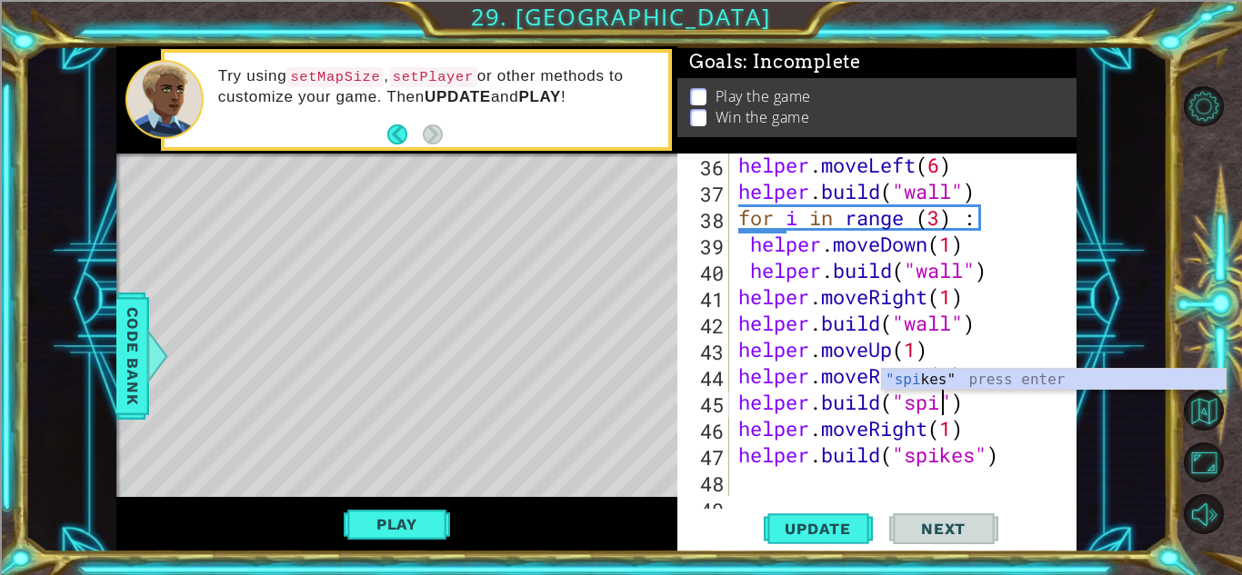
scroll to position [0, 9]
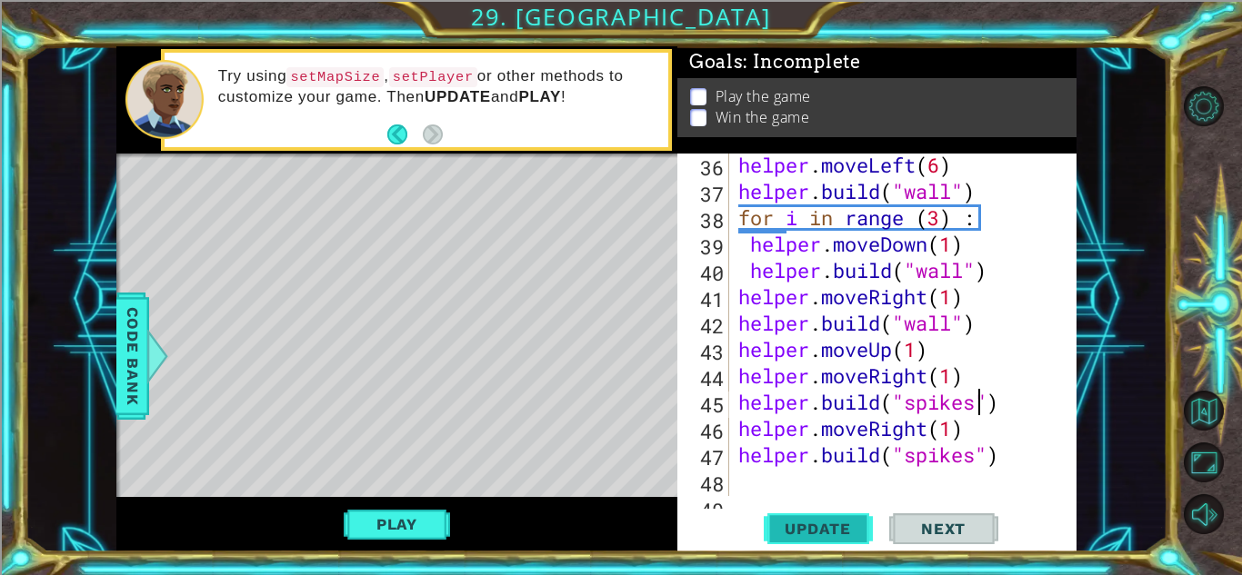
click at [839, 525] on span "Update" at bounding box center [817, 529] width 103 height 18
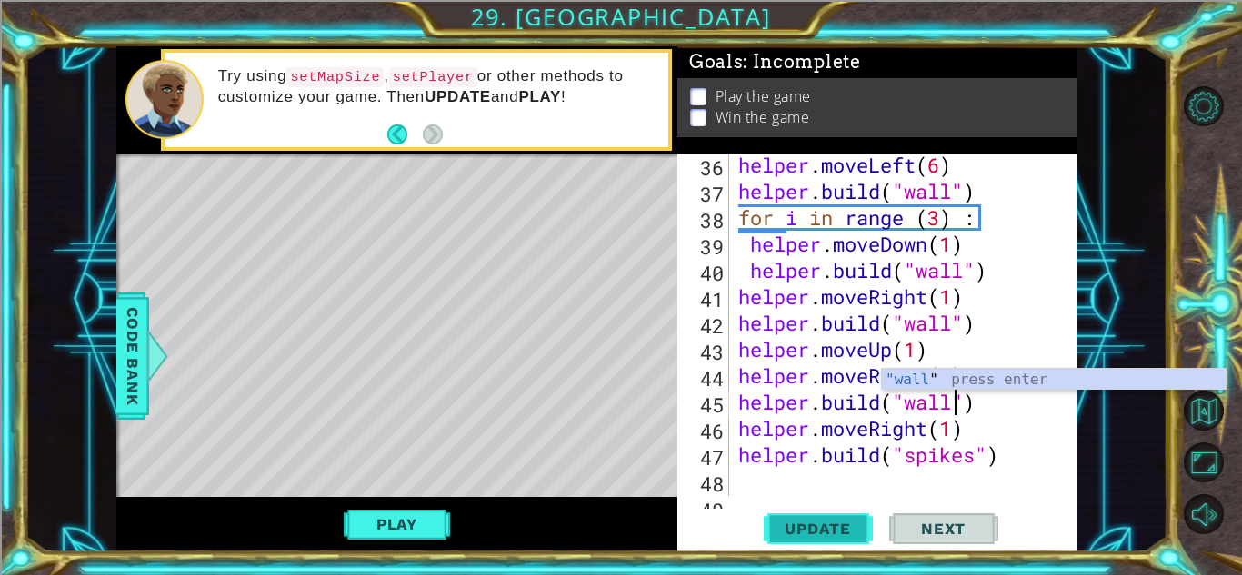
click at [848, 527] on span "Update" at bounding box center [817, 529] width 103 height 18
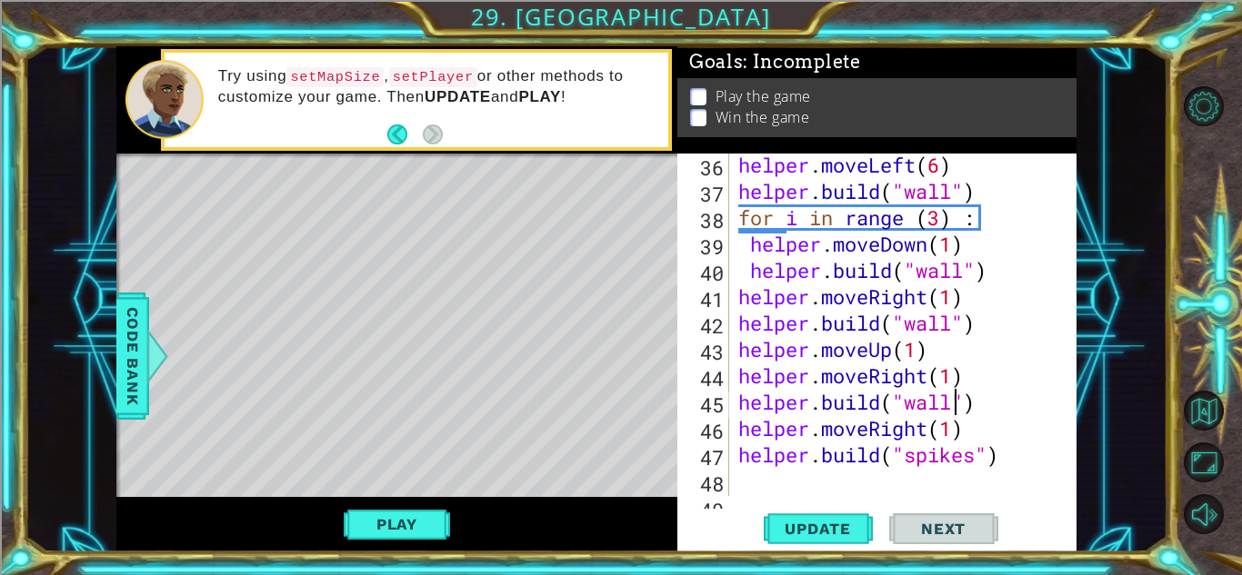
click at [1016, 466] on div "helper . moveLeft ( 6 ) helper . build ( "wall" ) for i in range ( 3 ) : helper…" at bounding box center [907, 349] width 346 height 395
type textarea "[DOMAIN_NAME]("spikes")"
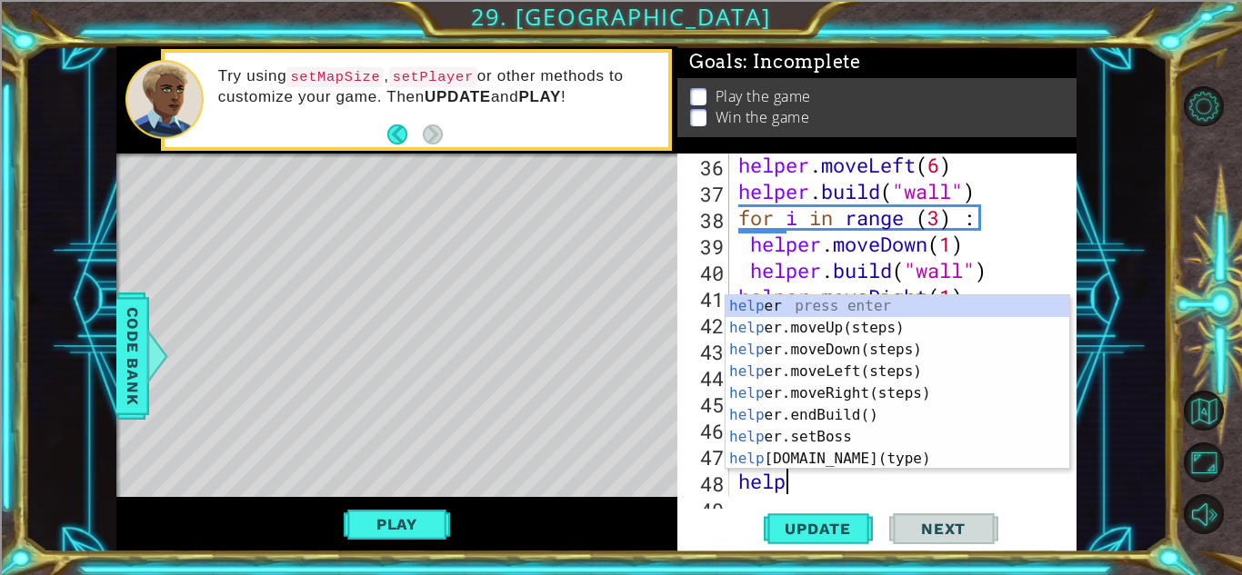
scroll to position [0, 1]
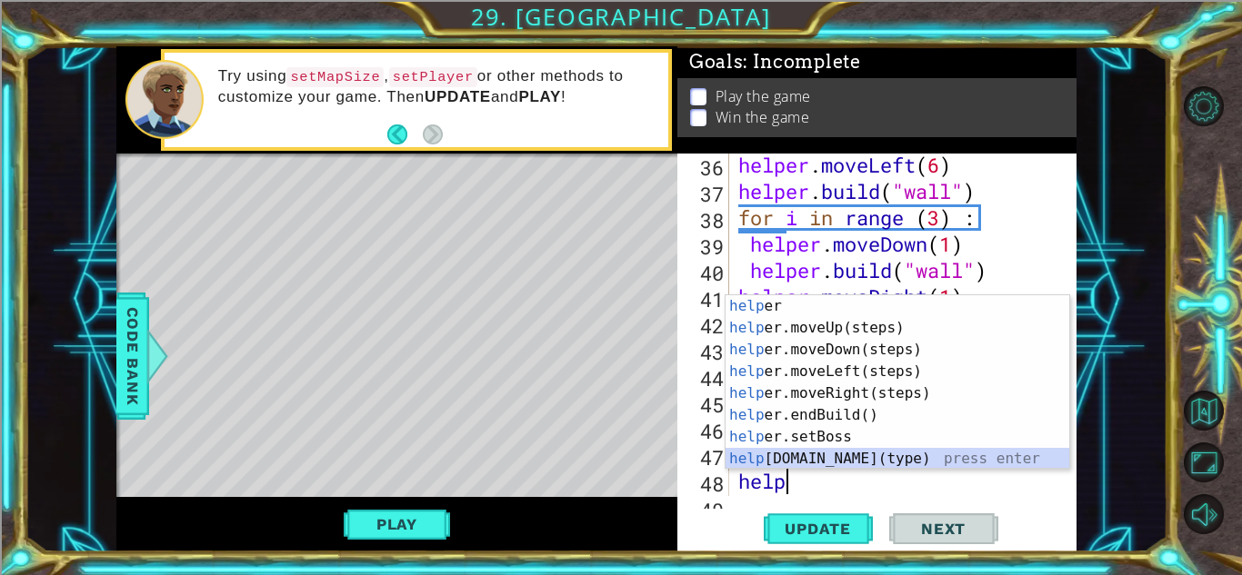
click at [887, 463] on div "help er press enter help er.moveUp(steps) press enter help er.moveDown(steps) p…" at bounding box center [897, 404] width 344 height 218
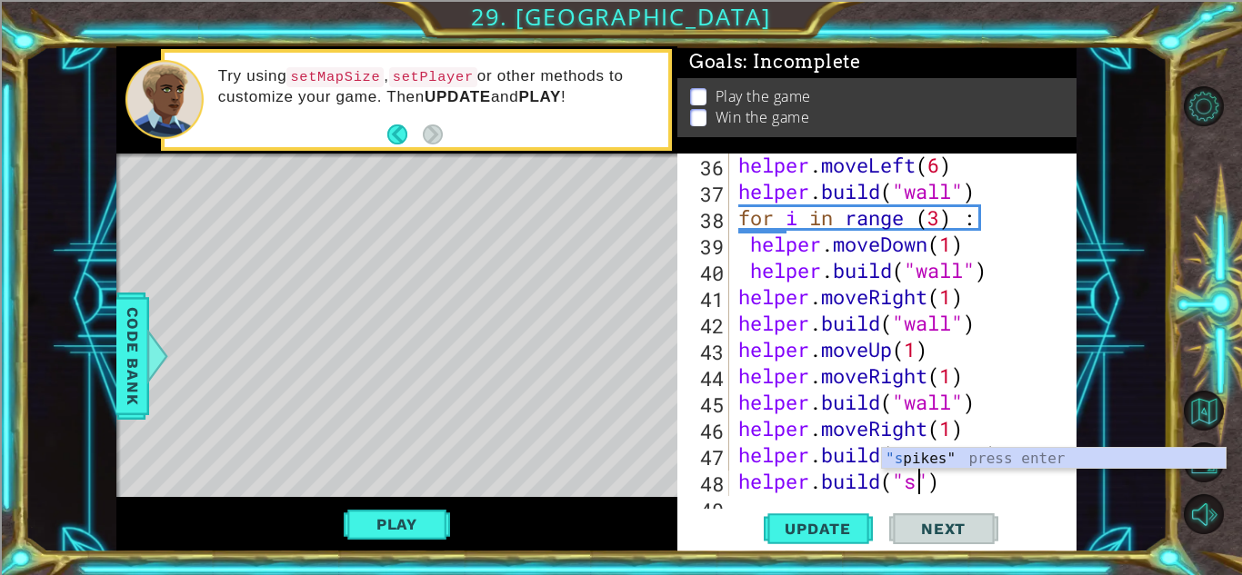
scroll to position [0, 8]
type textarea "[DOMAIN_NAME]("spikes")"
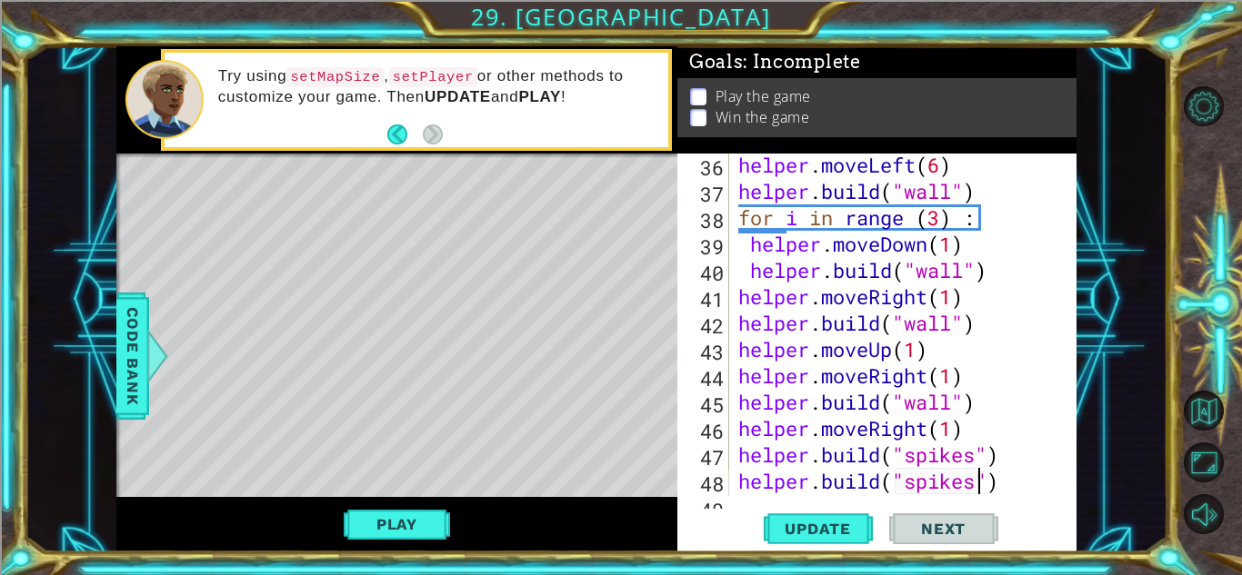
click at [1006, 453] on div "helper . moveLeft ( 6 ) helper . build ( "wall" ) for i in range ( 3 ) : helper…" at bounding box center [907, 349] width 346 height 395
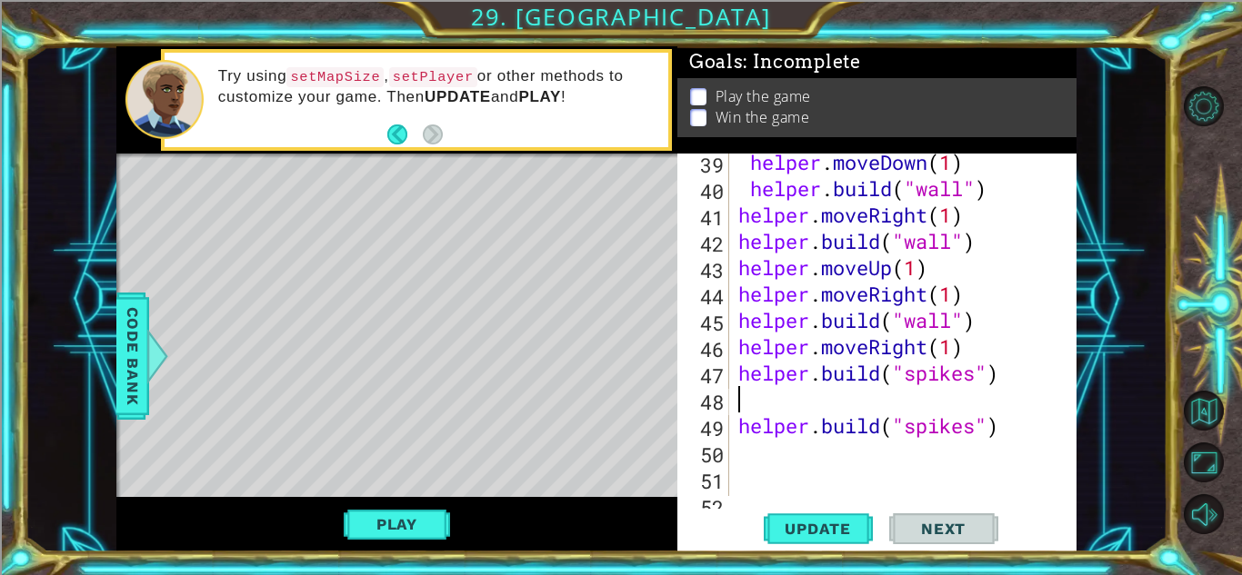
scroll to position [1113, 0]
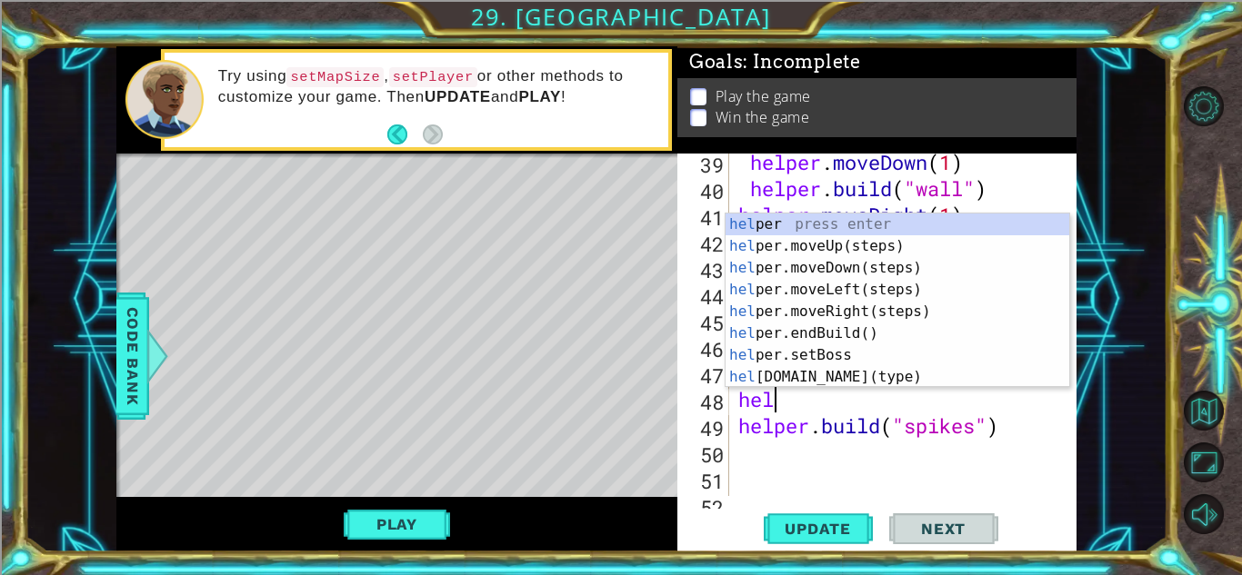
type textarea "help"
click at [834, 271] on div "help er press enter help er.moveUp(steps) press enter help er.moveDown(steps) p…" at bounding box center [897, 323] width 344 height 218
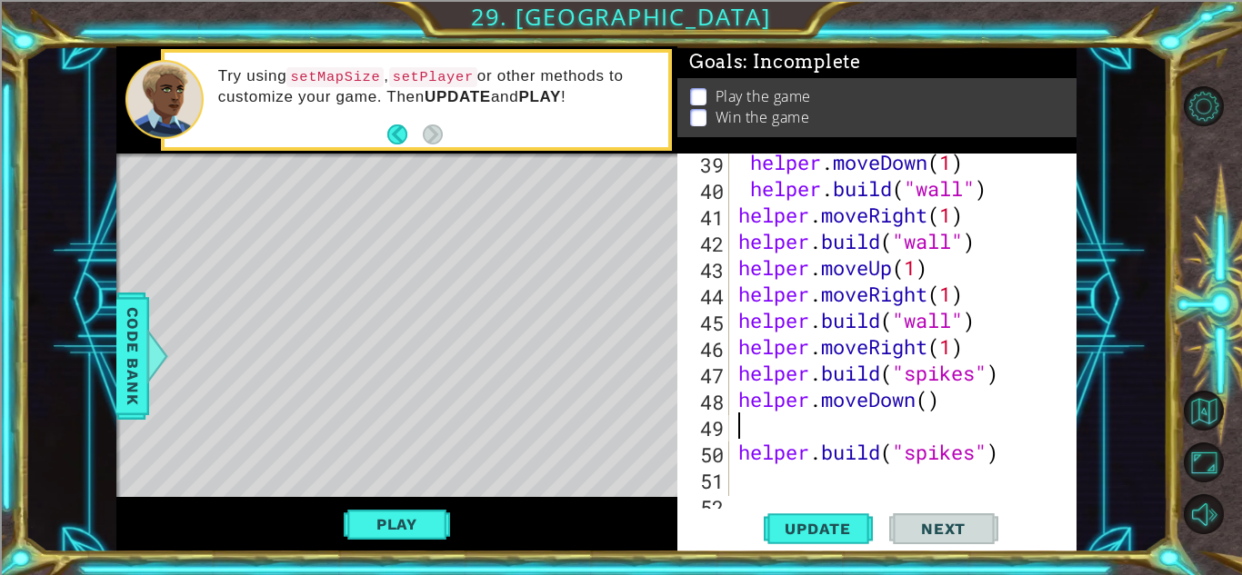
click at [933, 401] on div "helper . moveDown ( 1 ) helper . build ( "wall" ) helper . moveRight ( 1 ) help…" at bounding box center [907, 346] width 346 height 395
click at [739, 448] on div "helper . moveDown ( 1 ) helper . build ( "wall" ) helper . moveRight ( 1 ) help…" at bounding box center [907, 346] width 346 height 395
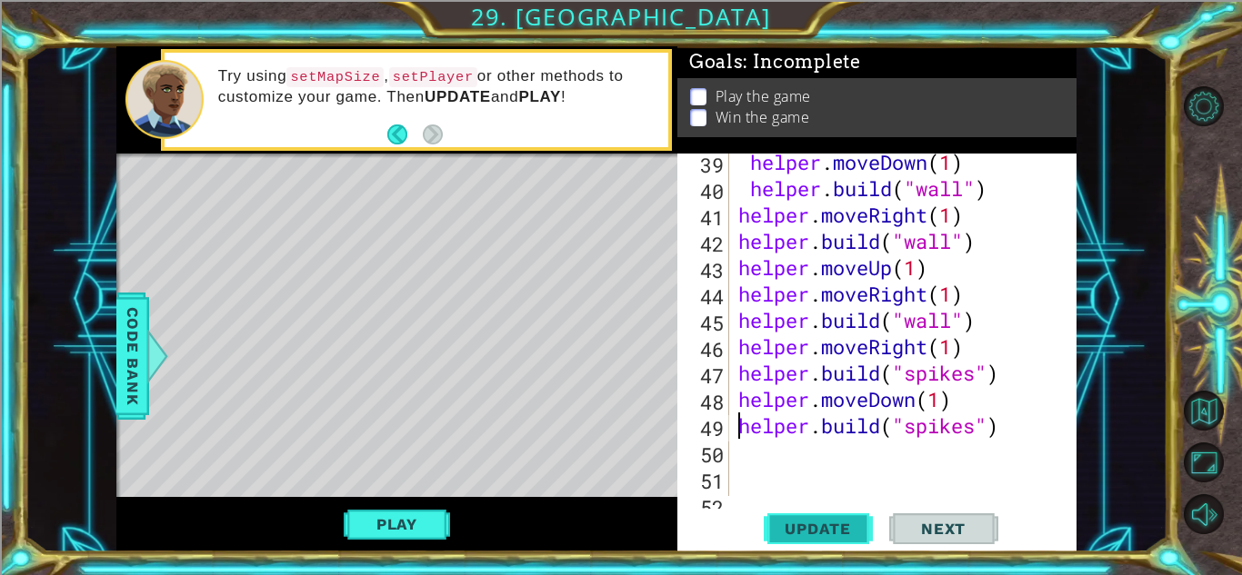
type textarea "[DOMAIN_NAME]("spikes")"
click at [795, 518] on button "Update" at bounding box center [818, 529] width 109 height 40
click at [403, 534] on button "Play" at bounding box center [397, 524] width 106 height 35
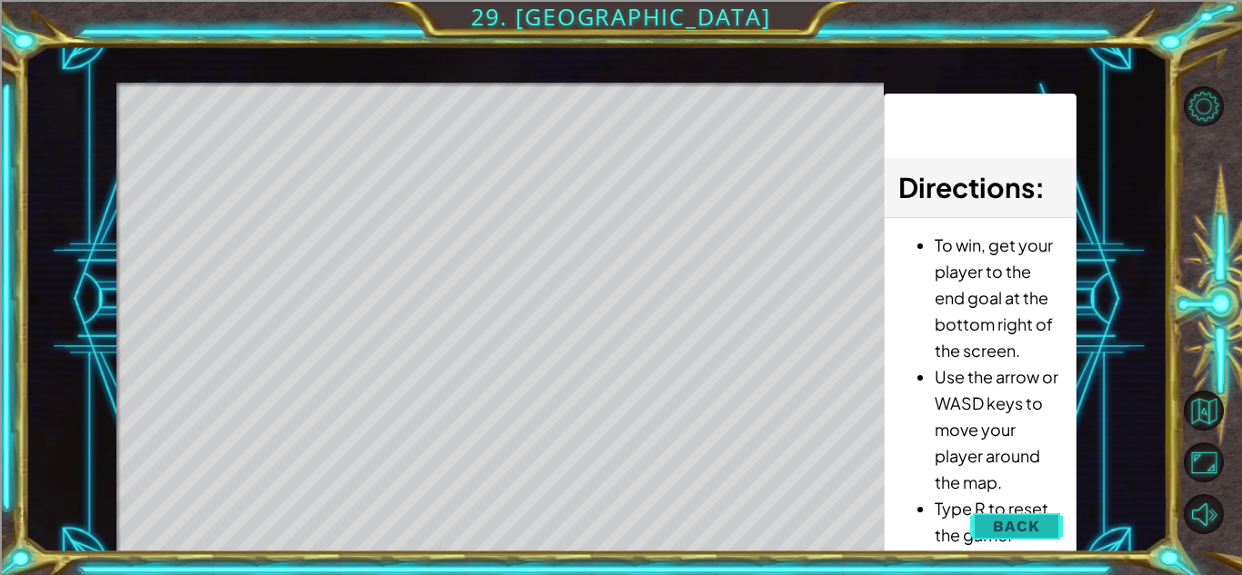
click at [1042, 521] on button "Back" at bounding box center [1016, 526] width 92 height 36
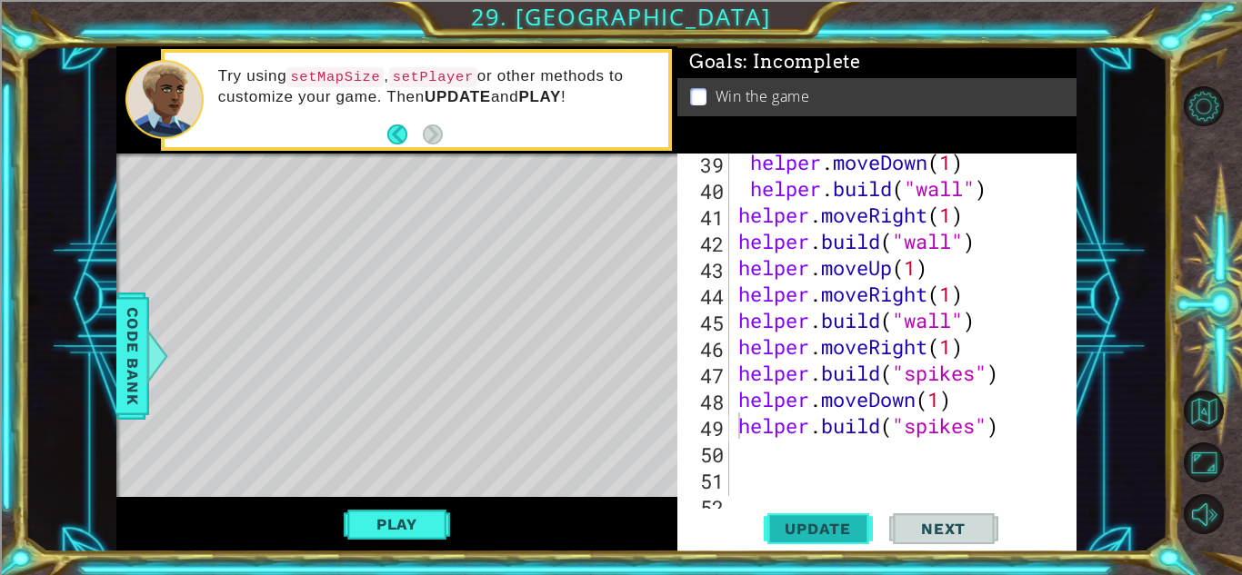
click at [831, 540] on button "Update" at bounding box center [818, 529] width 109 height 40
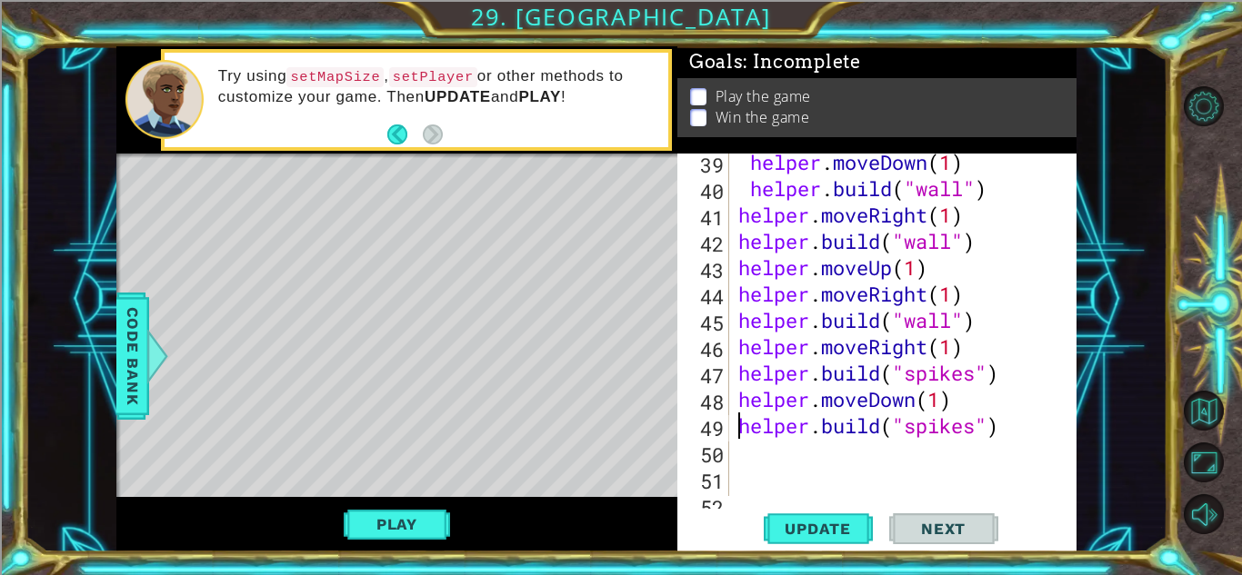
click at [1003, 428] on div "helper . moveDown ( 1 ) helper . build ( "wall" ) helper . moveRight ( 1 ) help…" at bounding box center [907, 346] width 346 height 395
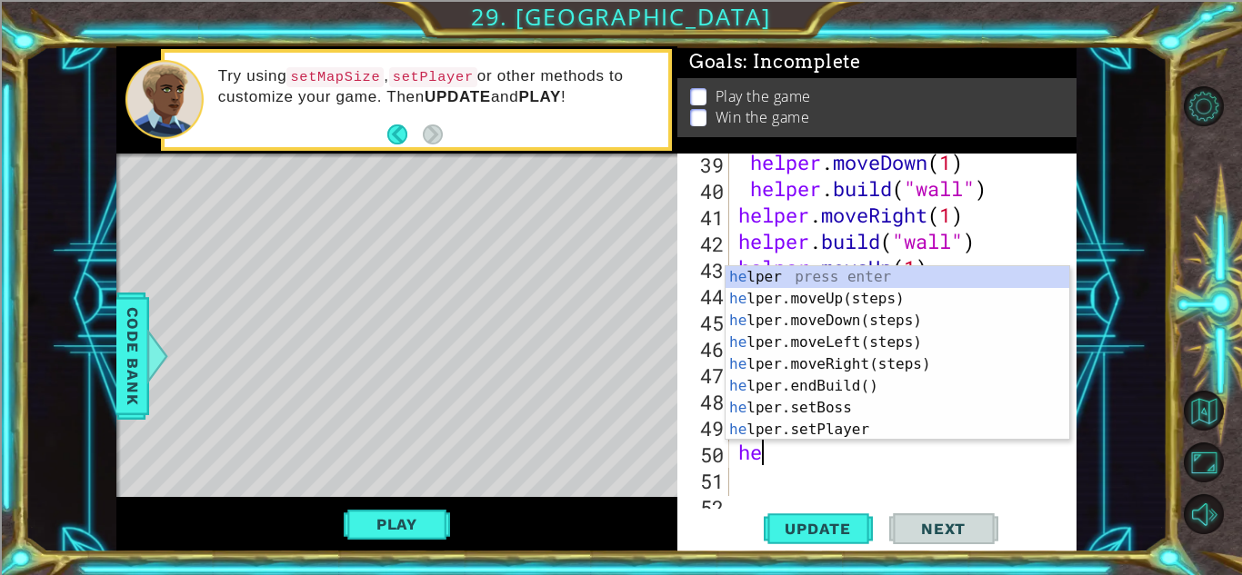
type textarea "hel"
click at [845, 323] on div "hel per press enter hel per.moveUp(steps) press enter hel per.moveDown(steps) p…" at bounding box center [897, 375] width 344 height 218
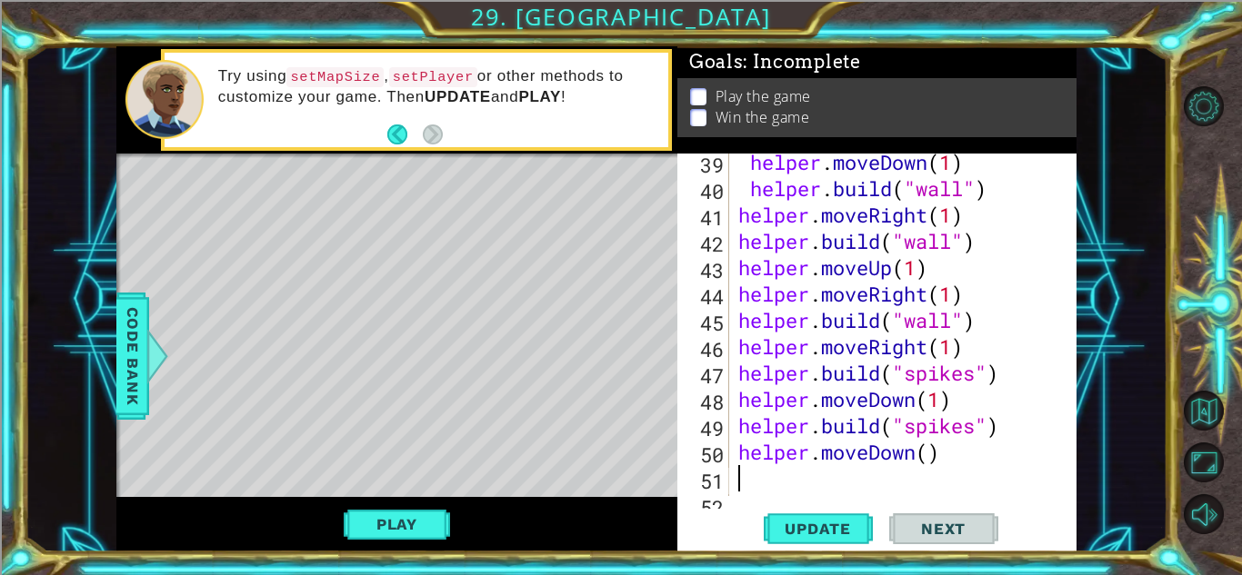
click at [926, 453] on div "helper . moveDown ( 1 ) helper . build ( "wall" ) helper . moveRight ( 1 ) help…" at bounding box center [907, 346] width 346 height 395
type textarea "helper.moveDown(2)"
click at [975, 456] on div "helper . moveDown ( 1 ) helper . build ( "wall" ) helper . moveRight ( 1 ) help…" at bounding box center [907, 346] width 346 height 395
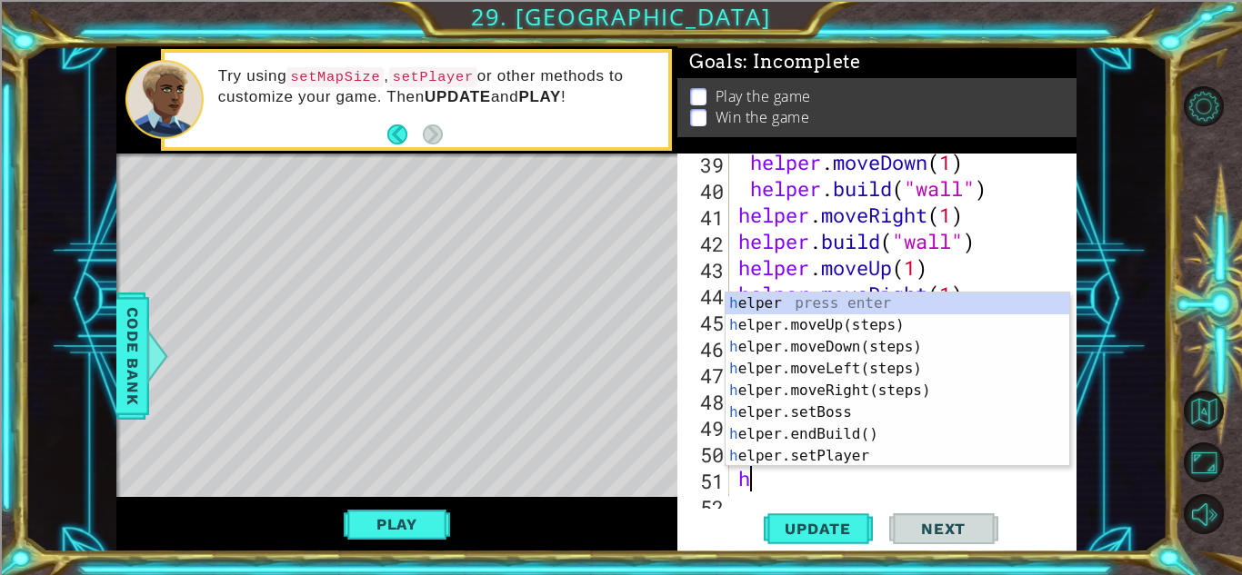
type textarea "he"
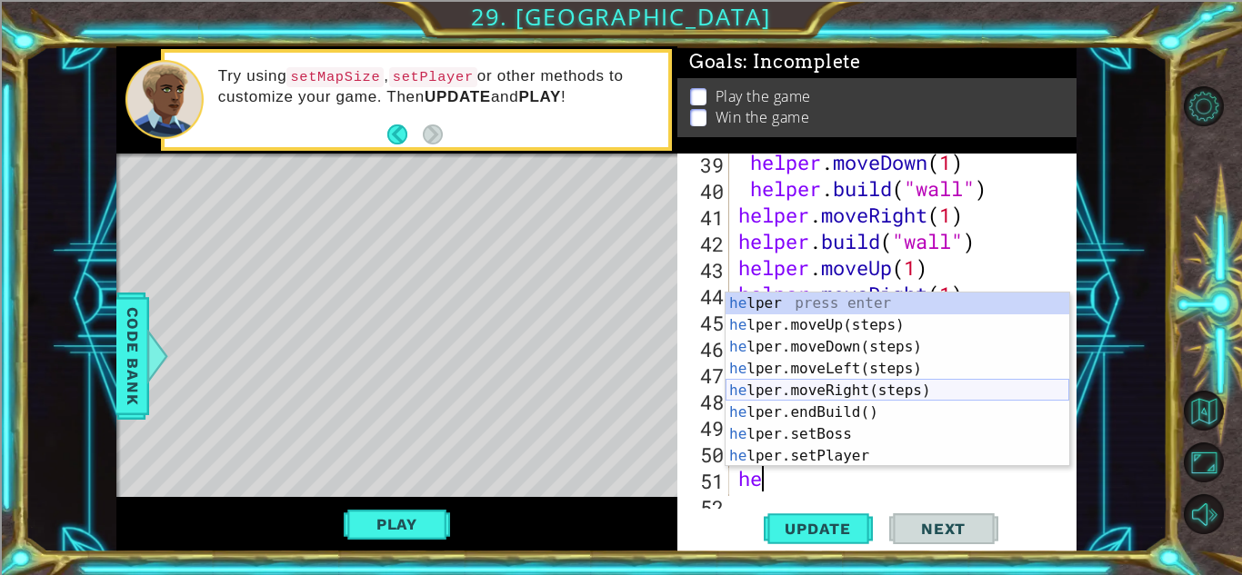
click at [949, 392] on div "he lper press enter he lper.moveUp(steps) press enter he lper.moveDown(steps) p…" at bounding box center [897, 402] width 344 height 218
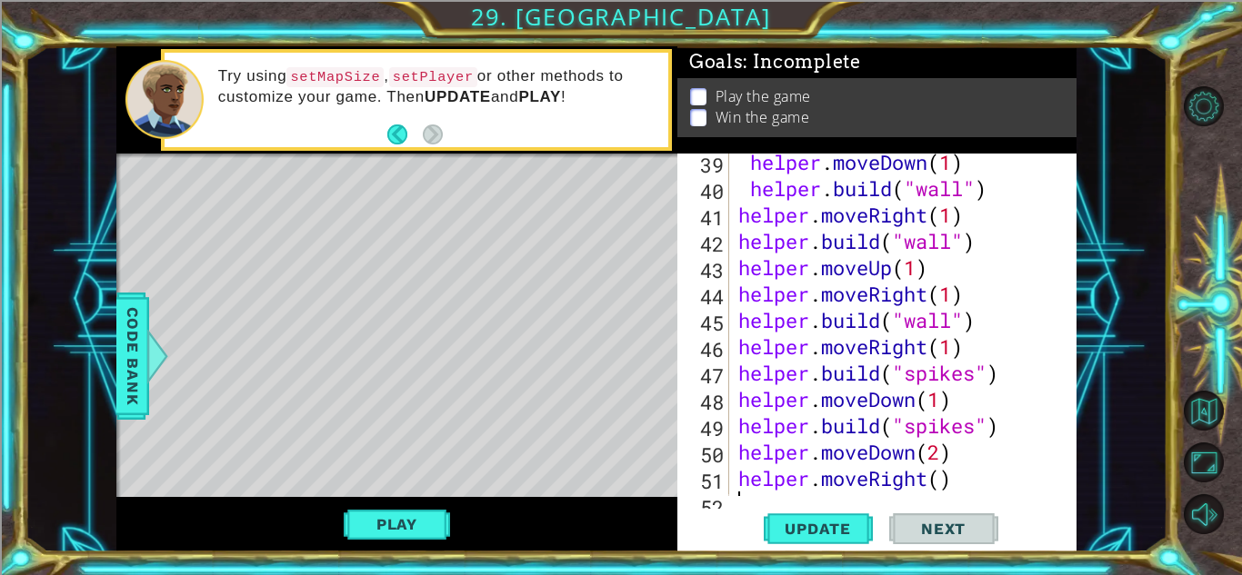
click at [945, 472] on div "helper . moveDown ( 1 ) helper . build ( "wall" ) helper . moveRight ( 1 ) help…" at bounding box center [907, 346] width 346 height 395
type textarea "helper.moveRight(1)"
click at [967, 476] on div "helper . moveDown ( 1 ) helper . build ( "wall" ) helper . moveRight ( 1 ) help…" at bounding box center [907, 346] width 346 height 395
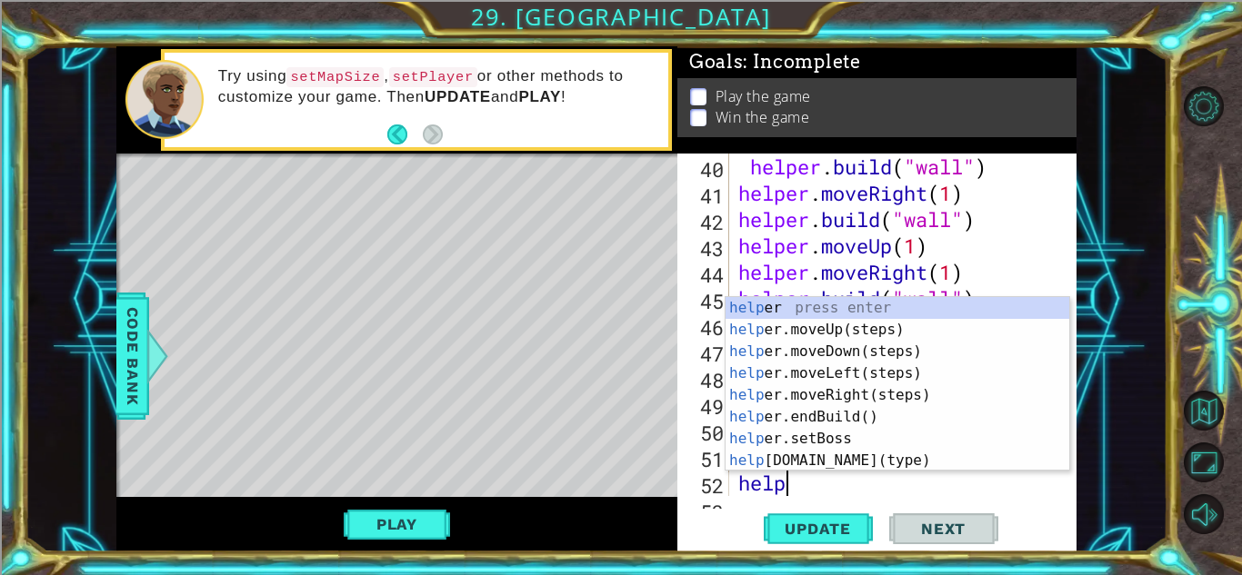
scroll to position [0, 1]
click at [881, 457] on div "help er press enter help er.moveUp(steps) press enter help er.moveDown(steps) p…" at bounding box center [897, 406] width 344 height 218
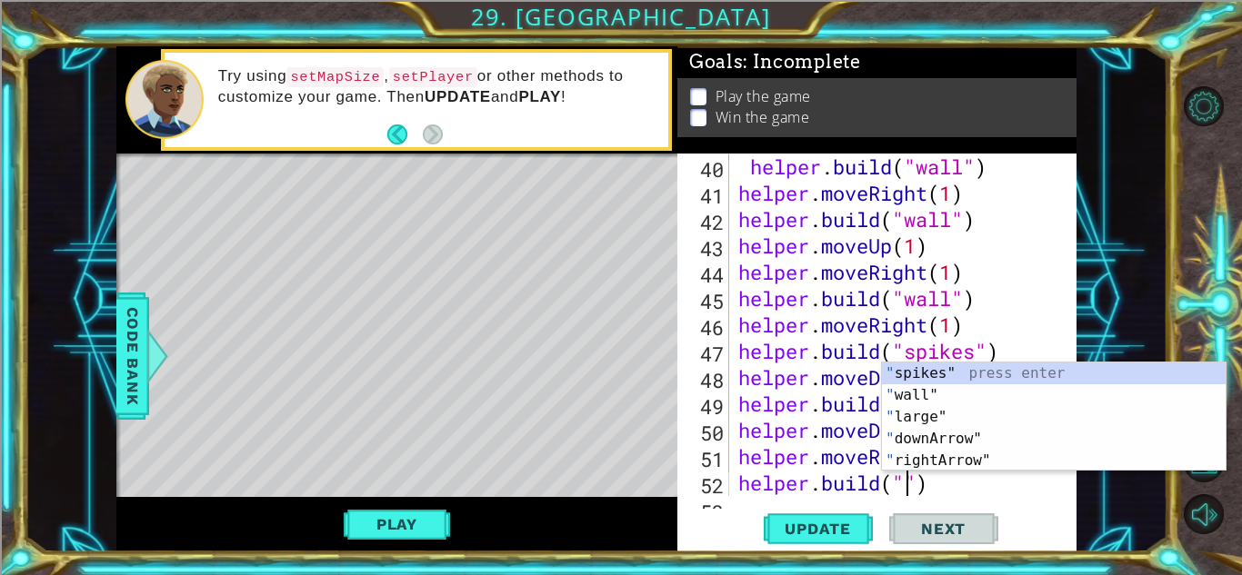
scroll to position [0, 8]
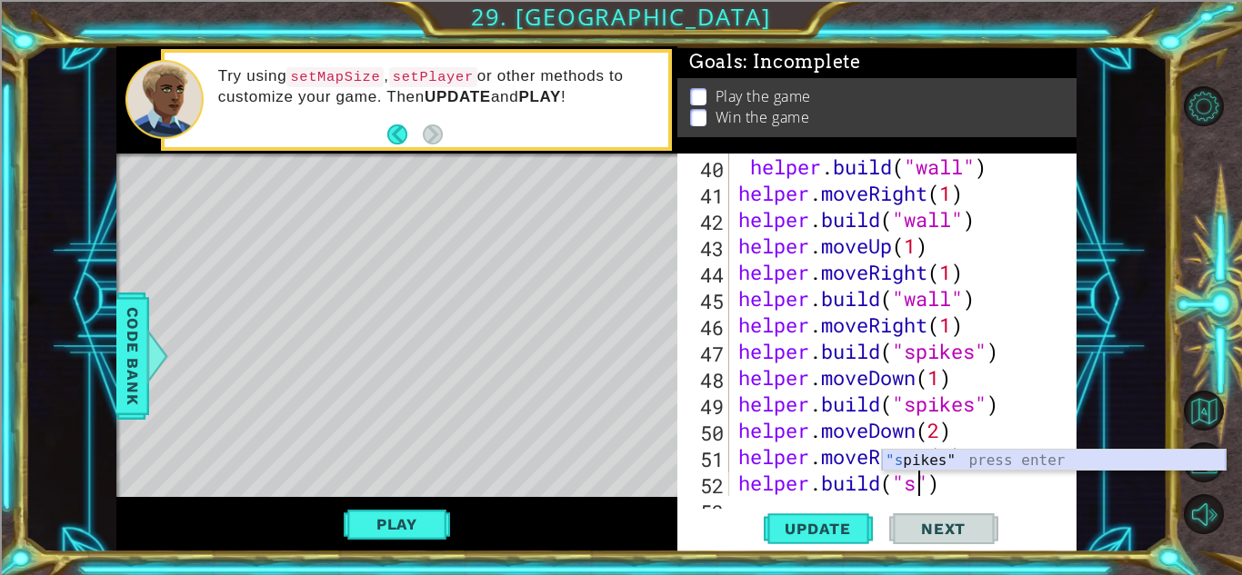
click at [922, 459] on div ""s pikes" press enter" at bounding box center [1054, 482] width 344 height 65
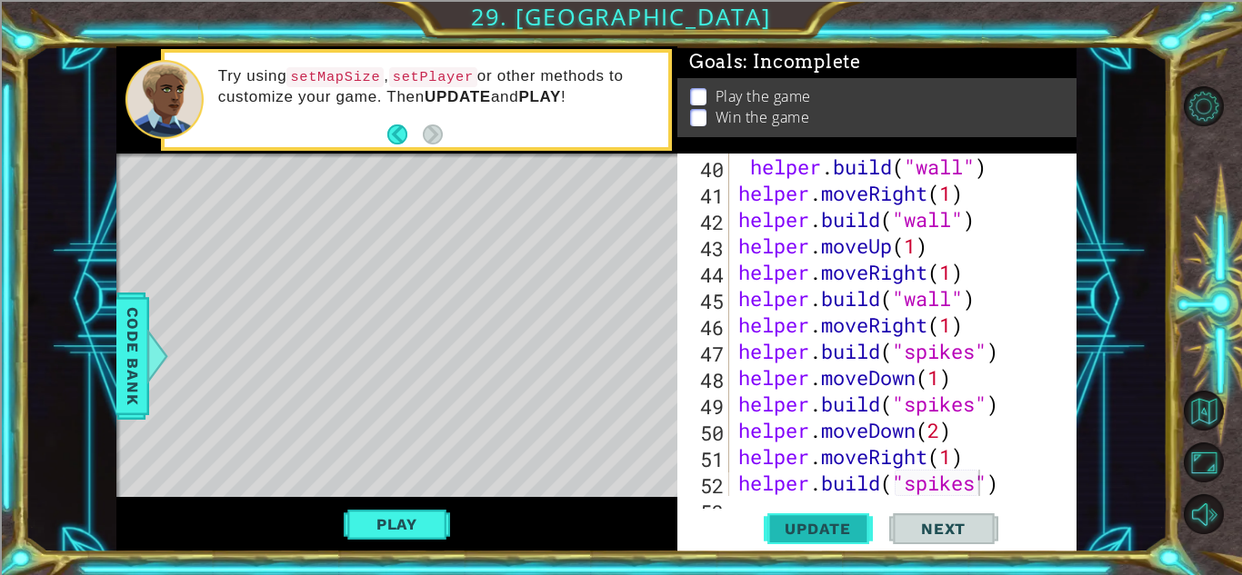
click at [840, 525] on span "Update" at bounding box center [817, 529] width 103 height 18
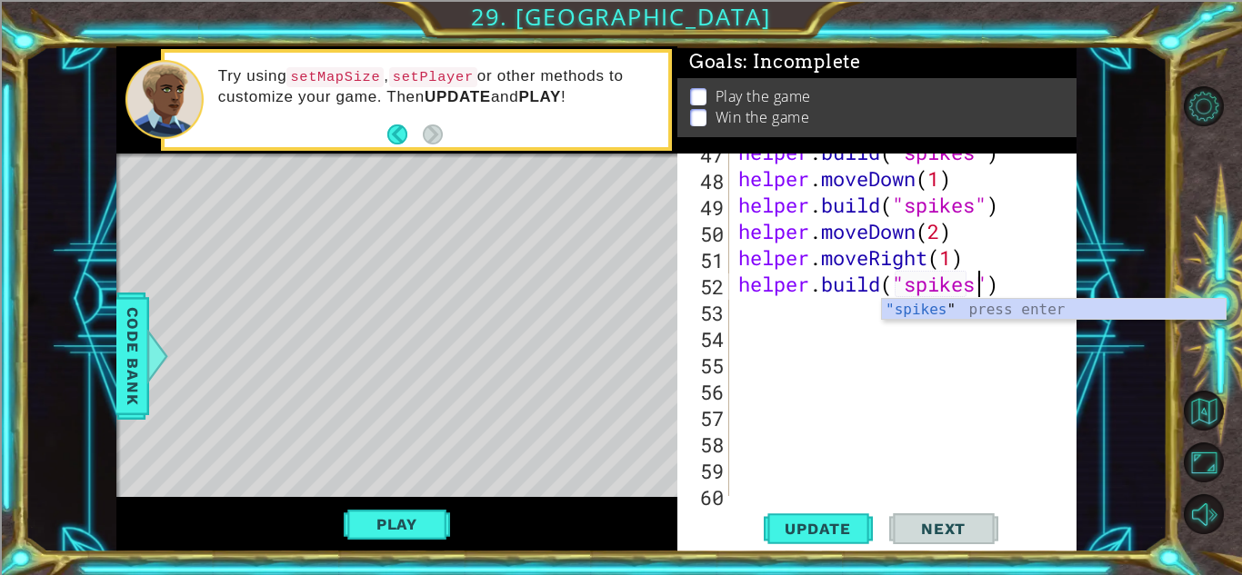
scroll to position [0, 11]
type textarea "[DOMAIN_NAME]("spikes")"
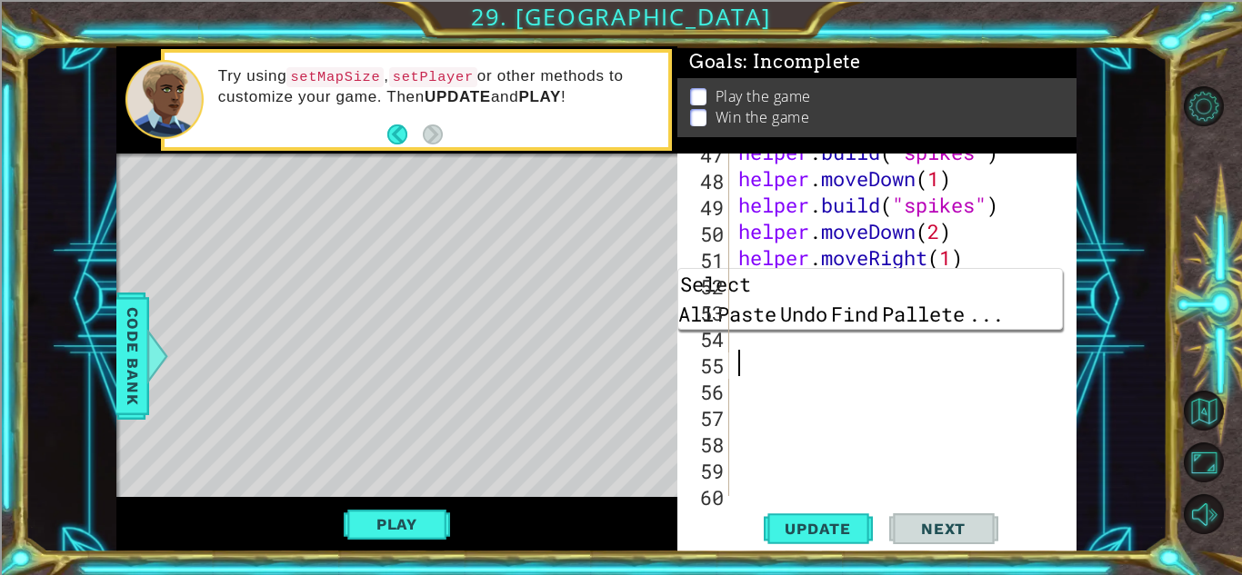
click at [964, 367] on div "helper . build ( "spikes" ) helper . moveDown ( 1 ) helper . build ( "spikes" )…" at bounding box center [907, 336] width 346 height 395
click at [1024, 233] on div "helper . build ( "spikes" ) helper . moveDown ( 1 ) helper . build ( "spikes" )…" at bounding box center [907, 336] width 346 height 395
type textarea "helper.moveDown(2)"
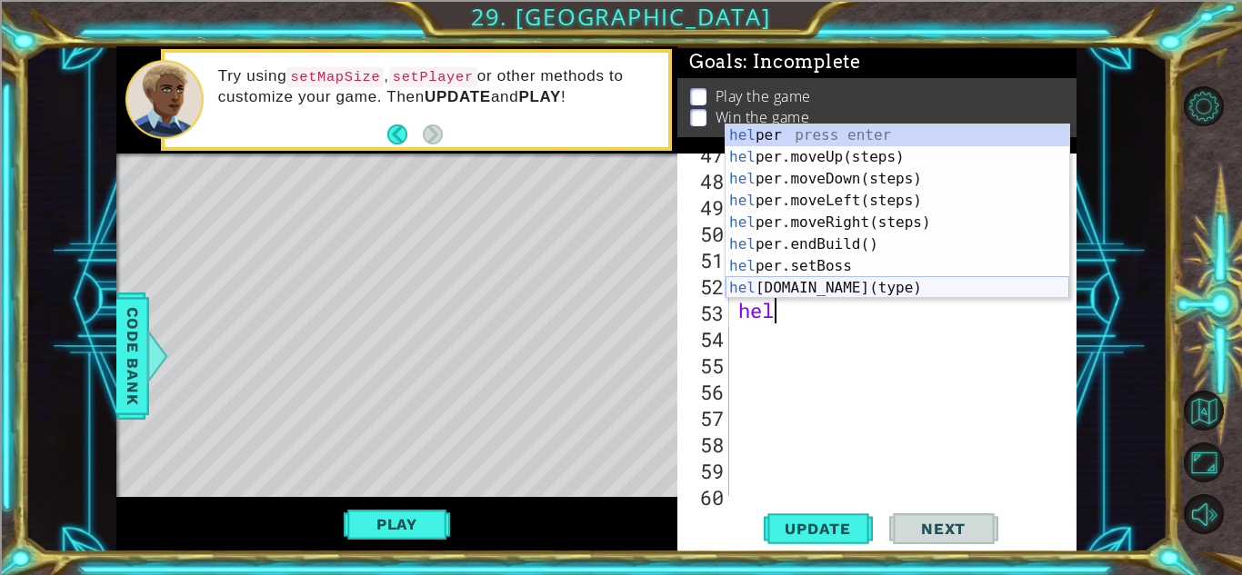
click at [846, 284] on div "hel per press enter hel per.moveUp(steps) press enter hel per.moveDown(steps) p…" at bounding box center [897, 234] width 344 height 218
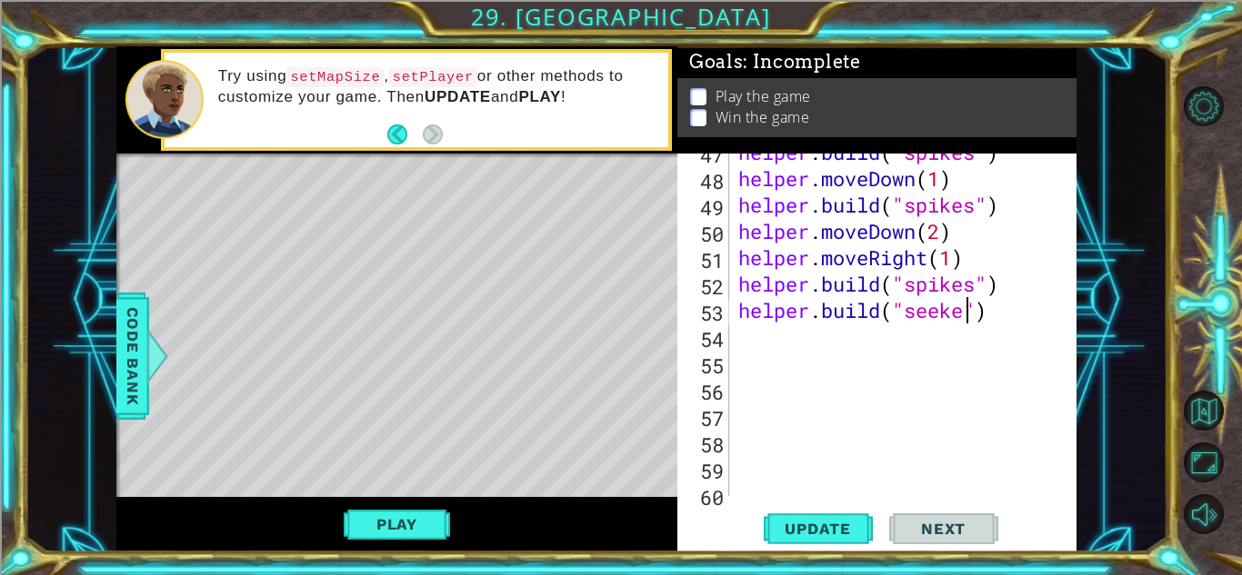
scroll to position [0, 11]
type textarea "[DOMAIN_NAME]("seeker")"
click at [778, 527] on span "Update" at bounding box center [817, 529] width 103 height 18
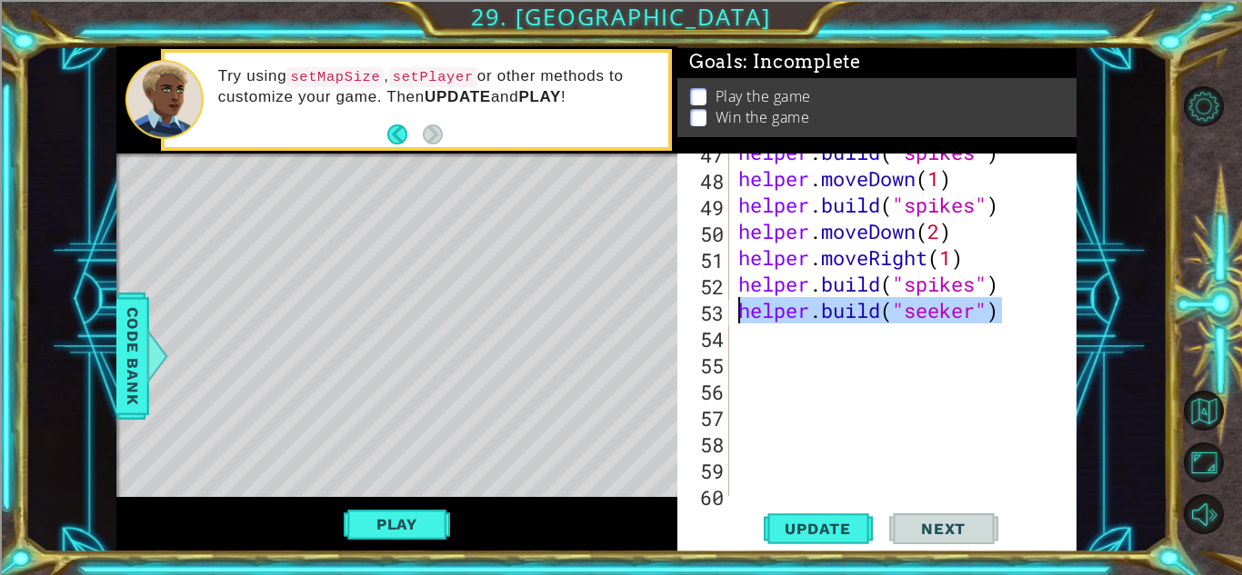
drag, startPoint x: 1011, startPoint y: 307, endPoint x: 719, endPoint y: 315, distance: 291.9
click at [719, 315] on div "[DOMAIN_NAME]("seeker") 47 48 49 50 51 52 53 54 55 56 57 58 59 60 61 helper . b…" at bounding box center [874, 325] width 395 height 343
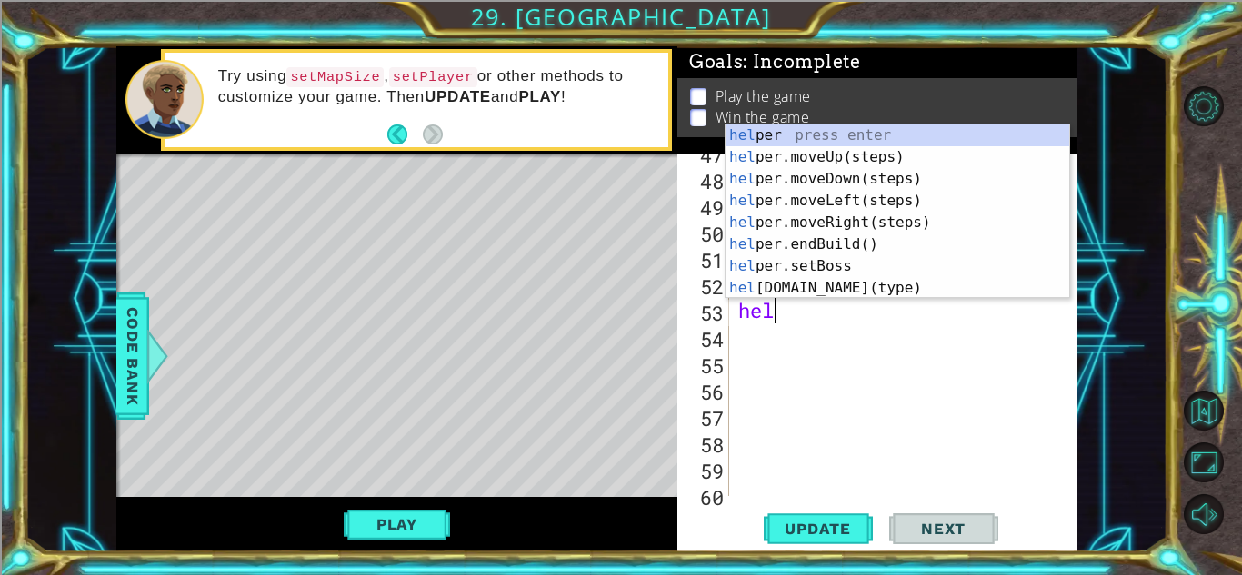
type textarea "help"
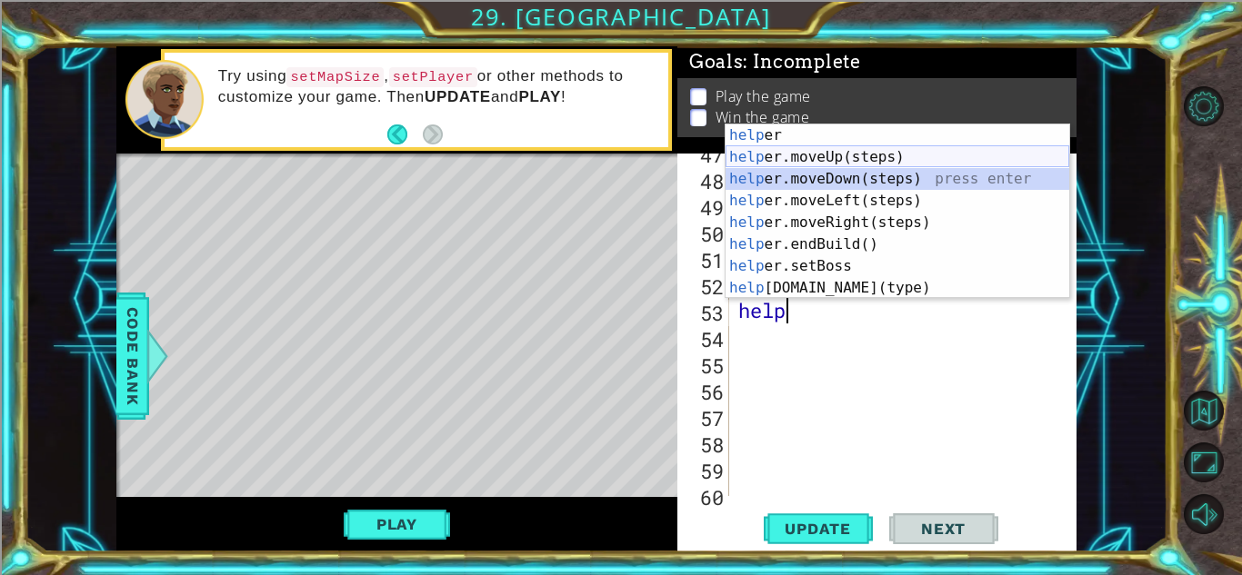
drag, startPoint x: 855, startPoint y: 183, endPoint x: 835, endPoint y: 160, distance: 30.3
click at [835, 160] on div "help er press enter help er.moveUp(steps) press enter help er.moveDown(steps) p…" at bounding box center [897, 234] width 344 height 218
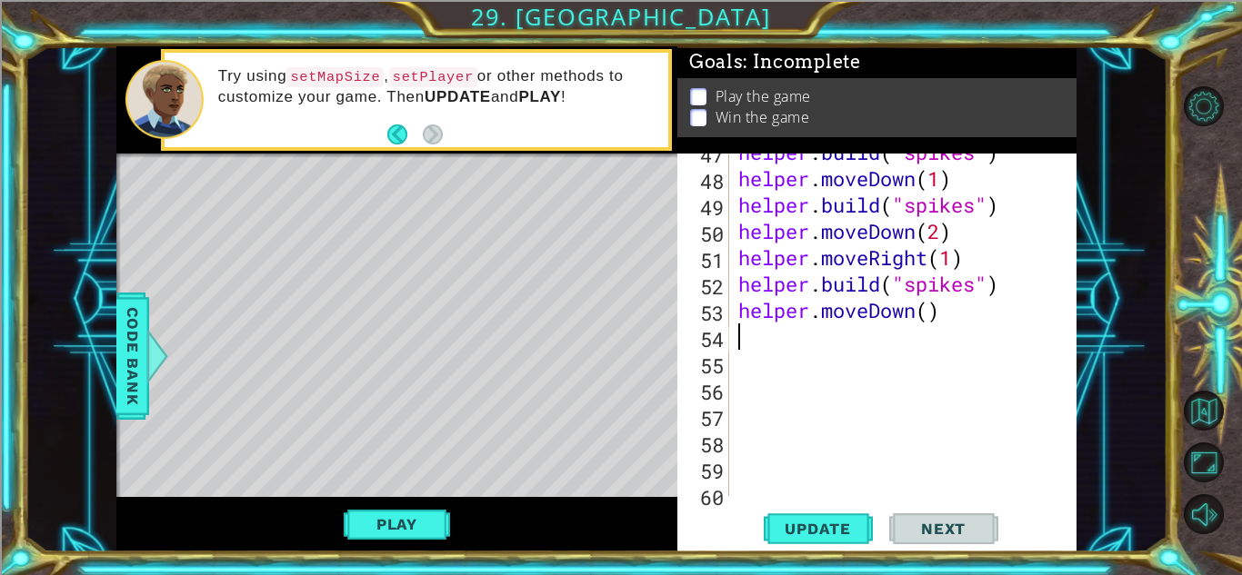
scroll to position [0, 0]
click at [917, 316] on div "helper . build ( "spikes" ) helper . moveDown ( 1 ) helper . build ( "spikes" )…" at bounding box center [907, 336] width 346 height 395
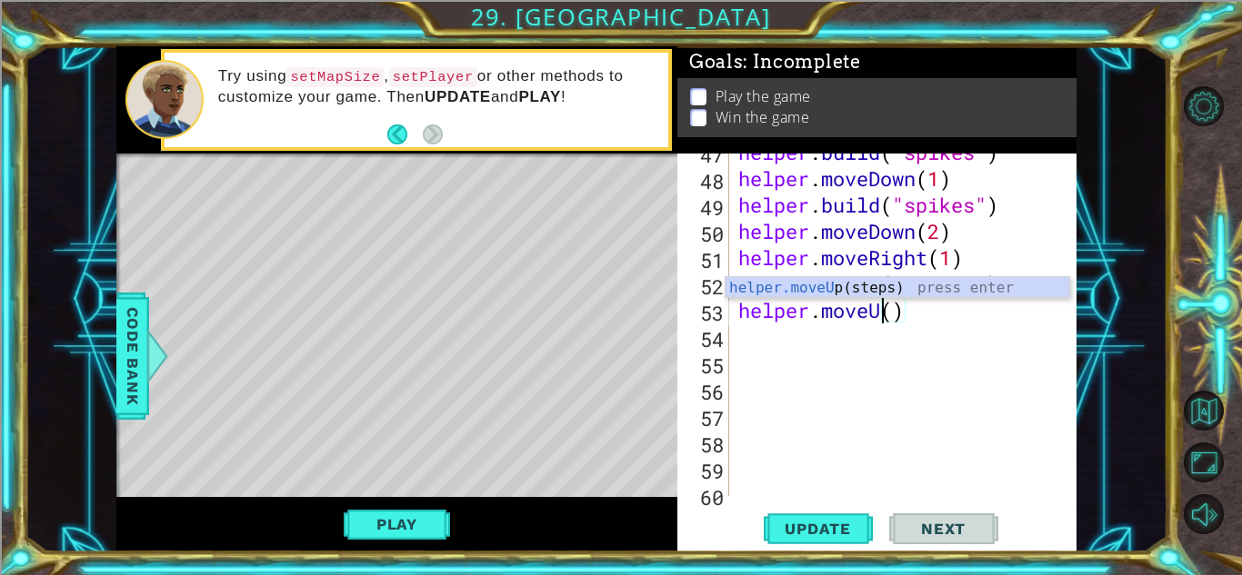
scroll to position [0, 6]
click at [907, 312] on div "helper . build ( "spikes" ) helper . moveDown ( 1 ) helper . build ( "spikes" )…" at bounding box center [907, 336] width 346 height 395
click at [934, 315] on div "helper . build ( "spikes" ) helper . moveDown ( 1 ) helper . build ( "spikes" )…" at bounding box center [907, 336] width 346 height 395
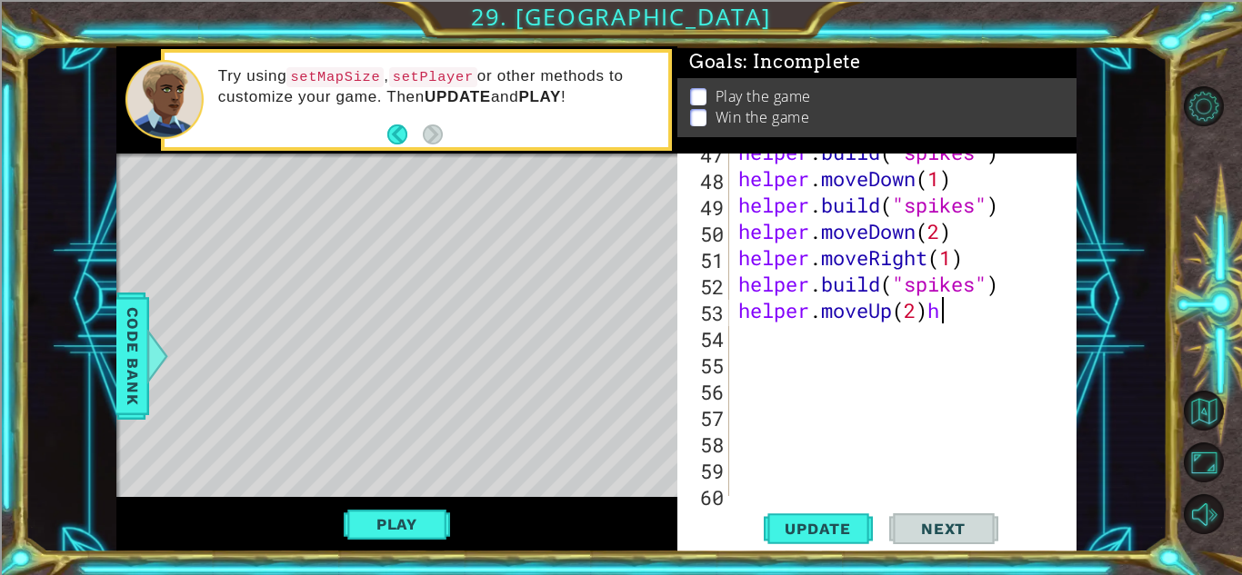
type textarea "helper.moveUp(2)"
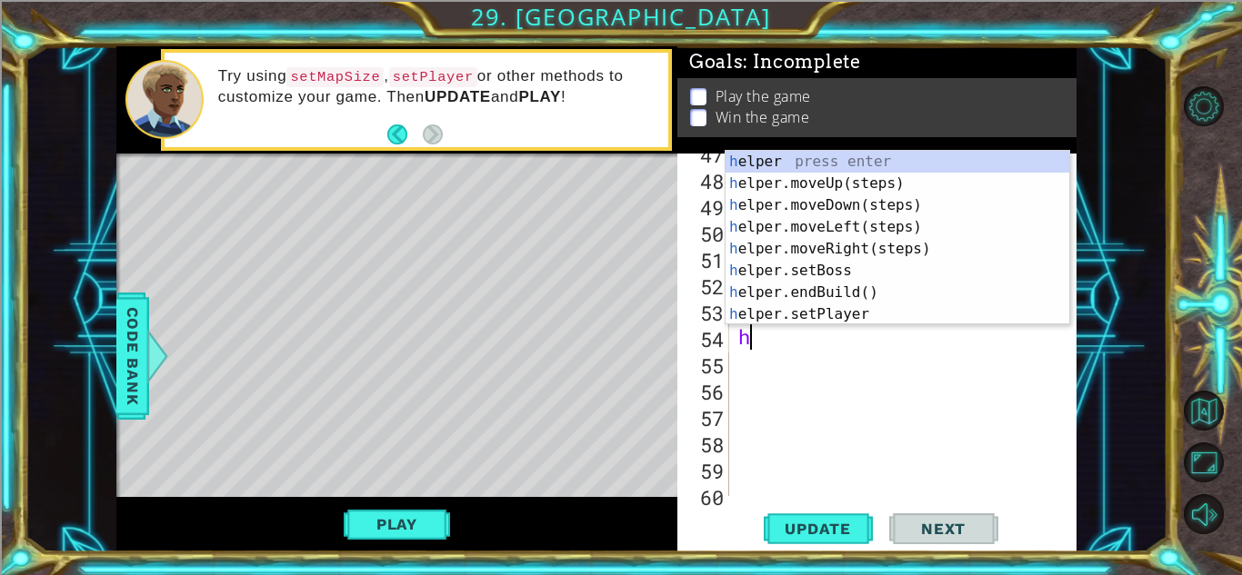
type textarea "he"
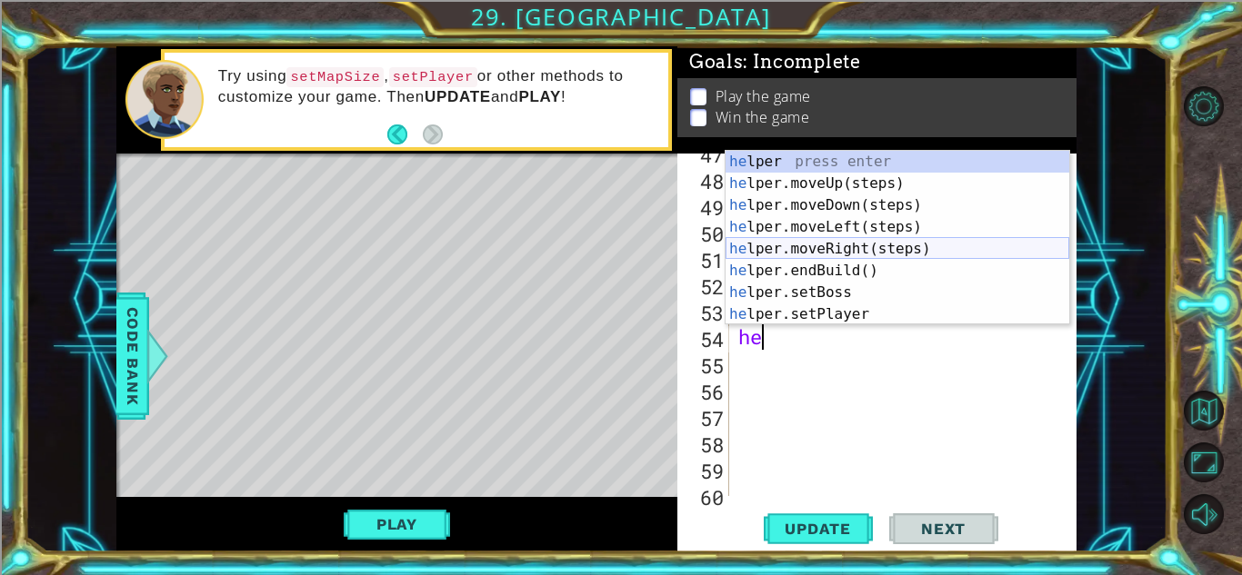
click at [891, 247] on div "he lper press enter he lper.moveUp(steps) press enter he lper.moveDown(steps) p…" at bounding box center [897, 260] width 344 height 218
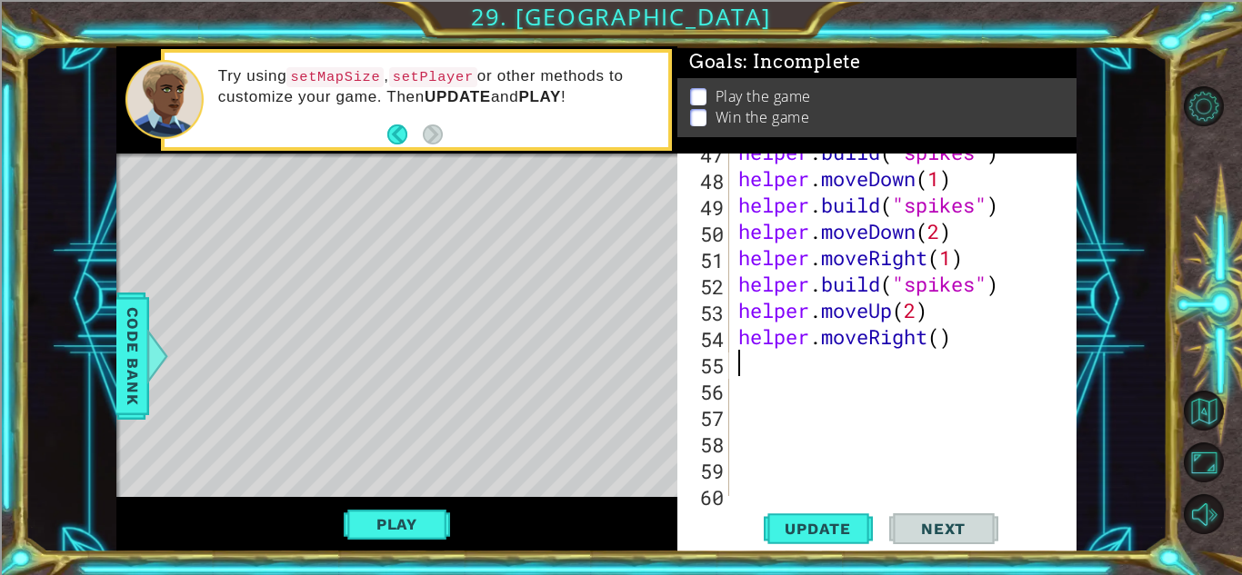
click at [940, 329] on div "helper . build ( "spikes" ) helper . moveDown ( 1 ) helper . build ( "spikes" )…" at bounding box center [907, 336] width 346 height 395
type textarea "helper.moveRight(1)"
click at [992, 340] on div "helper . build ( "spikes" ) helper . moveDown ( 1 ) helper . build ( "spikes" )…" at bounding box center [907, 336] width 346 height 395
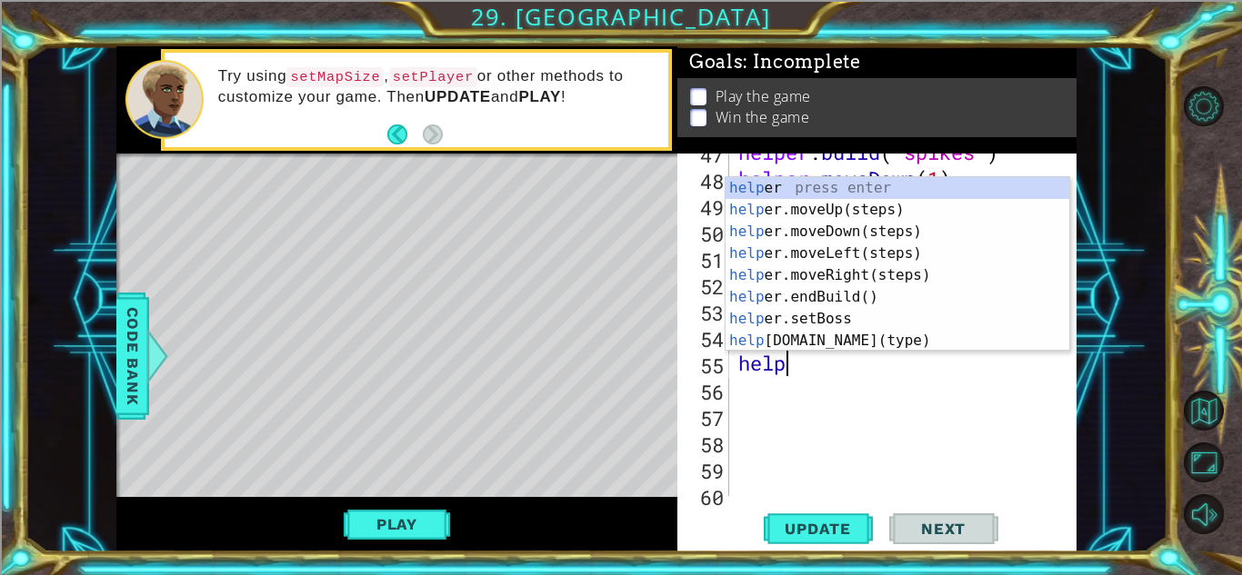
scroll to position [0, 1]
click at [938, 335] on div "help er press enter help er.moveUp(steps) press enter help er.moveDown(steps) p…" at bounding box center [897, 286] width 344 height 218
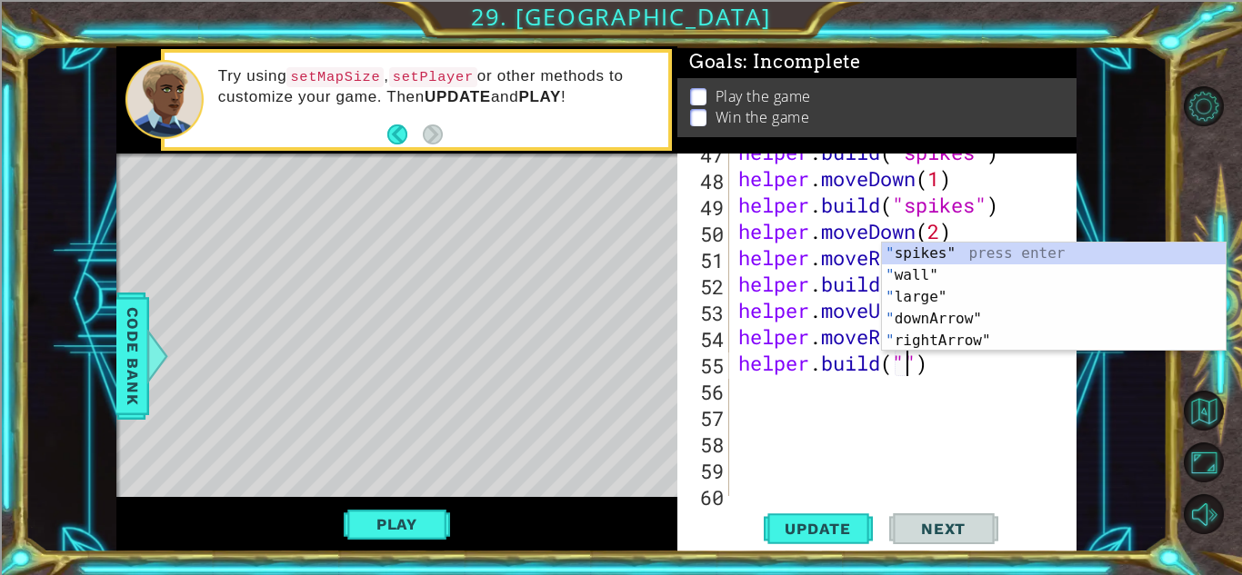
scroll to position [0, 8]
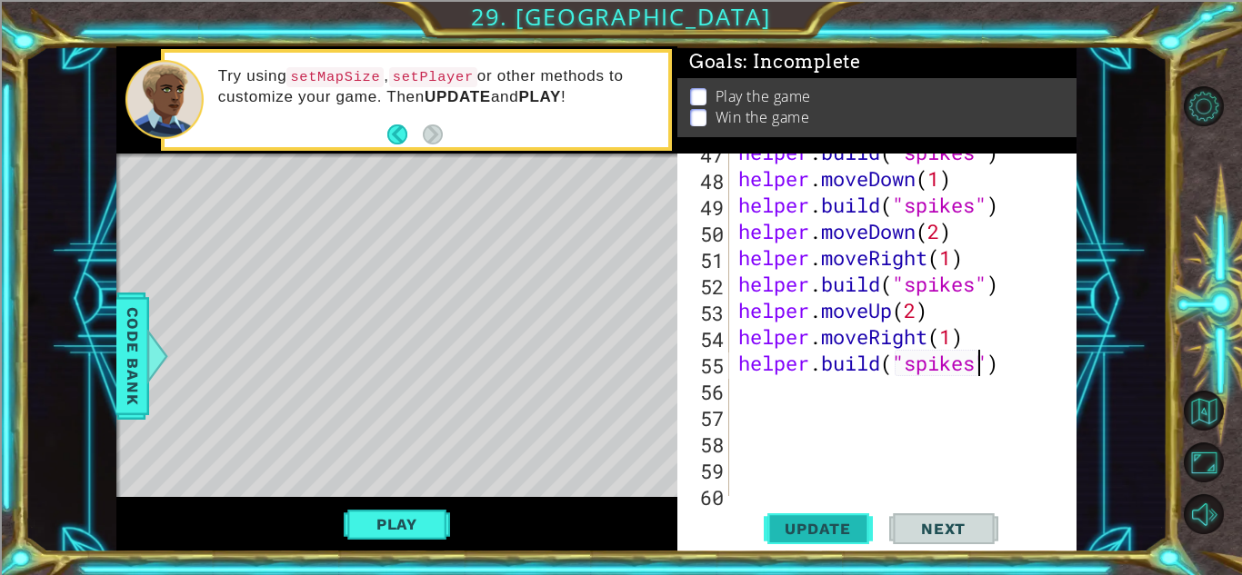
type textarea "[DOMAIN_NAME]("spikes")"
click at [838, 516] on button "Update" at bounding box center [818, 529] width 109 height 40
click at [413, 524] on button "Play" at bounding box center [397, 524] width 106 height 35
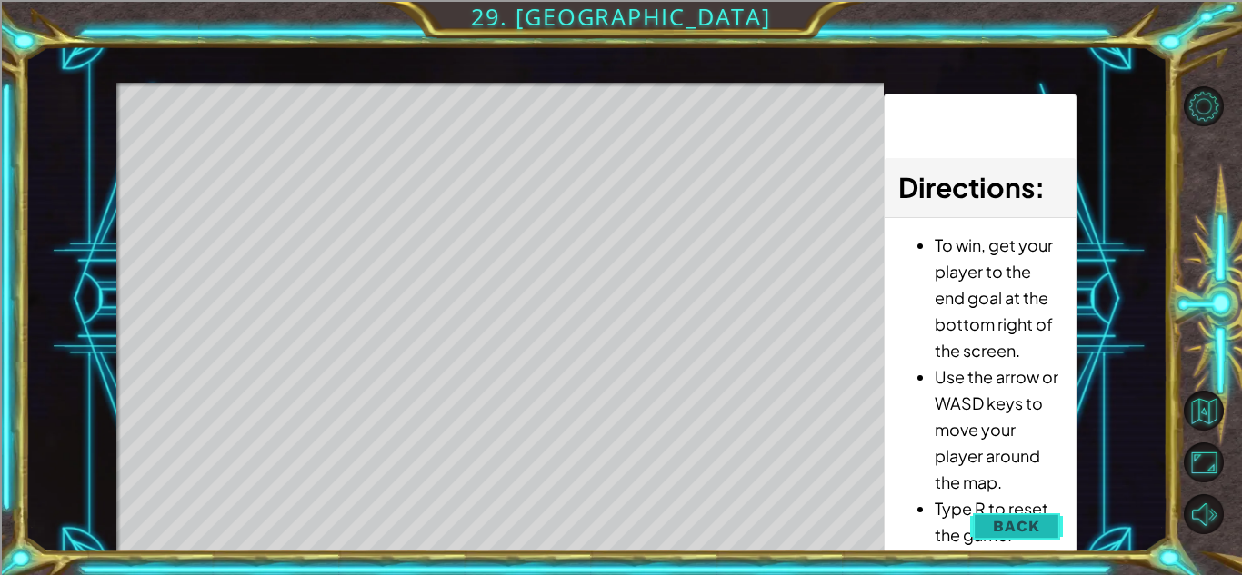
click at [1047, 528] on button "Back" at bounding box center [1016, 526] width 92 height 36
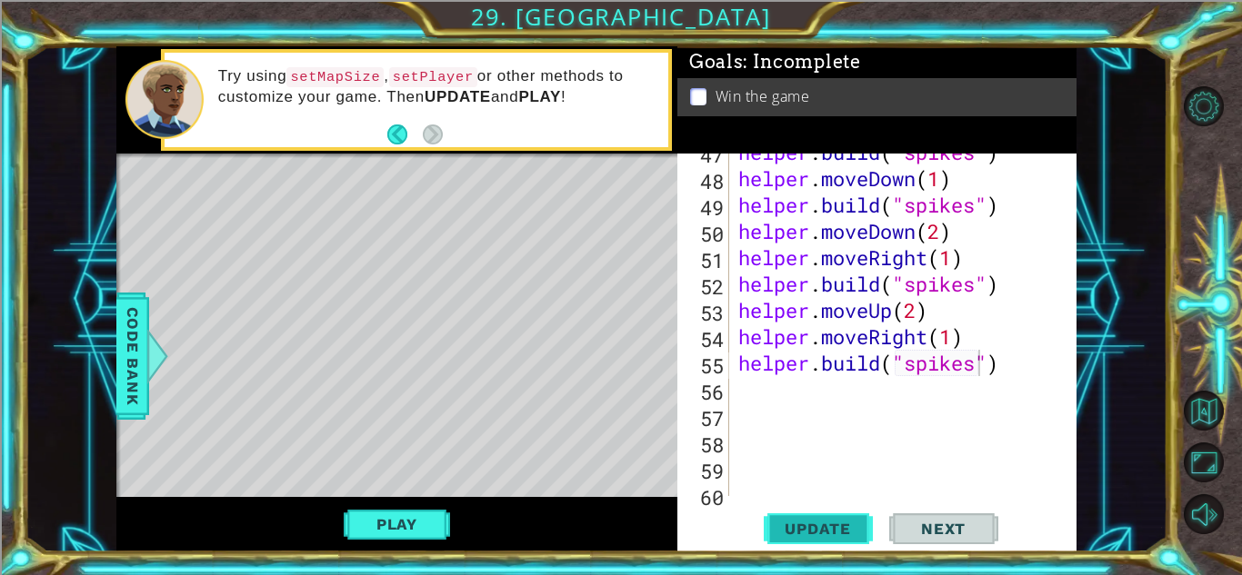
click at [828, 521] on span "Update" at bounding box center [817, 529] width 103 height 18
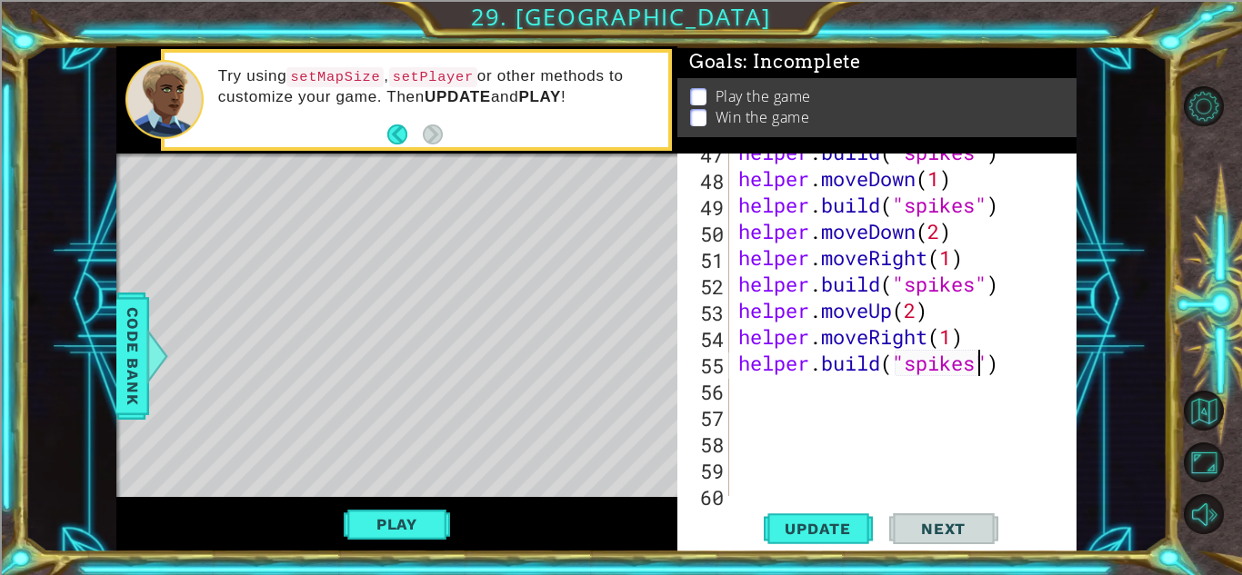
click at [1016, 372] on div "helper . build ( "spikes" ) helper . moveDown ( 1 ) helper . build ( "spikes" )…" at bounding box center [907, 336] width 346 height 395
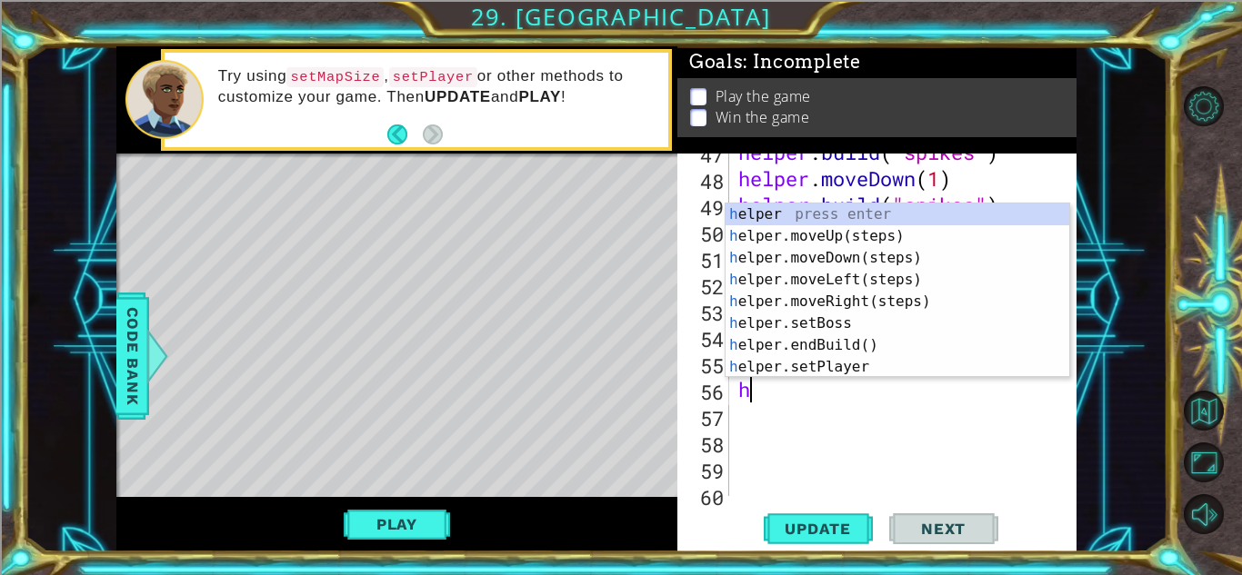
type textarea "he"
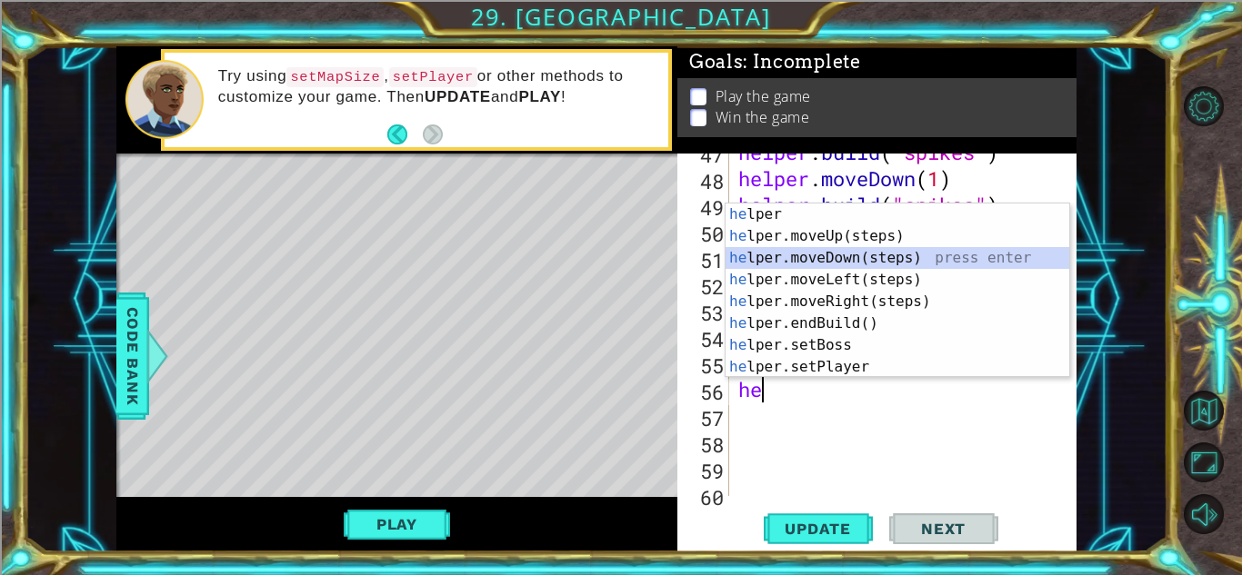
click at [883, 254] on div "he lper press enter he lper.moveUp(steps) press enter he lper.moveDown(steps) p…" at bounding box center [897, 313] width 344 height 218
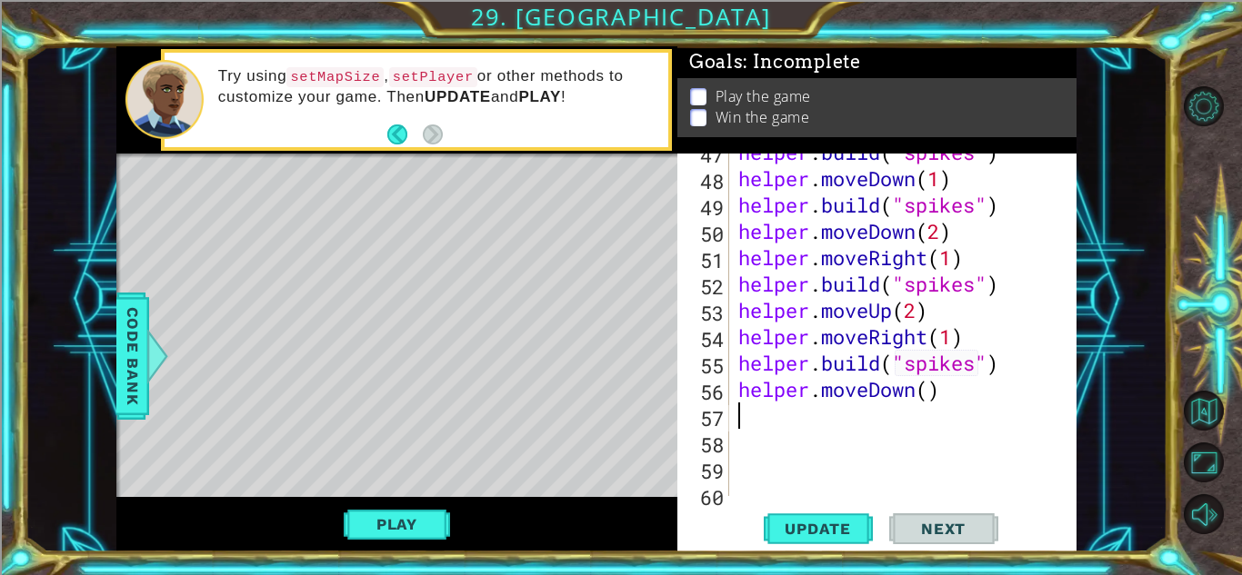
click at [932, 397] on div "helper . build ( "spikes" ) helper . moveDown ( 1 ) helper . build ( "spikes" )…" at bounding box center [907, 336] width 346 height 395
type textarea "helper.moveDown(2)"
click at [987, 403] on div "helper . build ( "spikes" ) helper . moveDown ( 1 ) helper . build ( "spikes" )…" at bounding box center [907, 336] width 346 height 395
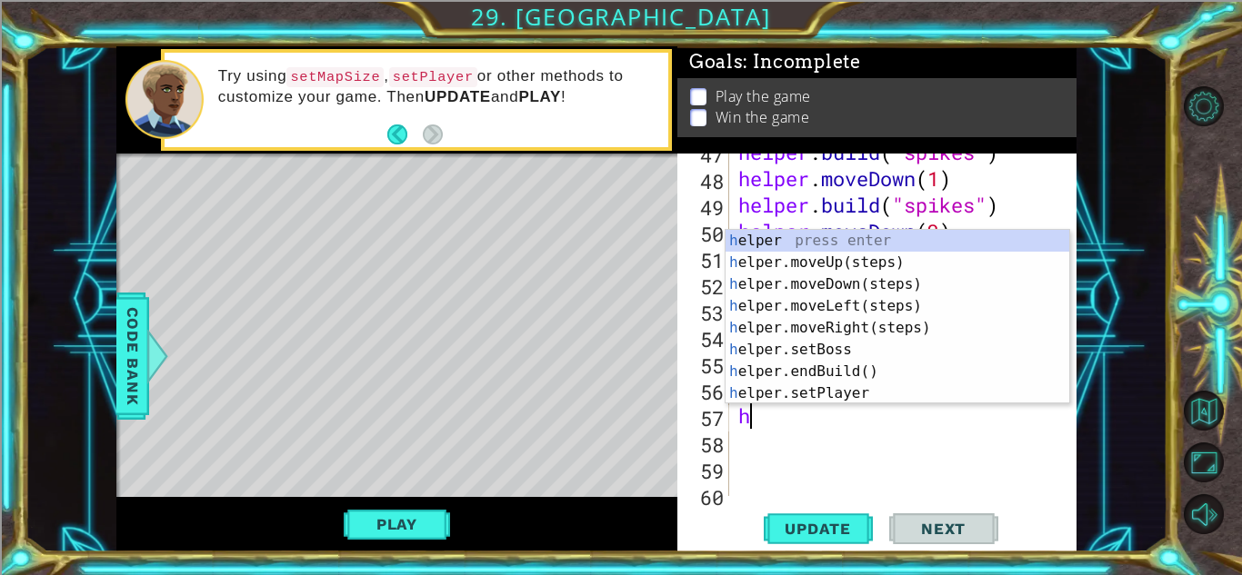
type textarea "he"
click at [881, 321] on div "he lper press enter he lper.moveUp(steps) press enter he lper.moveDown(steps) p…" at bounding box center [897, 339] width 344 height 218
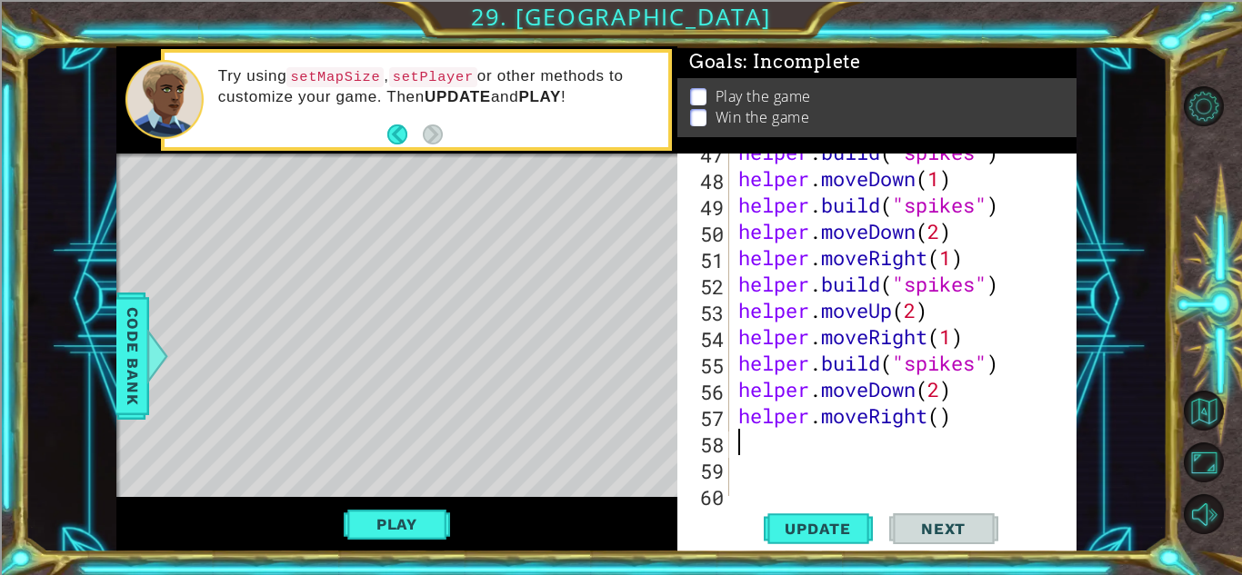
click at [938, 415] on div "helper . build ( "spikes" ) helper . moveDown ( 1 ) helper . build ( "spikes" )…" at bounding box center [907, 336] width 346 height 395
type textarea "helper.moveRight(1)"
click at [985, 411] on div "helper . build ( "spikes" ) helper . moveDown ( 1 ) helper . build ( "spikes" )…" at bounding box center [907, 336] width 346 height 395
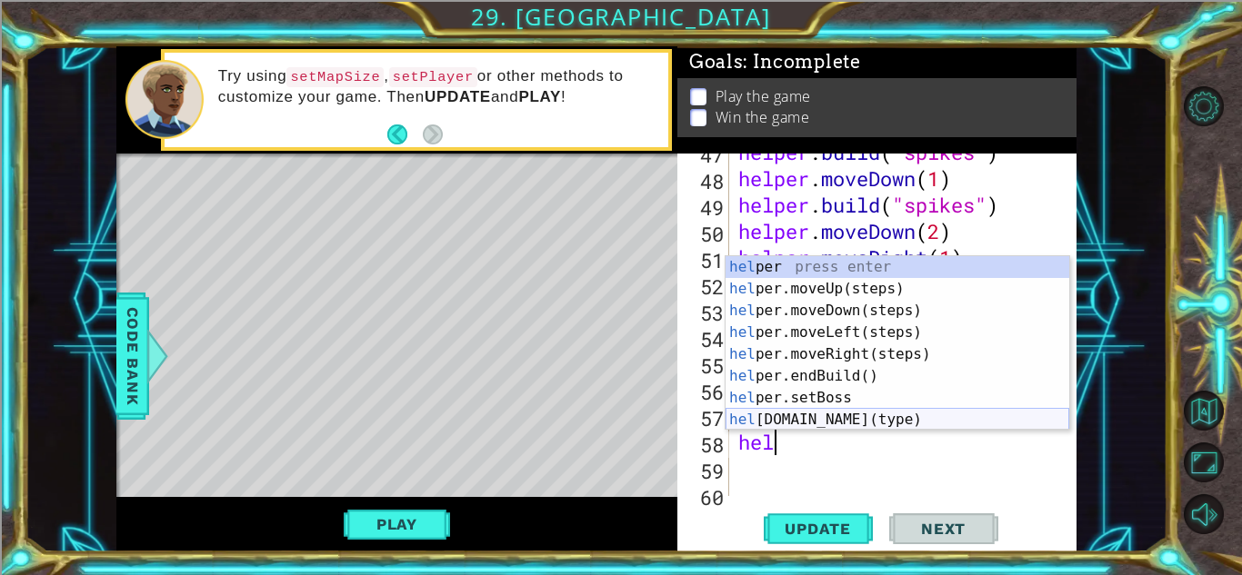
click at [854, 416] on div "hel per press enter hel per.moveUp(steps) press enter hel per.moveDown(steps) p…" at bounding box center [897, 365] width 344 height 218
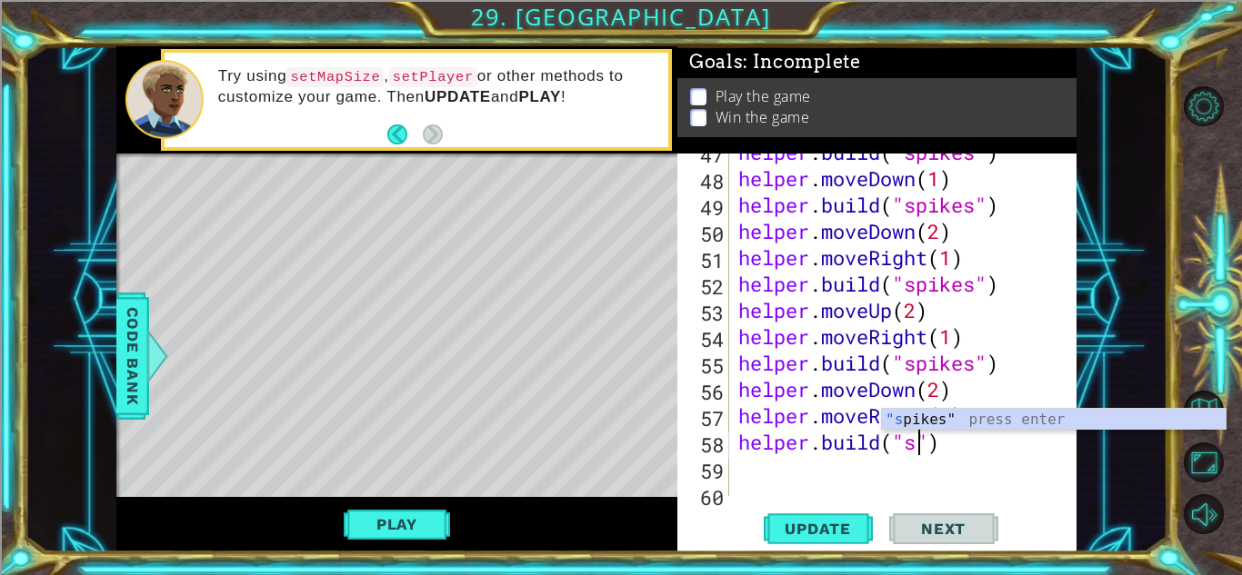
scroll to position [0, 8]
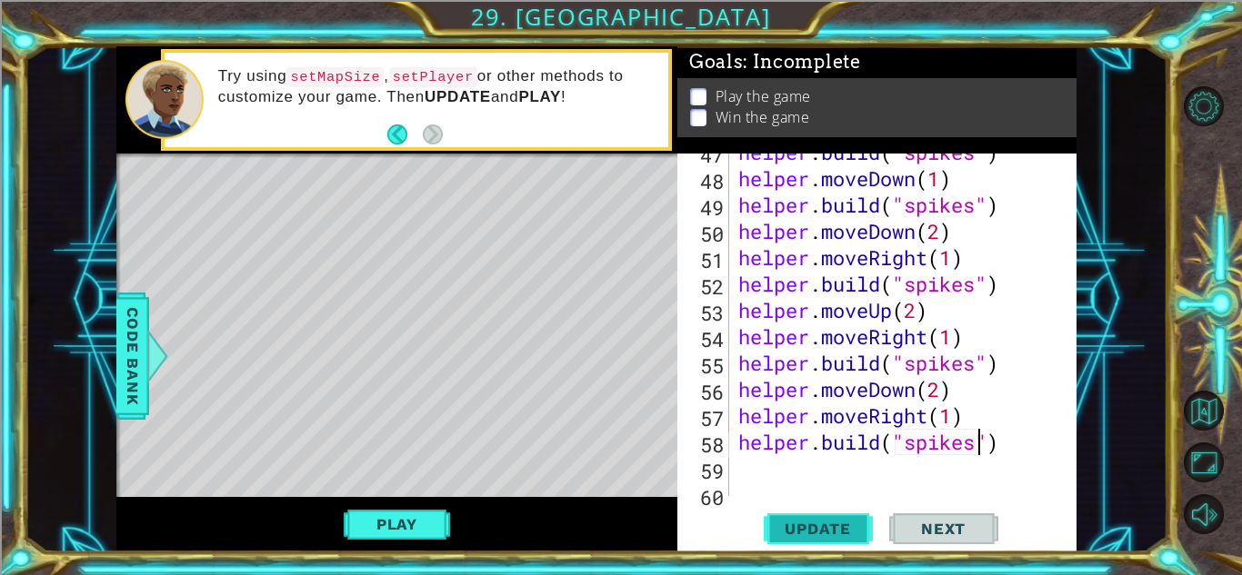
type textarea "[DOMAIN_NAME]("spikes")"
click at [851, 531] on span "Update" at bounding box center [817, 529] width 103 height 18
click at [994, 463] on div "helper . build ( "spikes" ) helper . moveDown ( 1 ) helper . build ( "spikes" )…" at bounding box center [907, 336] width 346 height 395
click at [997, 451] on div "helper . build ( "spikes" ) helper . moveDown ( 1 ) helper . build ( "spikes" )…" at bounding box center [907, 336] width 346 height 395
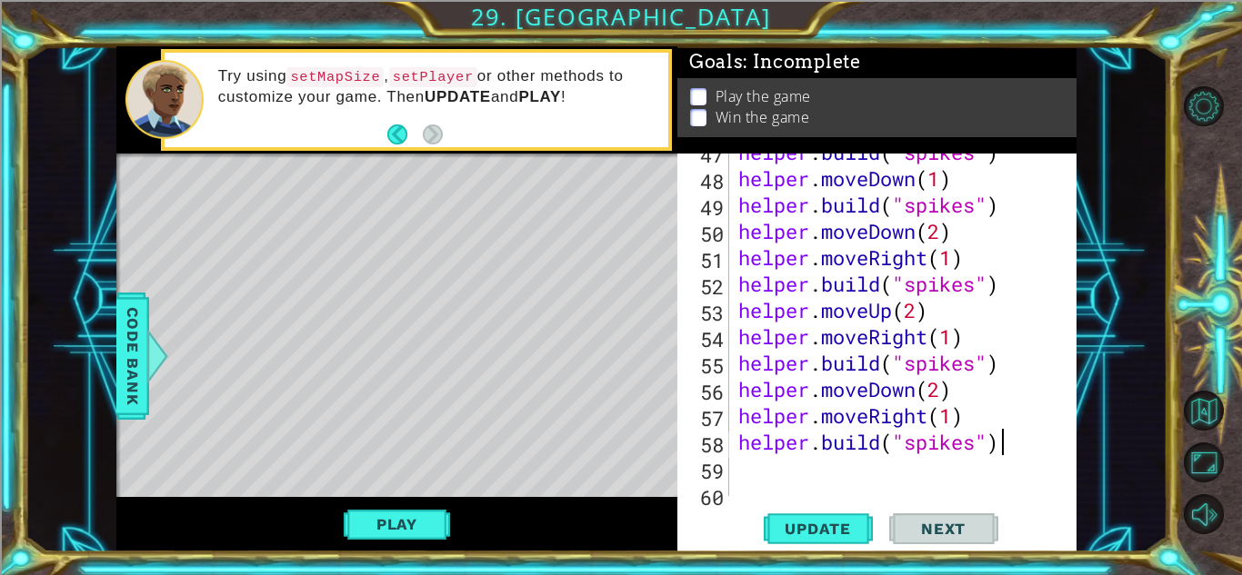
type textarea "[DOMAIN_NAME]("spikes")"
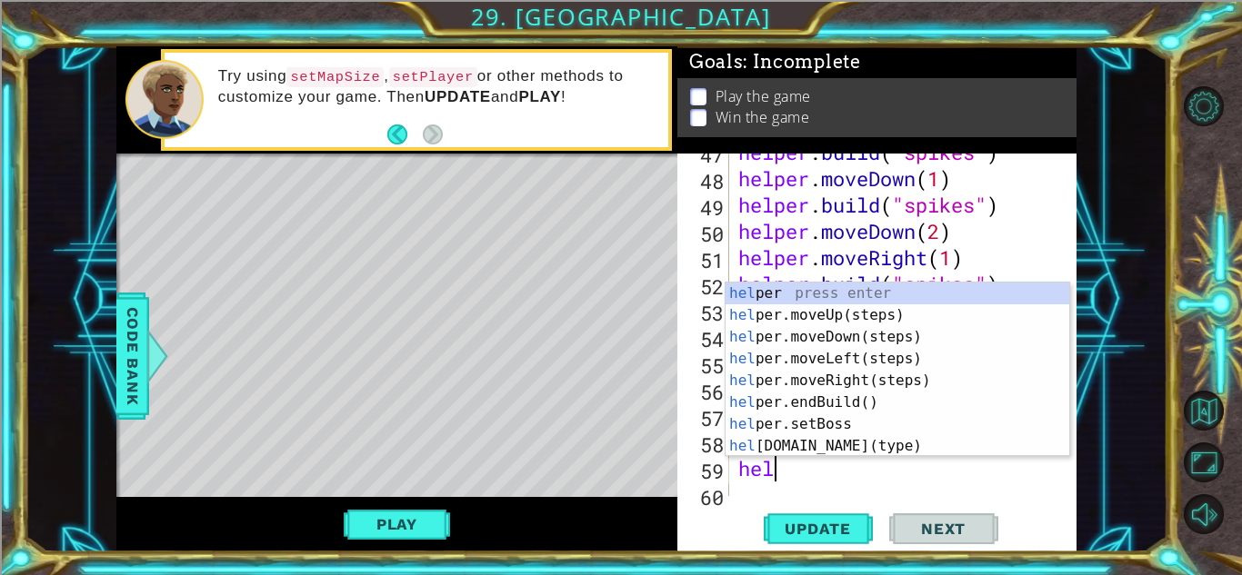
scroll to position [0, 2]
click at [919, 424] on div "helpe r press enter helpe [PERSON_NAME]moveUp(steps) press enter helpe r.moveDo…" at bounding box center [897, 392] width 344 height 218
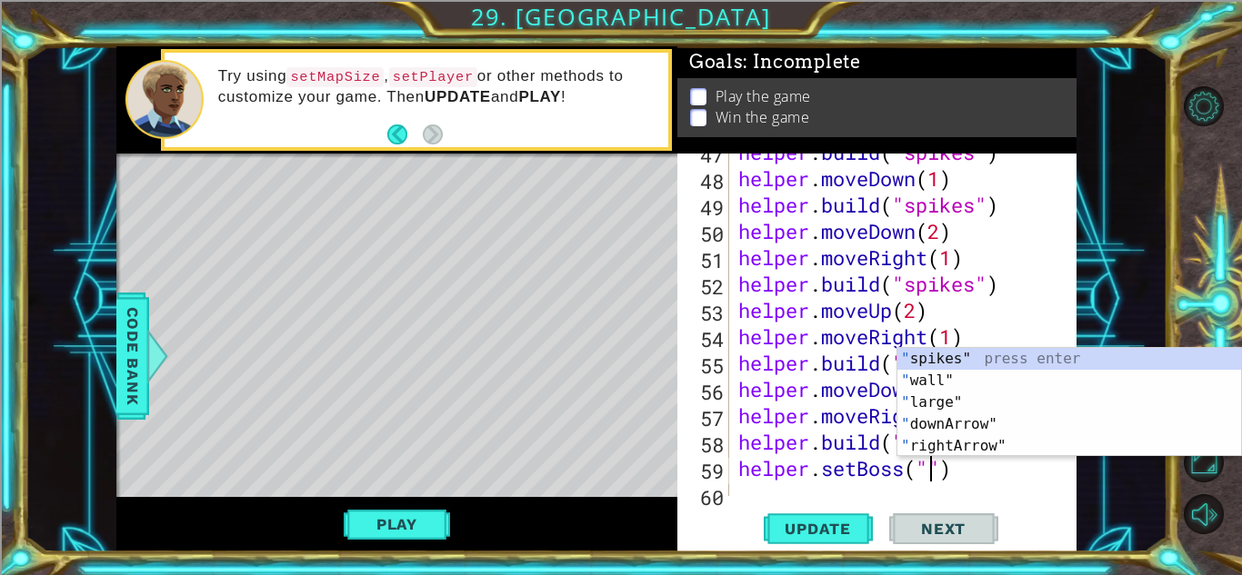
type textarea "helper.setBoss("")"
